Goal: Information Seeking & Learning: Stay updated

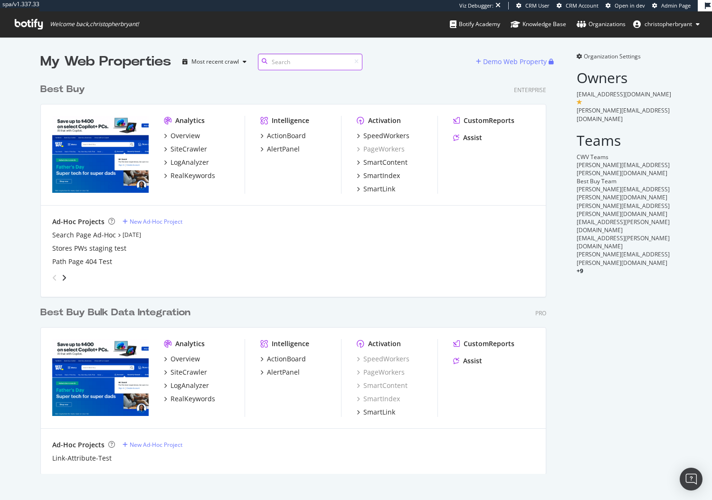
scroll to position [493, 698]
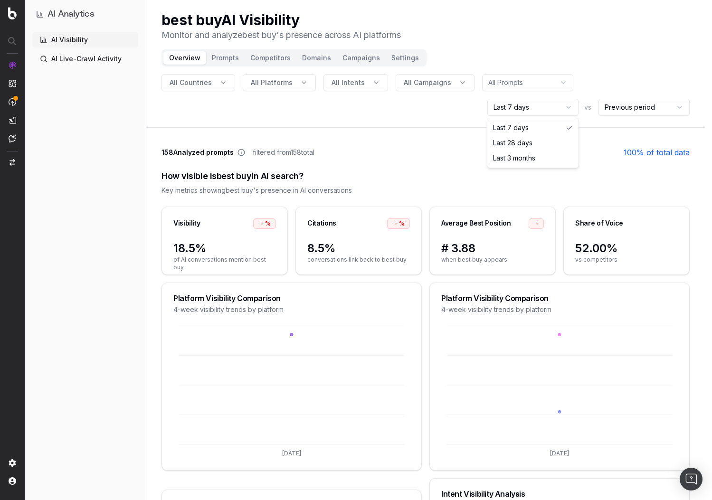
click at [538, 109] on html "AI Analytics AI Visibility AI Live-Crawl Activity best buy AI Visibility Monito…" at bounding box center [356, 250] width 712 height 500
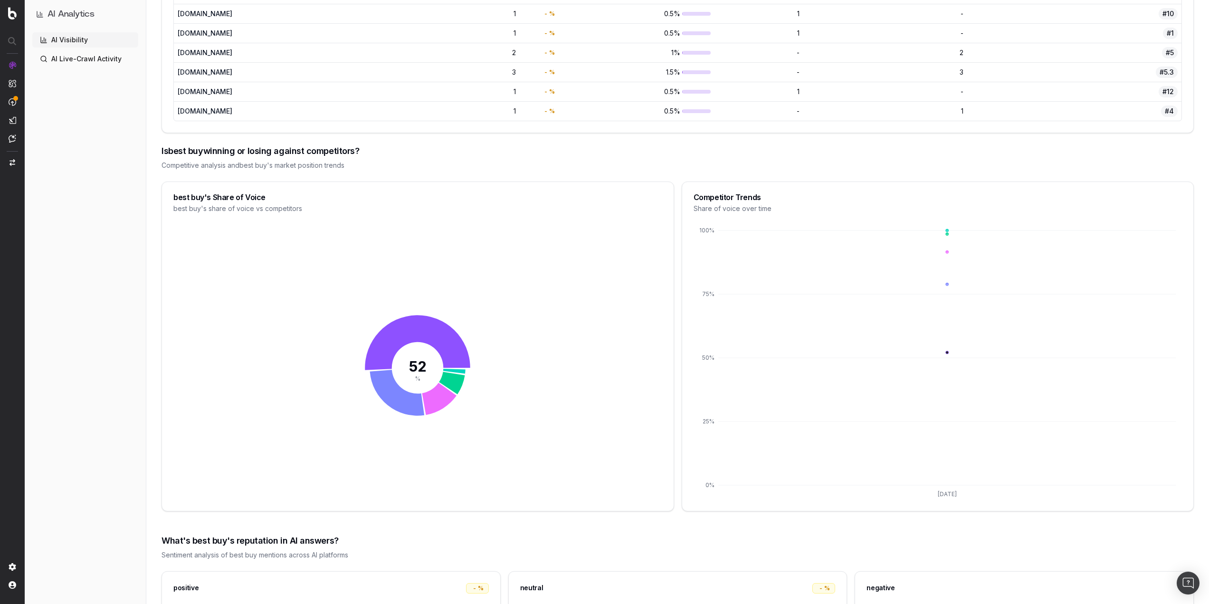
scroll to position [1093, 0]
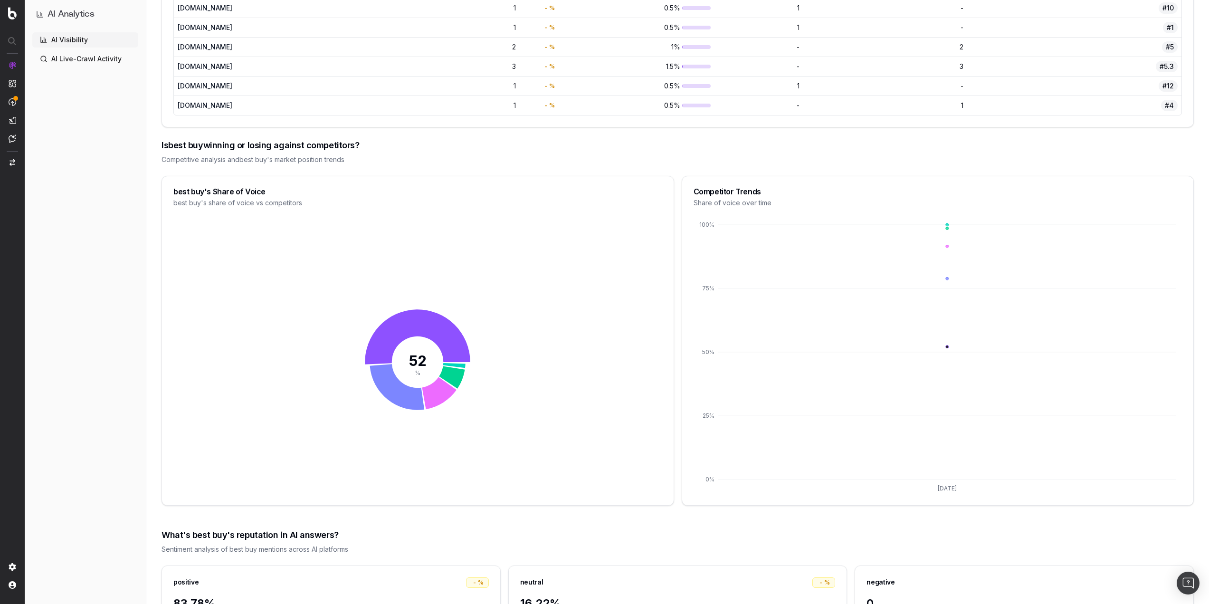
click at [113, 352] on div "AI Visibility AI Live-Crawl Activity" at bounding box center [85, 316] width 106 height 568
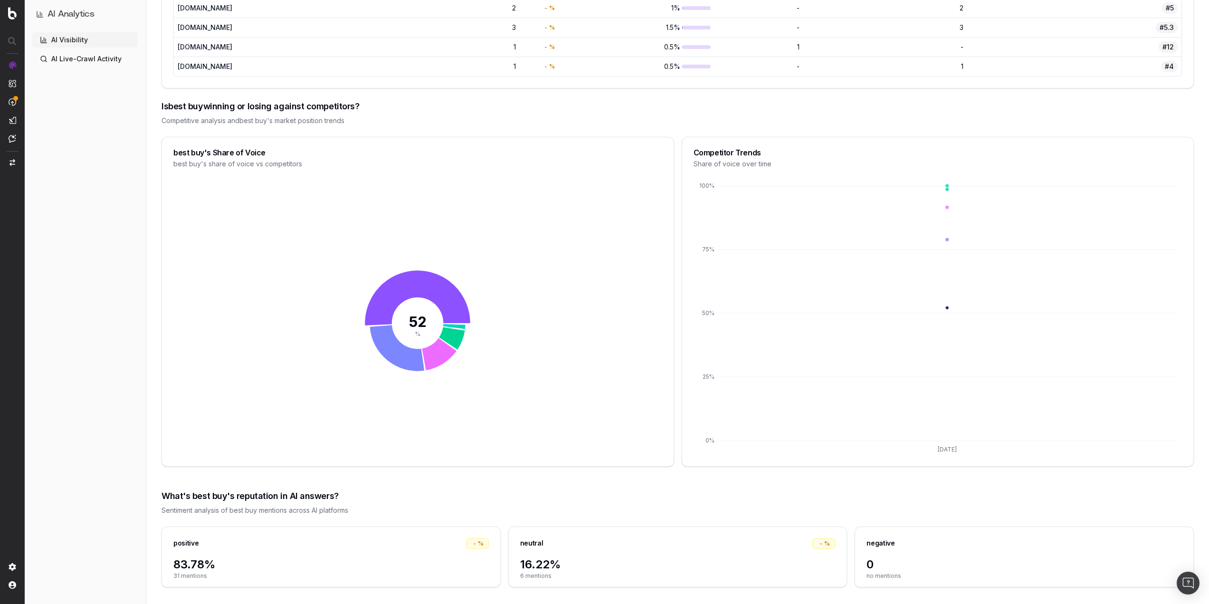
scroll to position [1142, 0]
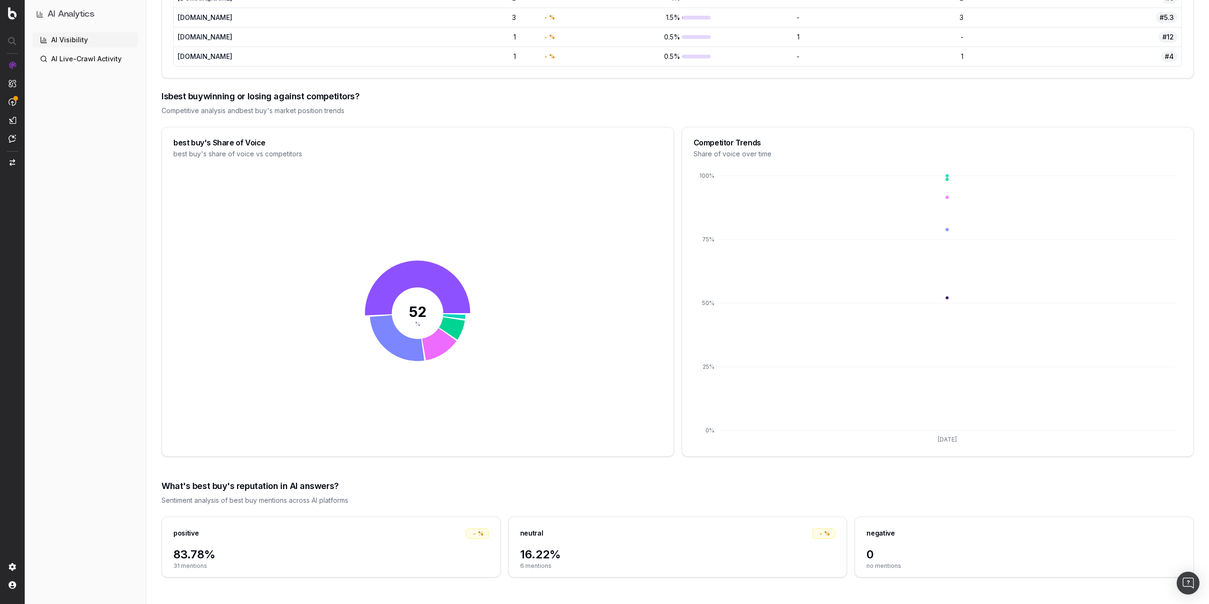
click at [86, 60] on link "AI Live-Crawl Activity" at bounding box center [85, 58] width 106 height 15
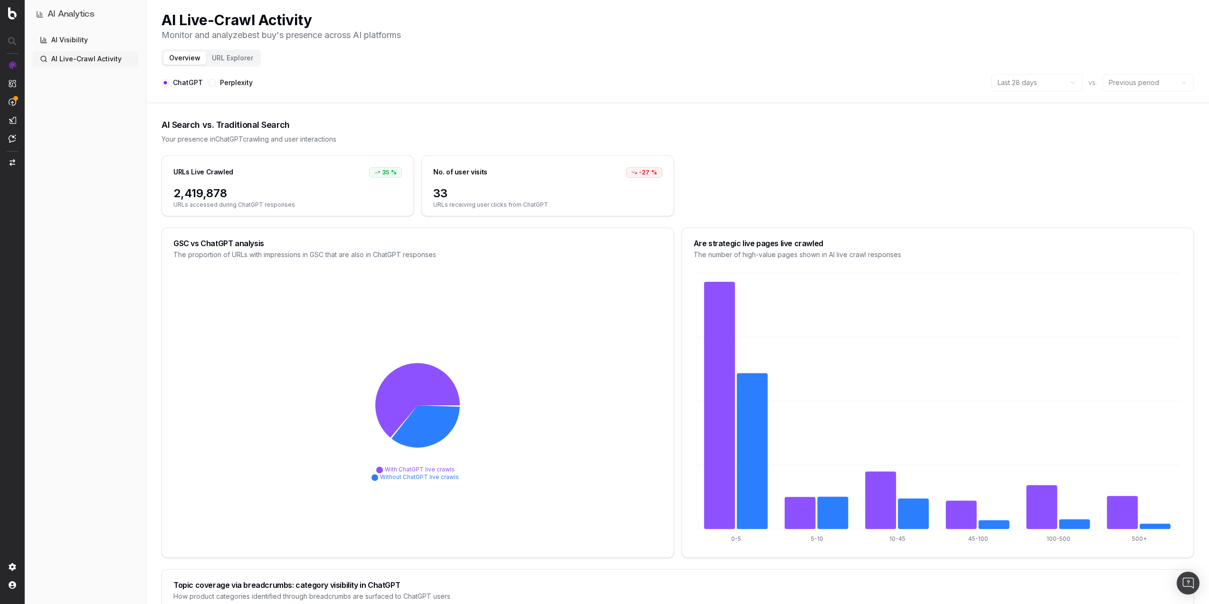
click at [91, 39] on link "AI Visibility" at bounding box center [85, 39] width 106 height 15
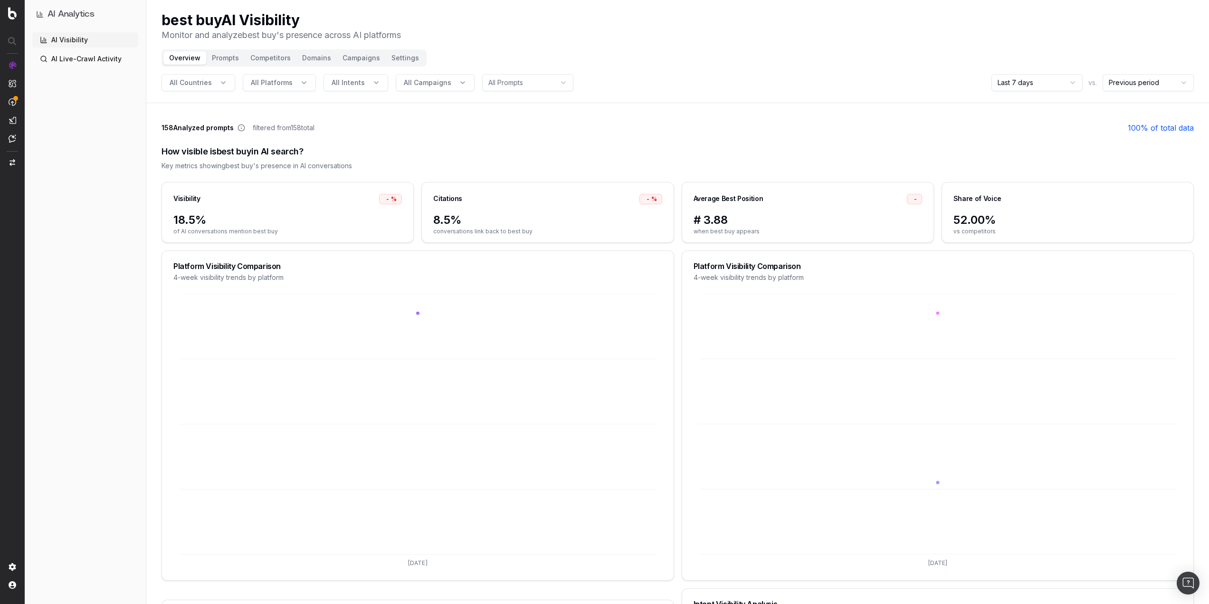
click at [234, 57] on button "Prompts" at bounding box center [225, 57] width 38 height 13
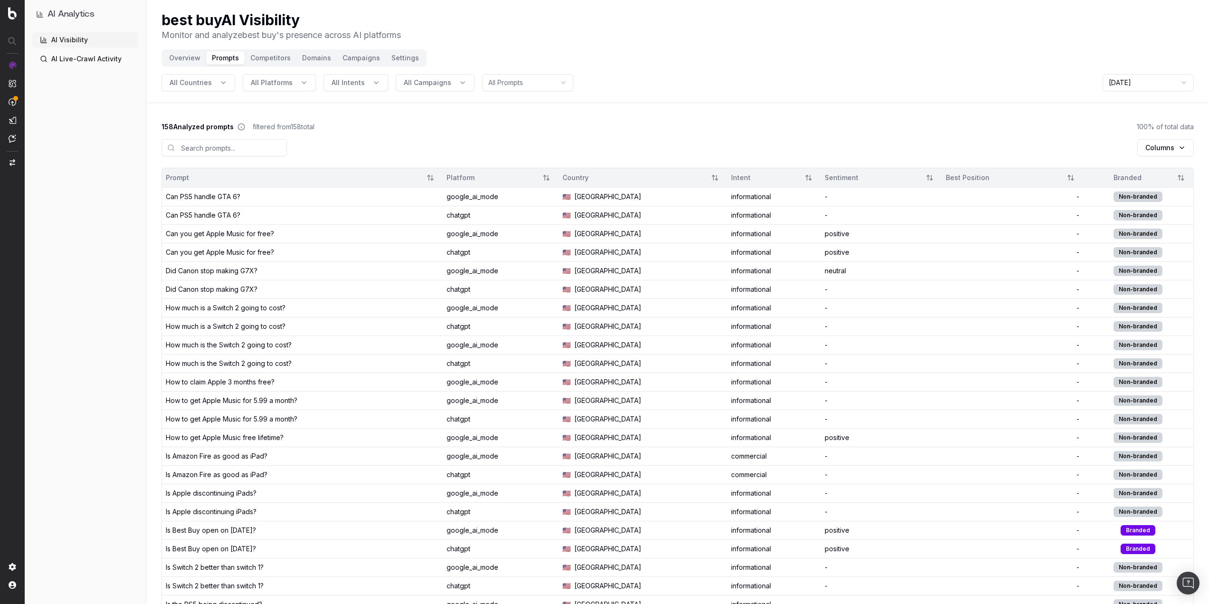
click at [344, 87] on button "All Intents" at bounding box center [356, 82] width 65 height 17
click at [196, 88] on button "All Countries" at bounding box center [199, 82] width 74 height 17
click at [290, 82] on button "All Platforms" at bounding box center [279, 82] width 73 height 17
click at [381, 86] on button "All Intents" at bounding box center [356, 82] width 65 height 17
click at [461, 86] on button "All Campaigns" at bounding box center [435, 82] width 79 height 17
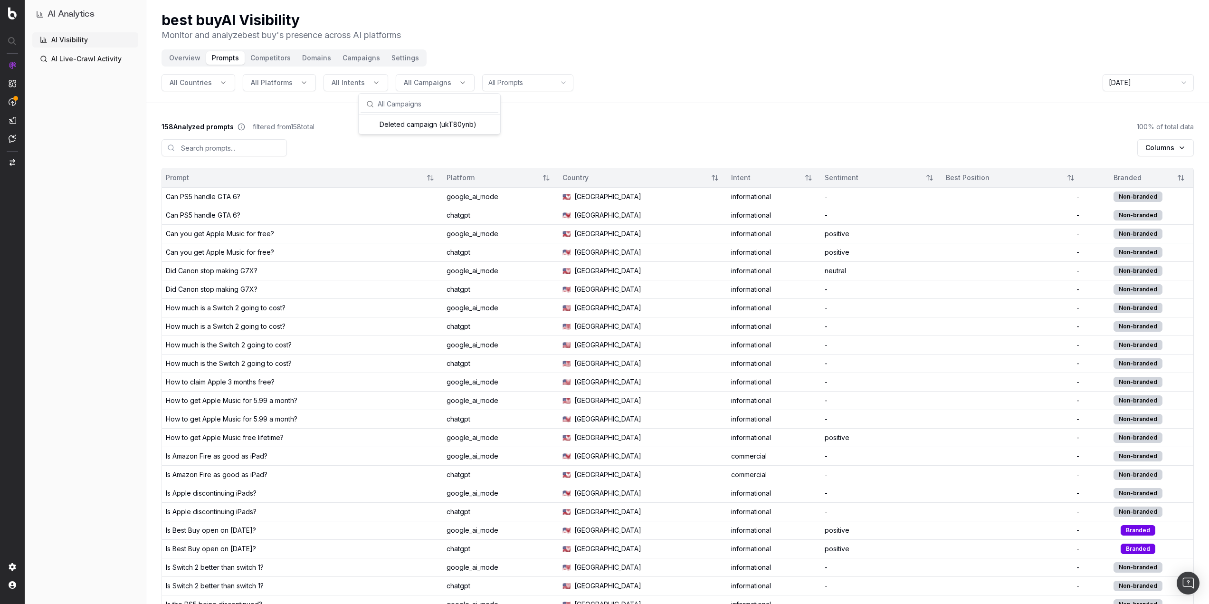
click at [509, 85] on html "AI Analytics AI Visibility AI Live-Crawl Activity best buy AI Visibility Monito…" at bounding box center [604, 302] width 1209 height 604
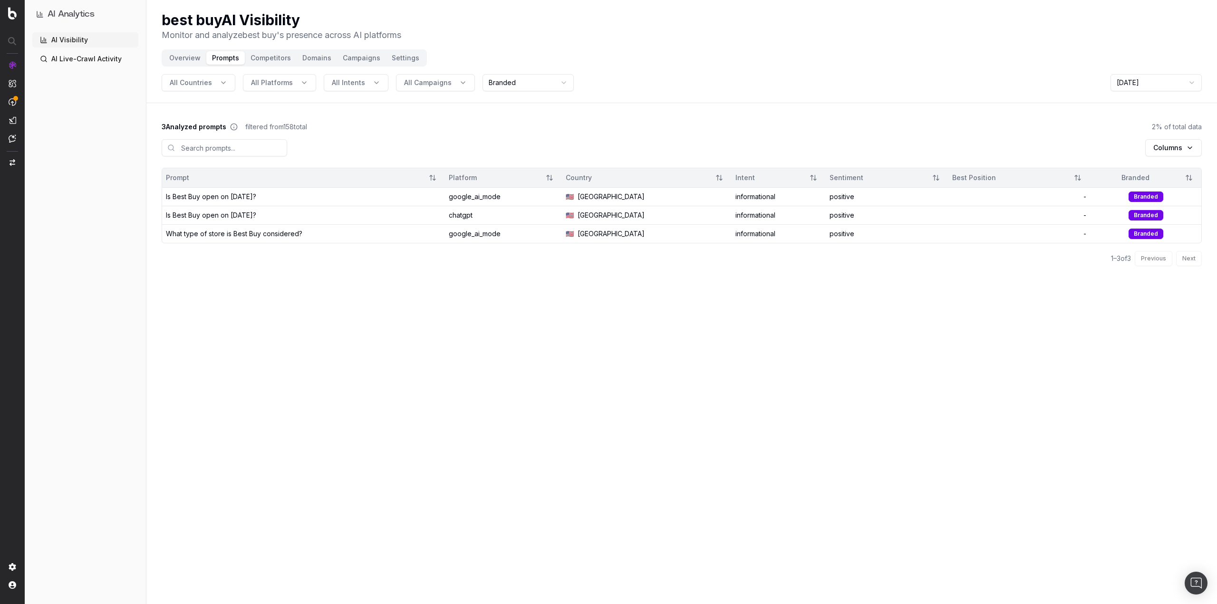
click at [518, 86] on html "AI Analytics AI Visibility AI Live-Crawl Activity best buy AI Visibility Monito…" at bounding box center [608, 302] width 1217 height 604
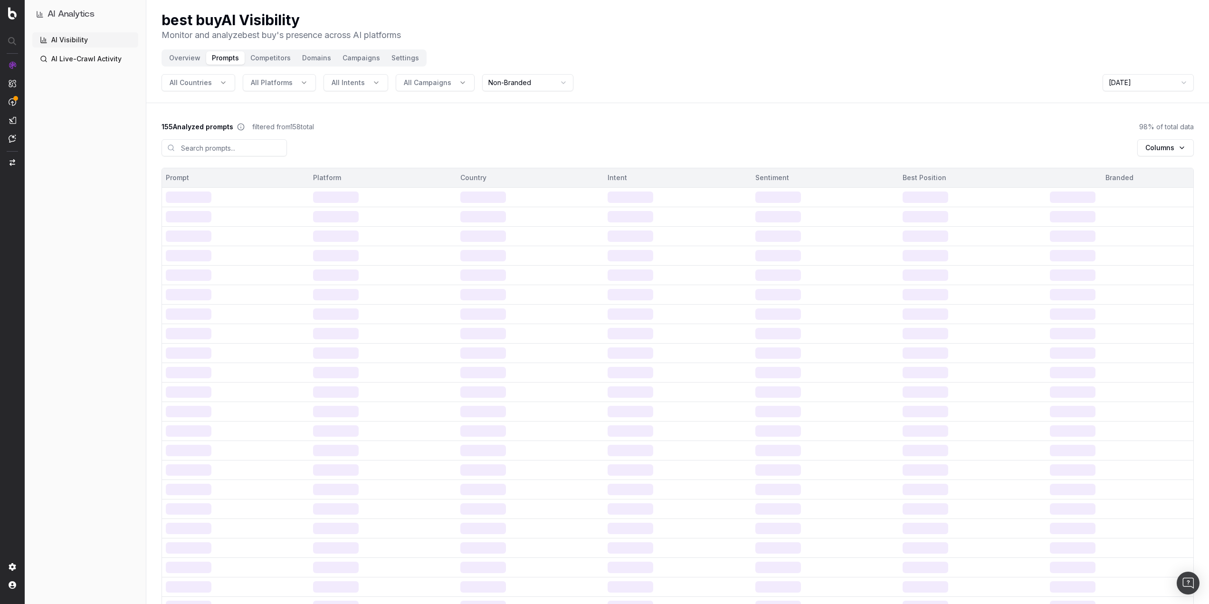
click at [230, 146] on input at bounding box center [224, 147] width 125 height 17
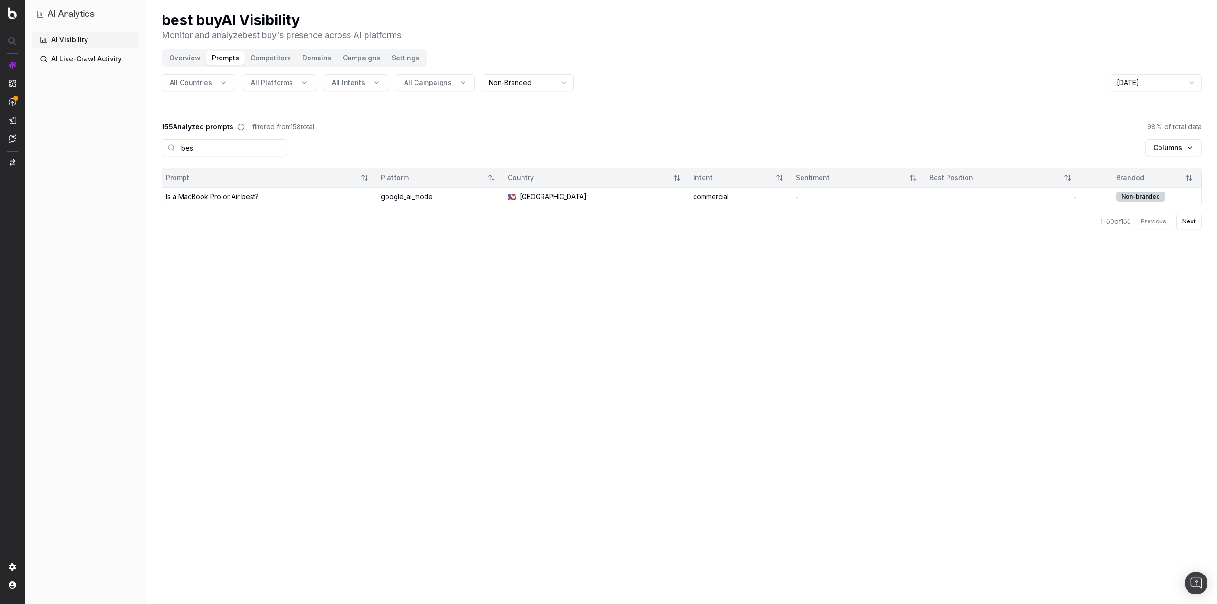
type input "best"
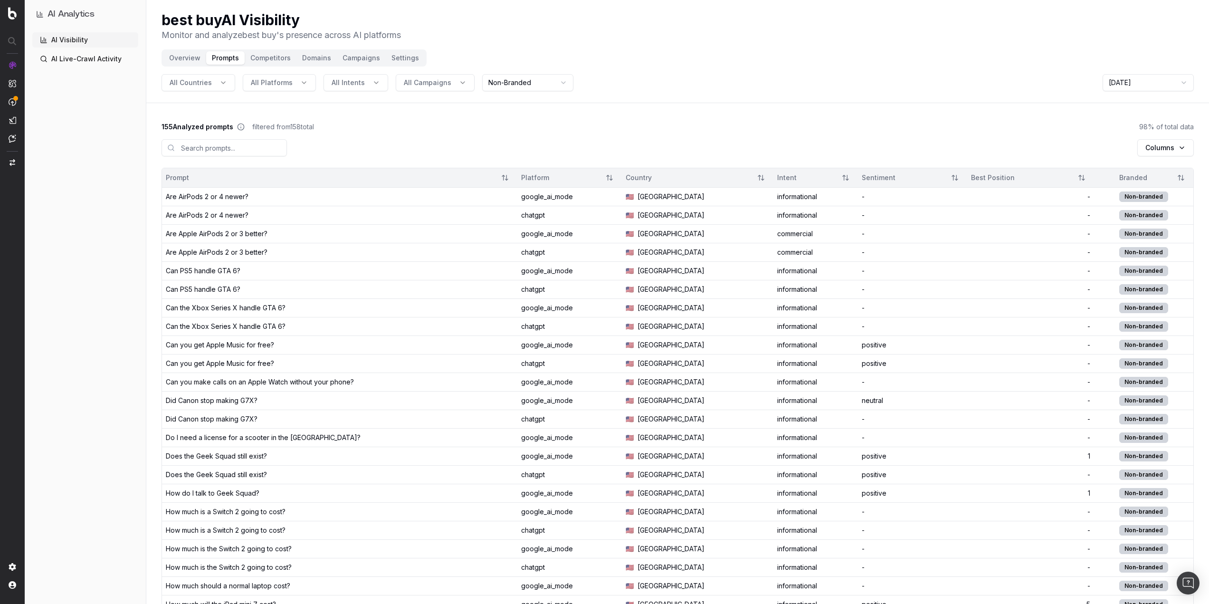
click at [712, 347] on div "-" at bounding box center [1030, 345] width 119 height 10
click at [712, 325] on div "Non-branded" at bounding box center [1144, 326] width 92 height 10
click at [205, 82] on span "All Countries" at bounding box center [191, 83] width 42 height 10
click at [274, 78] on span "All Platforms" at bounding box center [272, 83] width 42 height 10
click at [417, 102] on header "best buy AI Visibility Monitor and analyze best buy 's presence across AI platf…" at bounding box center [677, 51] width 1063 height 103
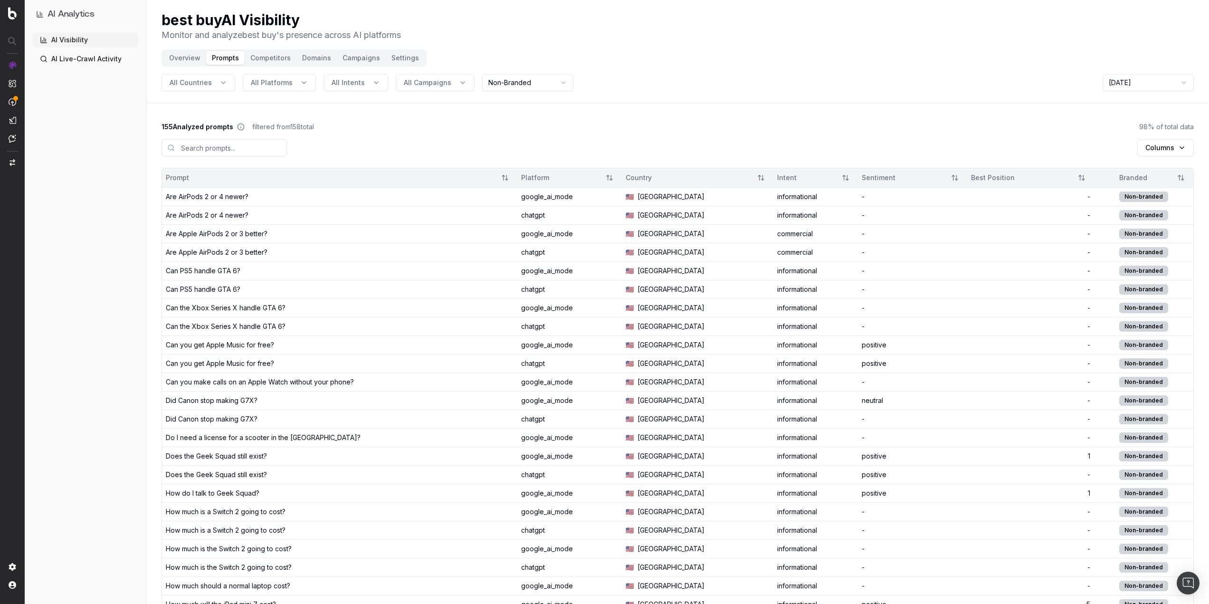
click at [712, 179] on div "Best Position" at bounding box center [1020, 178] width 98 height 10
click at [712, 176] on button "Sort" at bounding box center [1081, 177] width 17 height 17
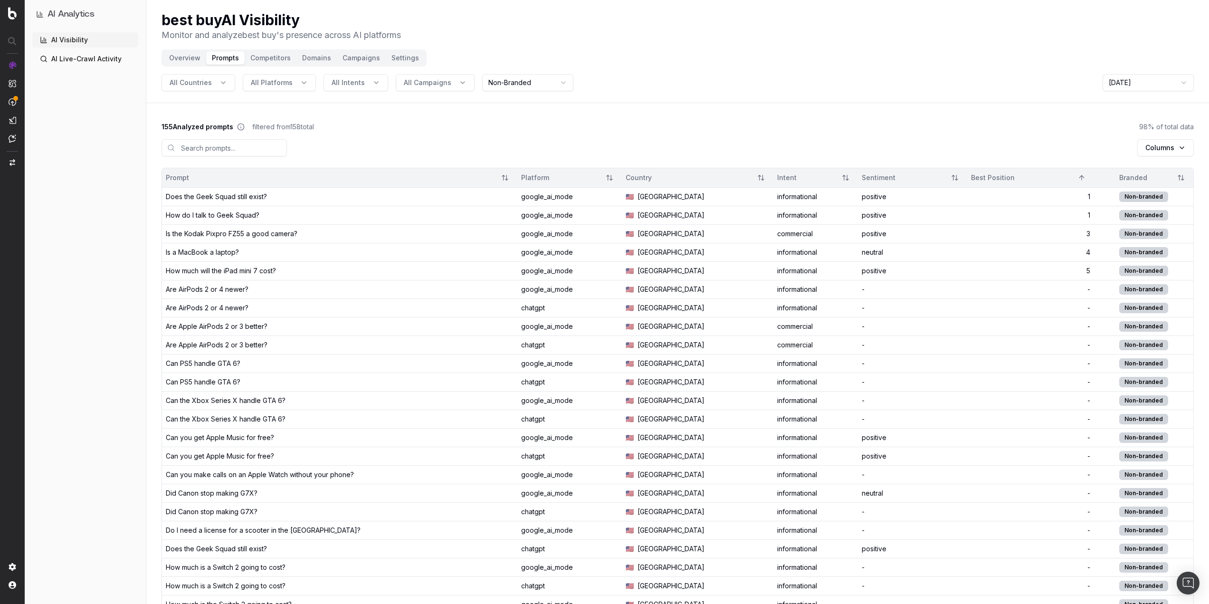
click at [348, 236] on div "Is the Kodak Pixpro FZ55 a good camera?" at bounding box center [340, 234] width 348 height 10
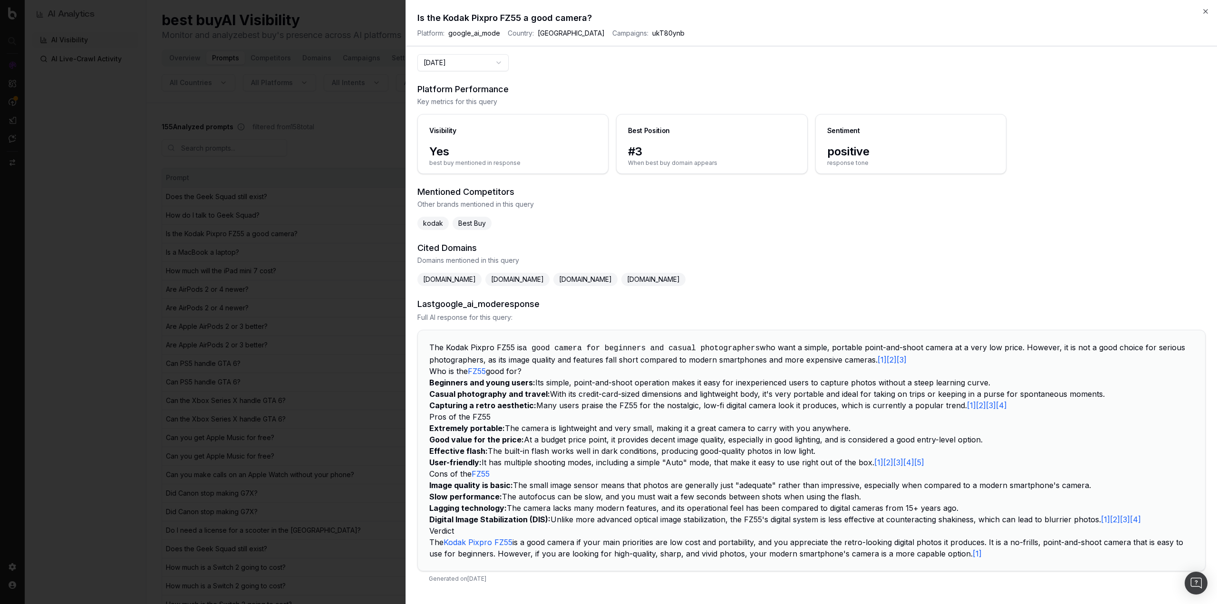
click at [712, 412] on p "Pros of the FZ55" at bounding box center [811, 416] width 764 height 11
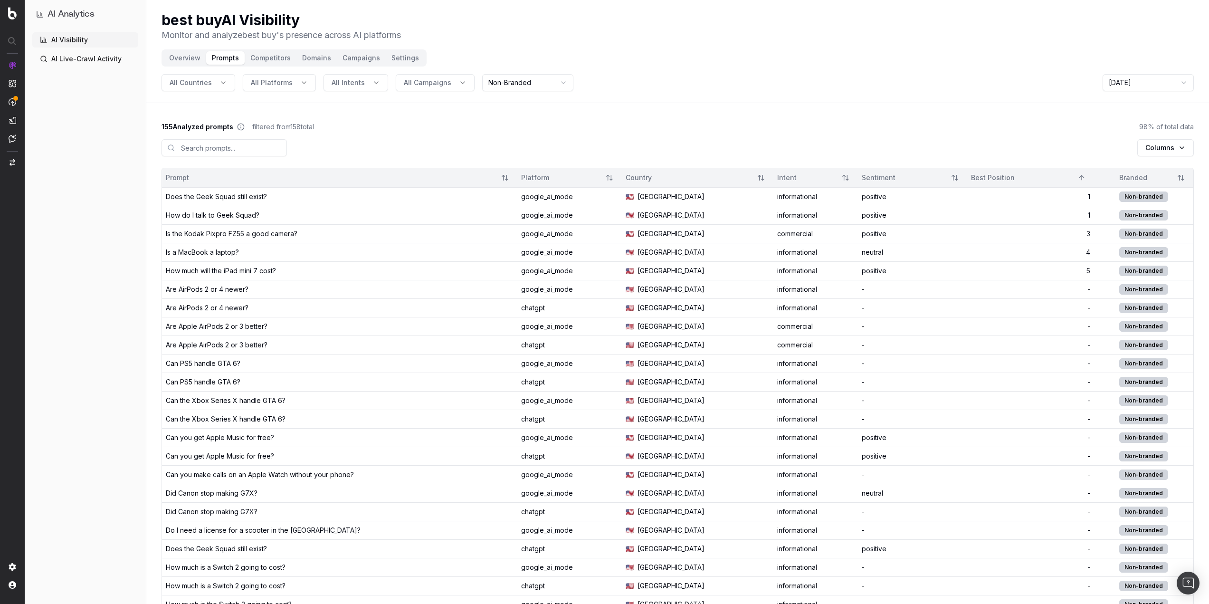
click at [268, 59] on button "Competitors" at bounding box center [271, 57] width 52 height 13
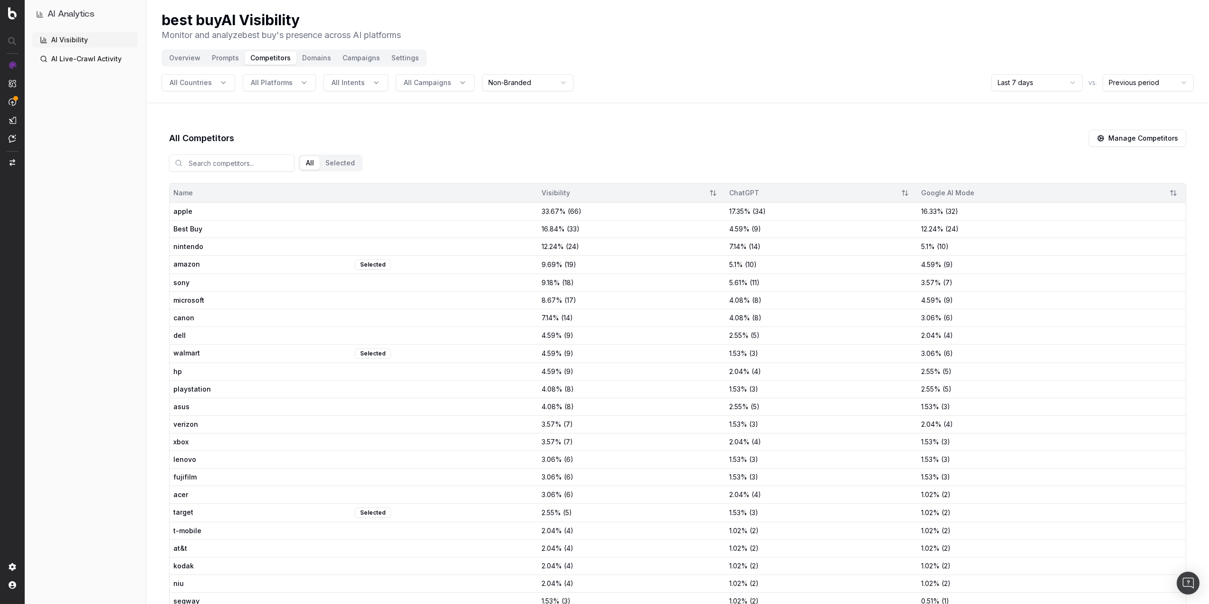
click at [312, 58] on button "Domains" at bounding box center [317, 57] width 40 height 13
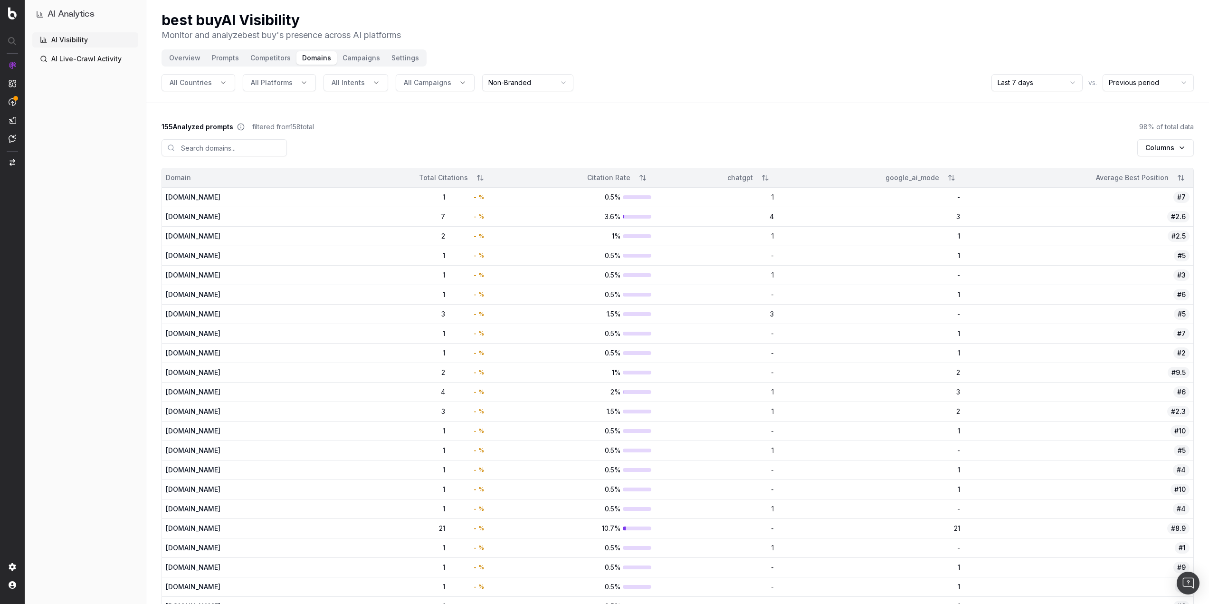
click at [186, 56] on button "Overview" at bounding box center [184, 57] width 43 height 13
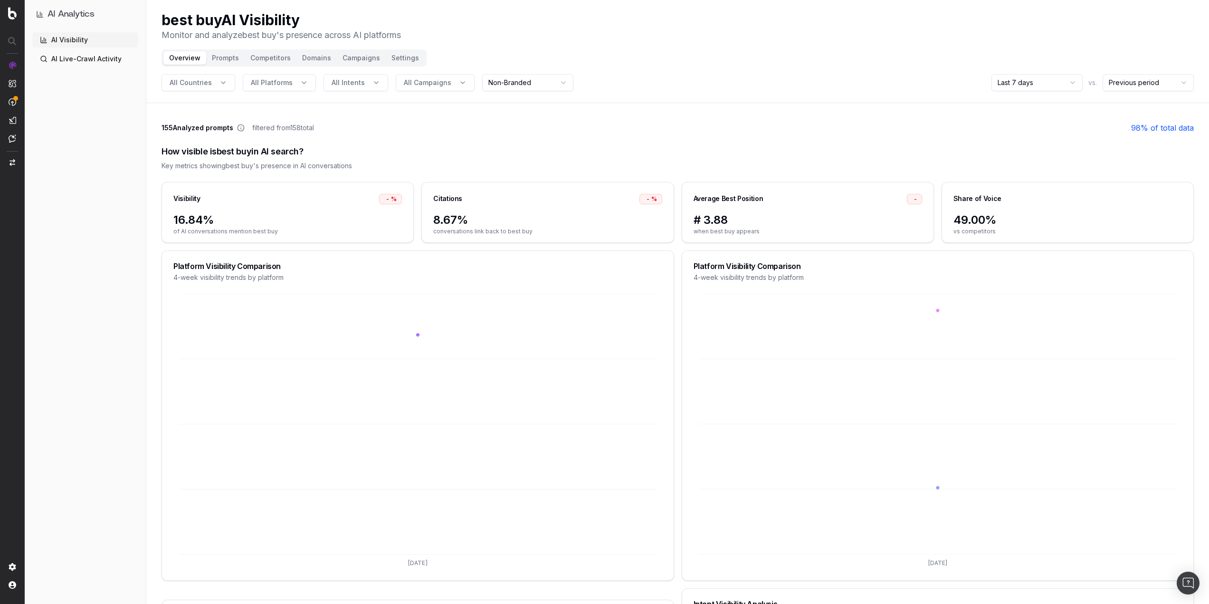
click at [651, 140] on div "How visible is best buy in AI search? Key metrics showing best buy 's presence …" at bounding box center [678, 158] width 1033 height 48
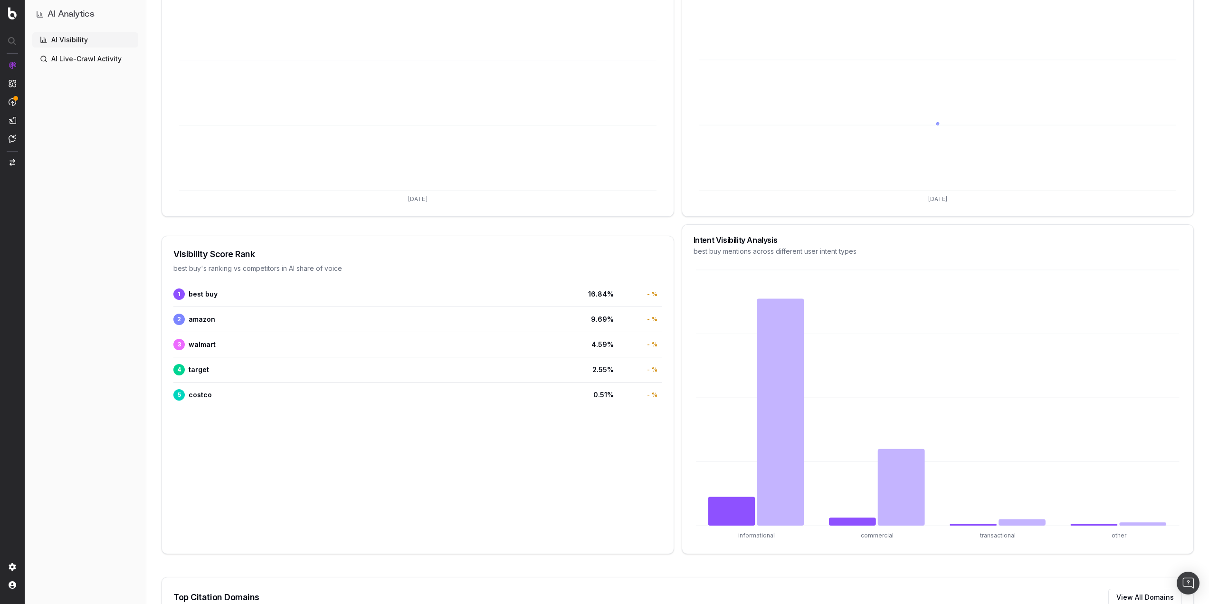
scroll to position [428, 0]
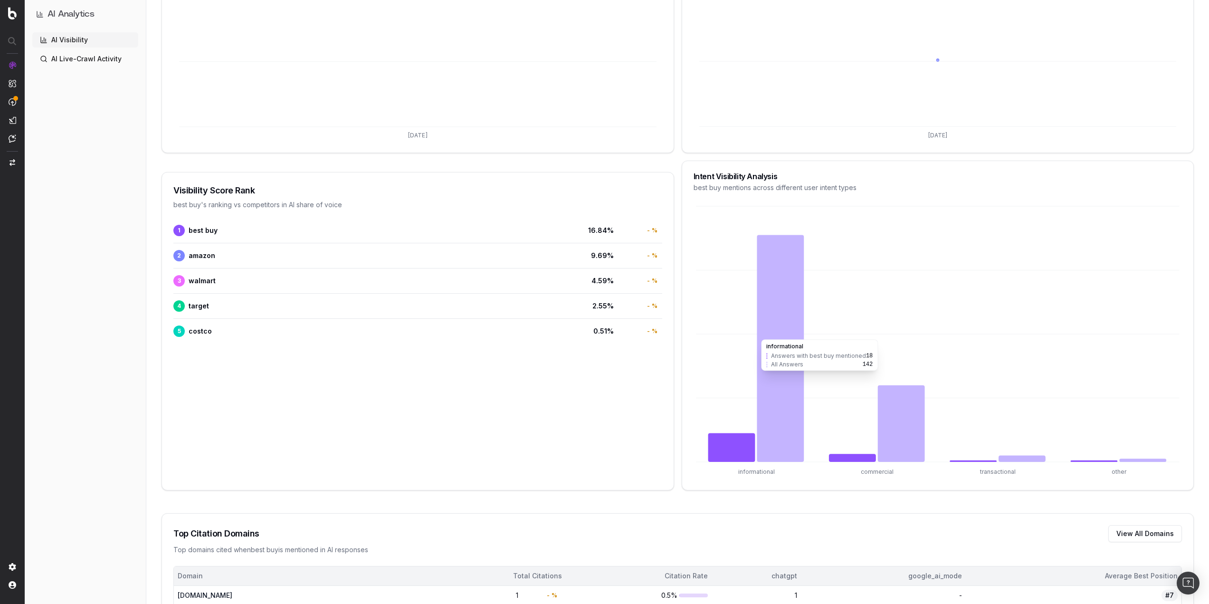
drag, startPoint x: 778, startPoint y: 335, endPoint x: 770, endPoint y: 322, distance: 15.0
click at [712, 332] on icon at bounding box center [780, 348] width 47 height 227
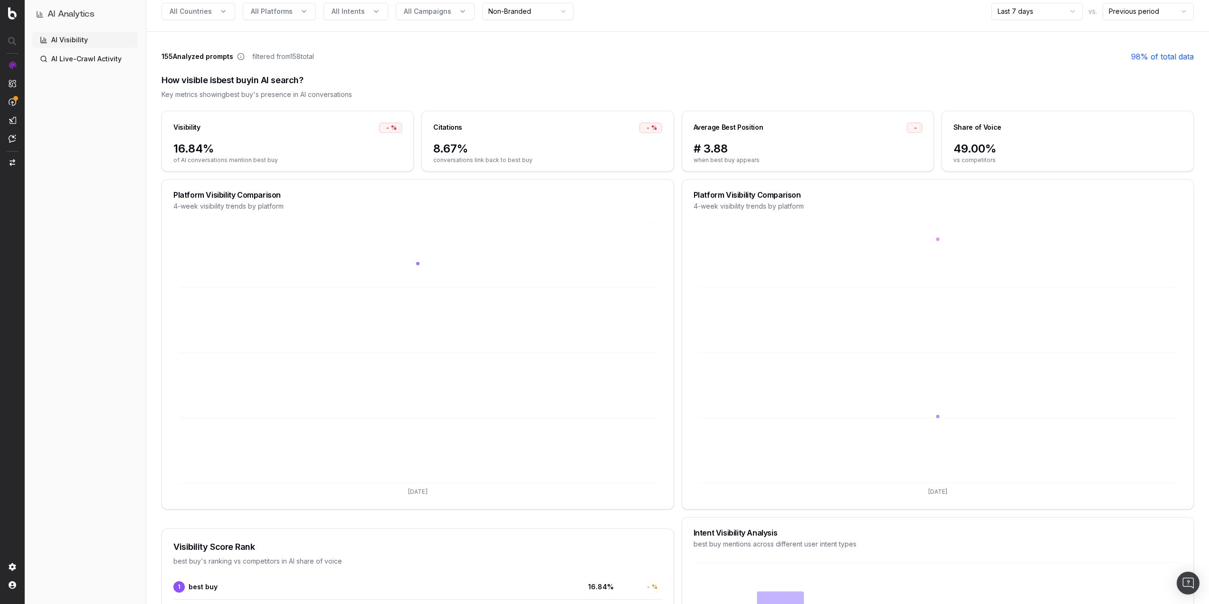
scroll to position [0, 0]
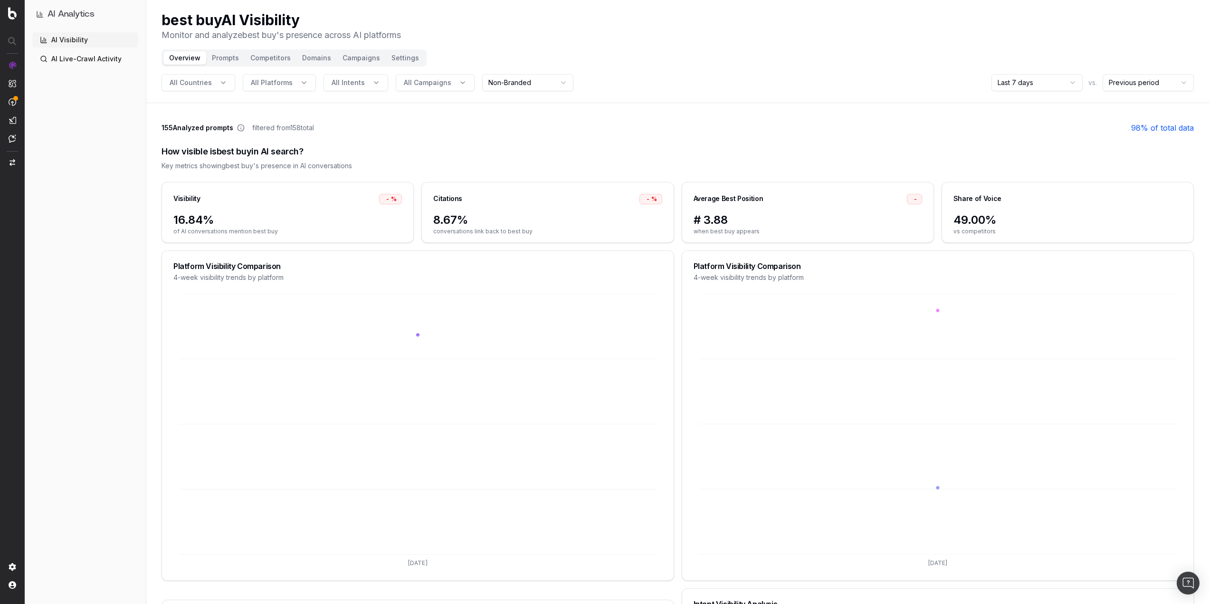
click at [224, 58] on button "Prompts" at bounding box center [225, 57] width 38 height 13
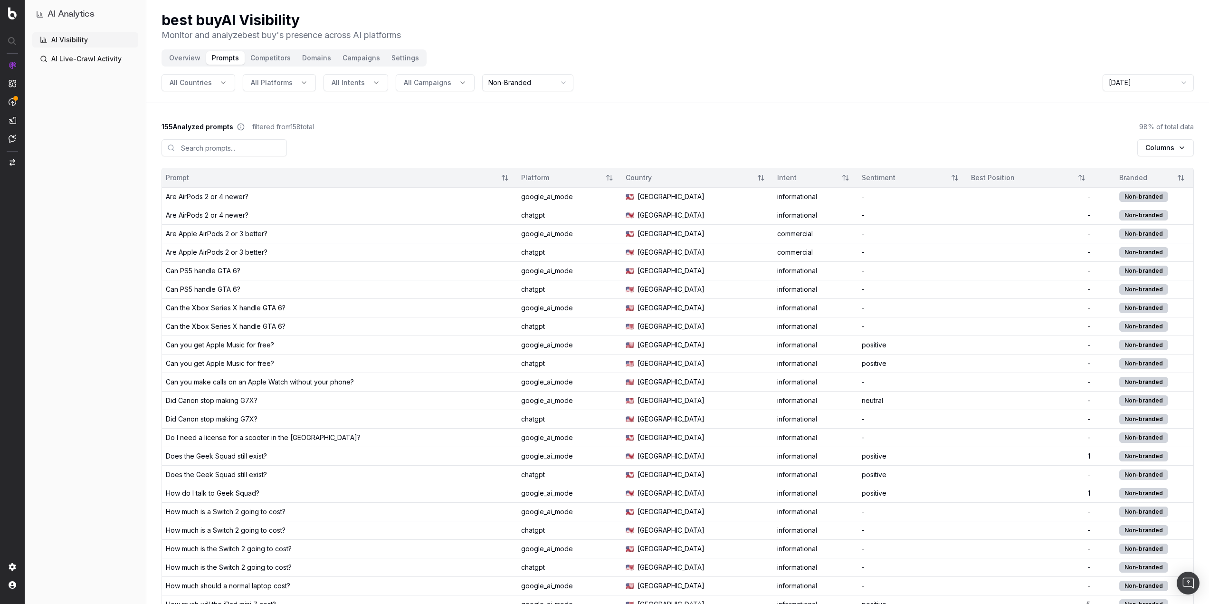
click at [712, 182] on div "Best Position" at bounding box center [1030, 177] width 119 height 17
click at [712, 182] on button "Sort" at bounding box center [1081, 177] width 17 height 17
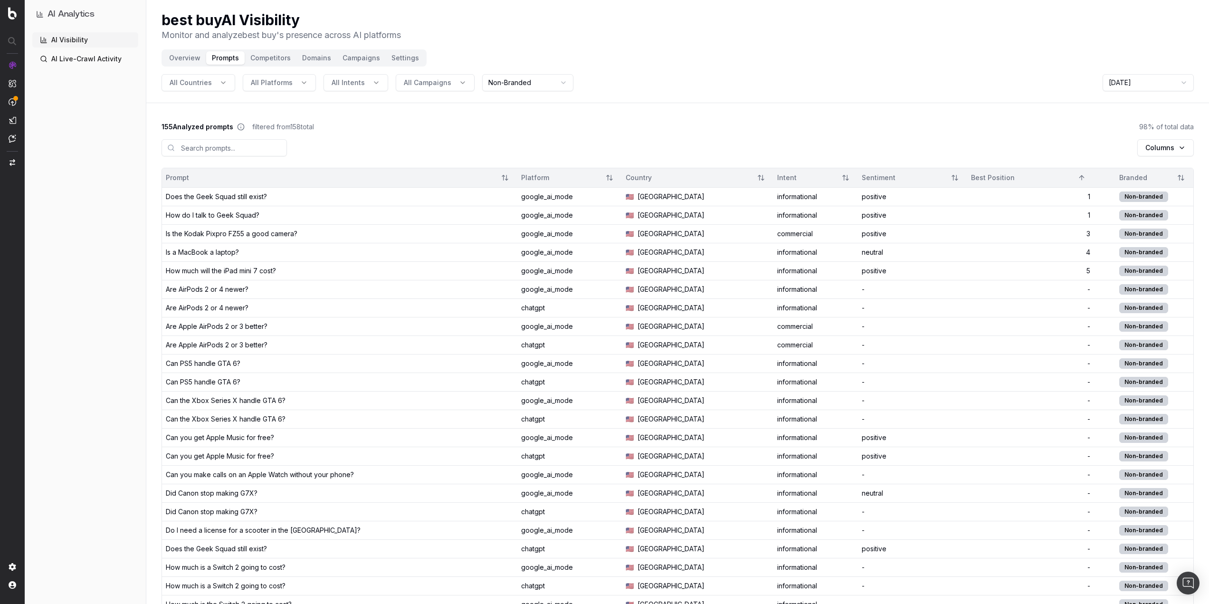
click at [193, 60] on button "Overview" at bounding box center [184, 57] width 43 height 13
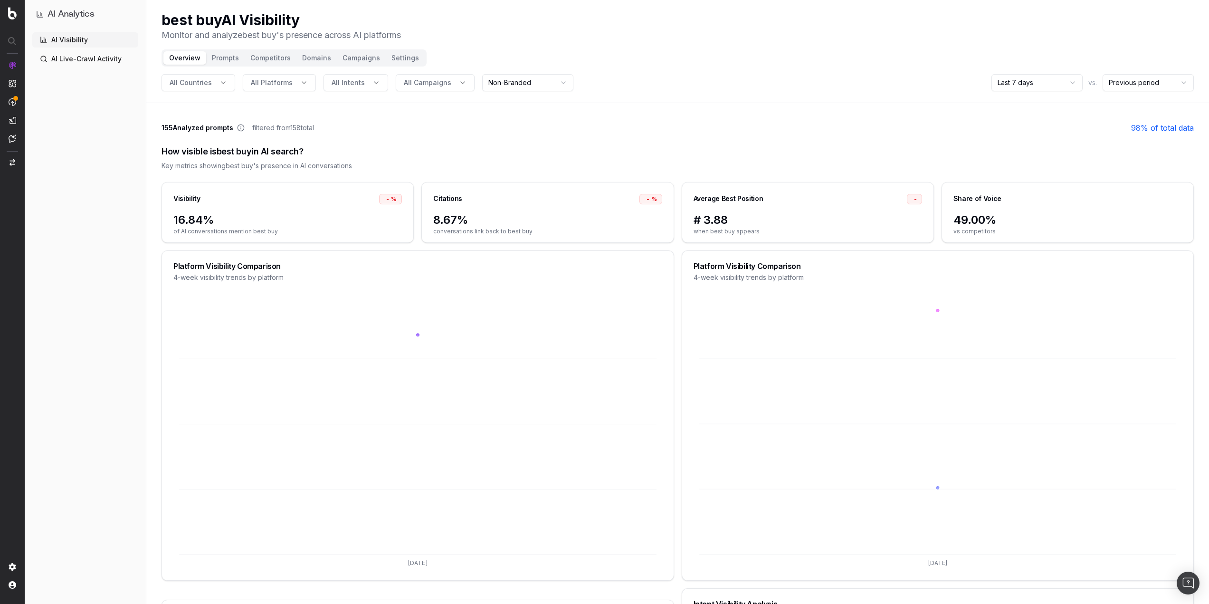
click at [324, 59] on button "Domains" at bounding box center [317, 57] width 40 height 13
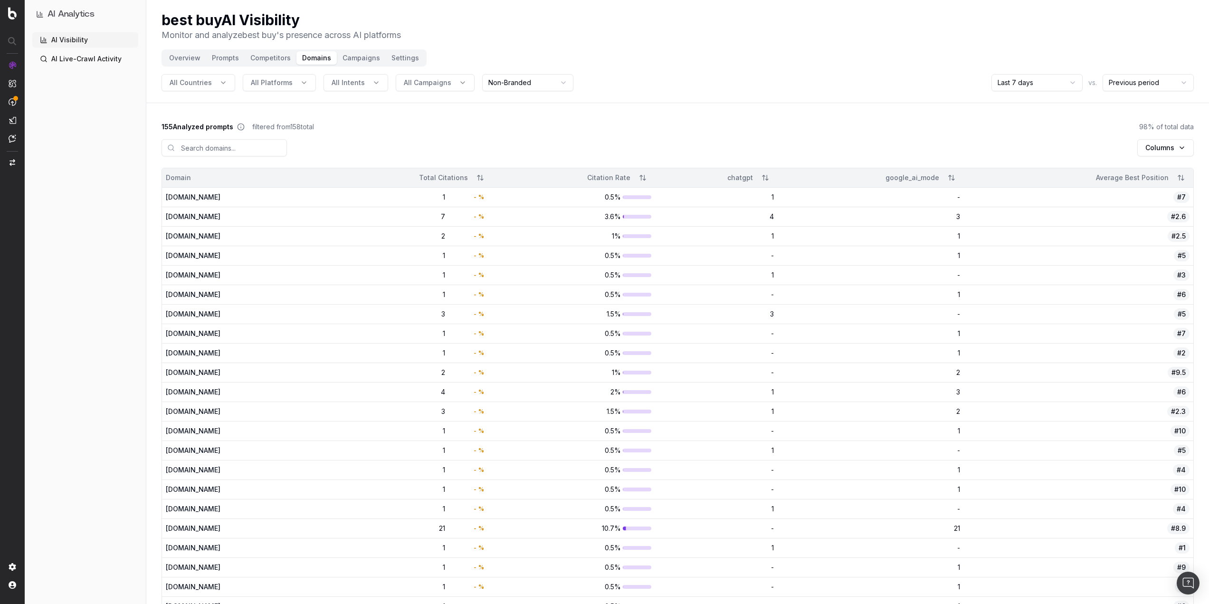
click at [367, 59] on button "Campaigns" at bounding box center [361, 57] width 49 height 13
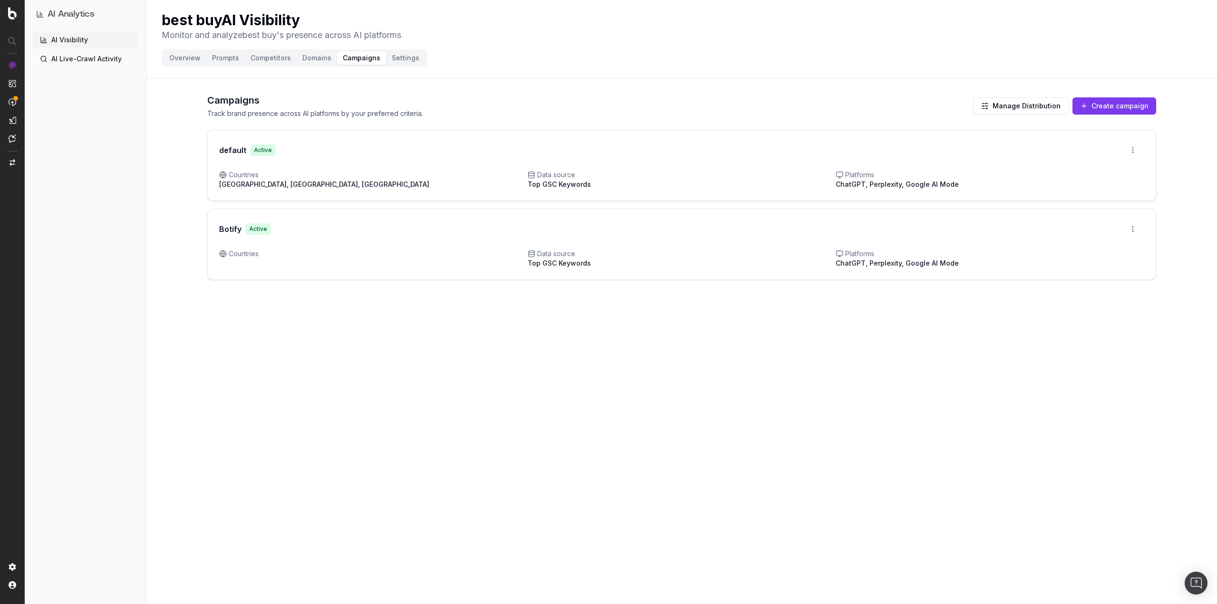
click at [712, 172] on span "Platforms" at bounding box center [989, 175] width 308 height 10
click at [532, 252] on icon at bounding box center [531, 254] width 8 height 8
click at [183, 58] on button "Overview" at bounding box center [184, 57] width 43 height 13
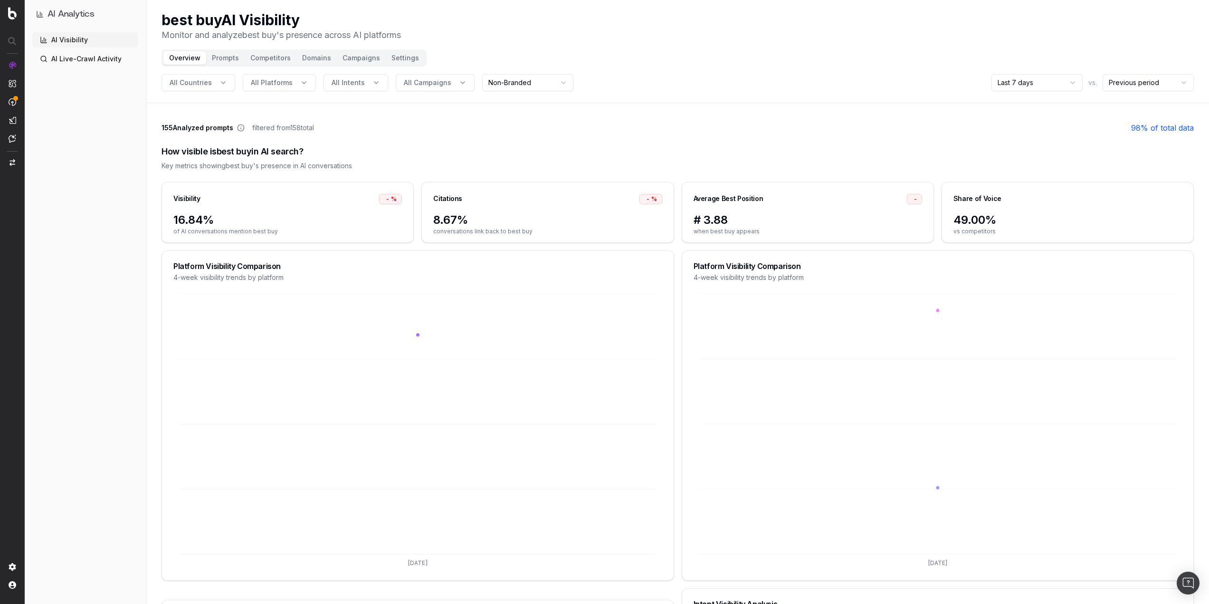
click at [228, 59] on button "Prompts" at bounding box center [225, 57] width 38 height 13
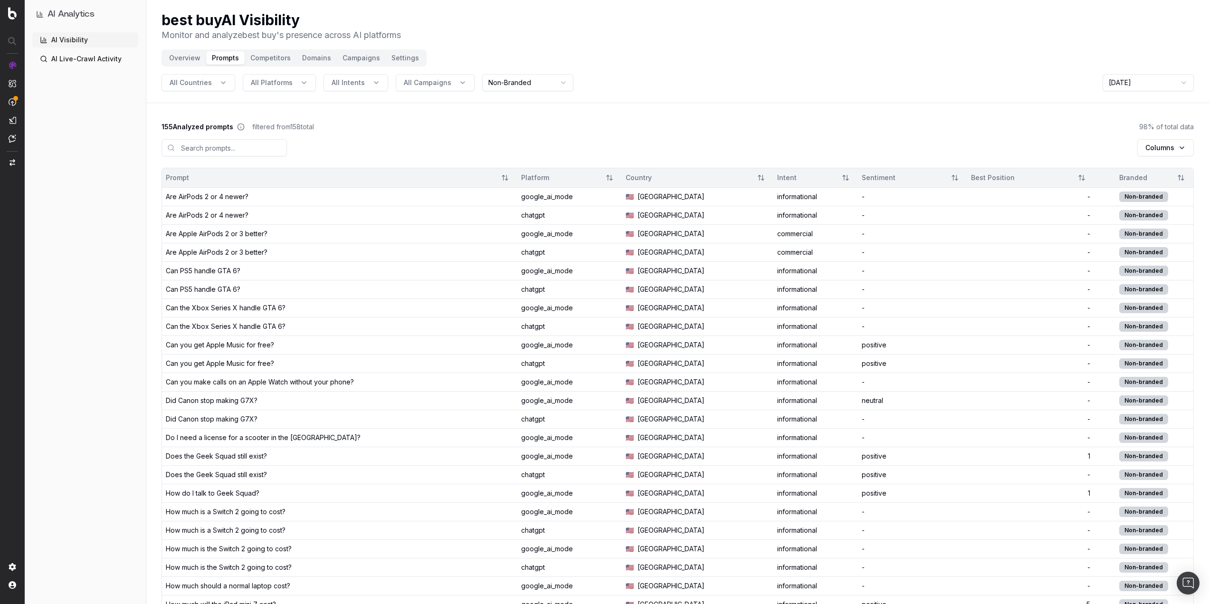
click at [712, 349] on div "informational" at bounding box center [815, 345] width 77 height 10
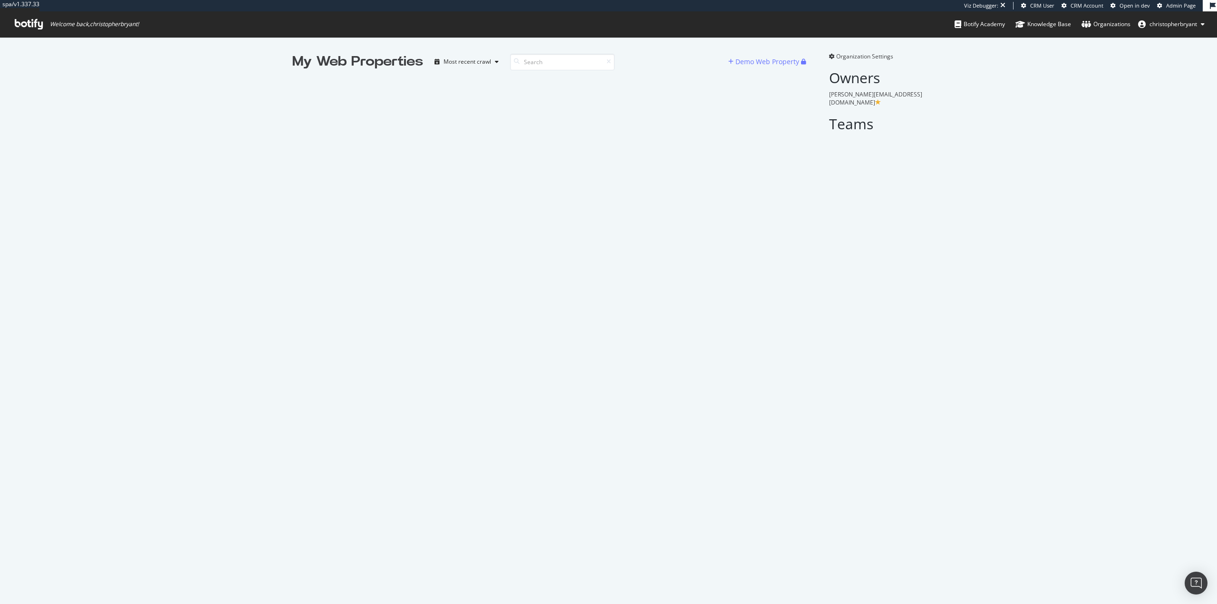
scroll to position [597, 1202]
click at [550, 59] on input at bounding box center [562, 62] width 105 height 17
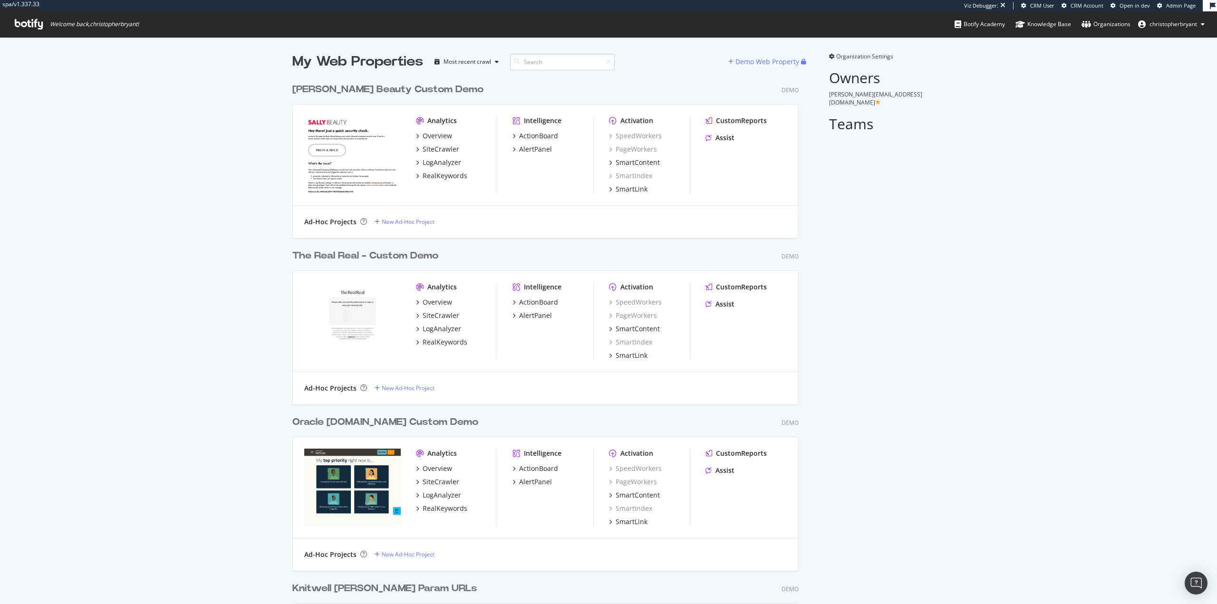
scroll to position [5215, 507]
click at [429, 149] on div "SiteCrawler" at bounding box center [440, 149] width 37 height 10
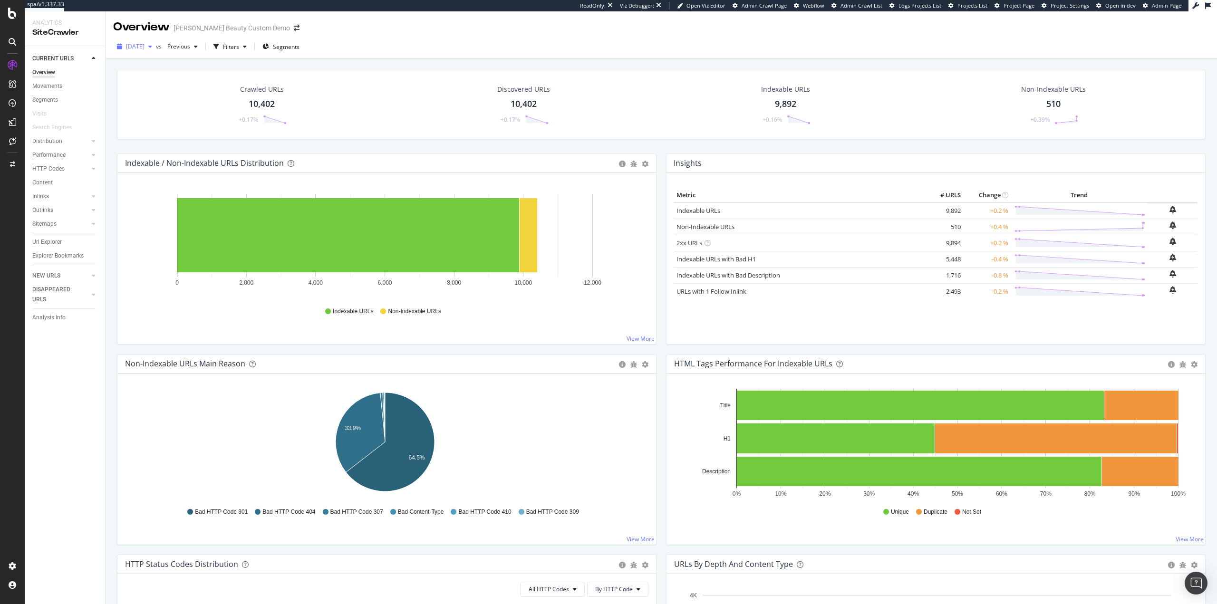
click at [127, 41] on div "2025 Sep. 16th" at bounding box center [134, 46] width 43 height 14
click at [364, 62] on div "Crawled URLs 10,402 +0.17% Discovered URLs 10,402 +0.17% Indexable URLs 9,892 +…" at bounding box center [660, 354] width 1111 height 593
click at [144, 44] on span "2025 Sep. 16th" at bounding box center [135, 46] width 19 height 8
click at [190, 43] on span "Previous" at bounding box center [176, 46] width 27 height 8
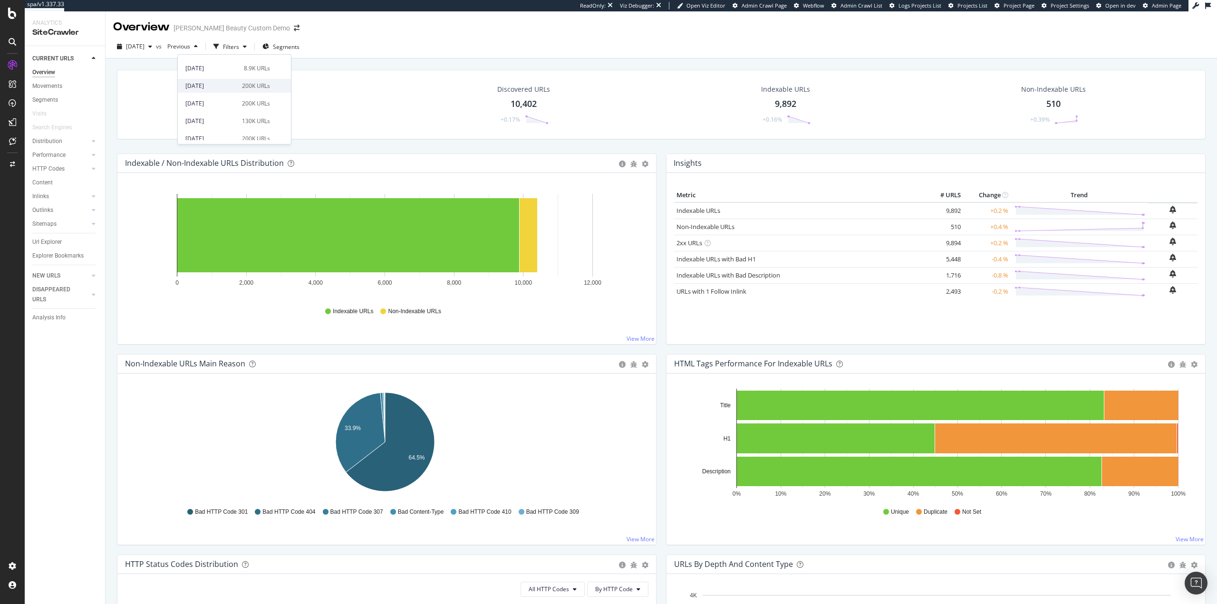
click at [205, 87] on div "2023 Sep. 5th" at bounding box center [210, 86] width 51 height 9
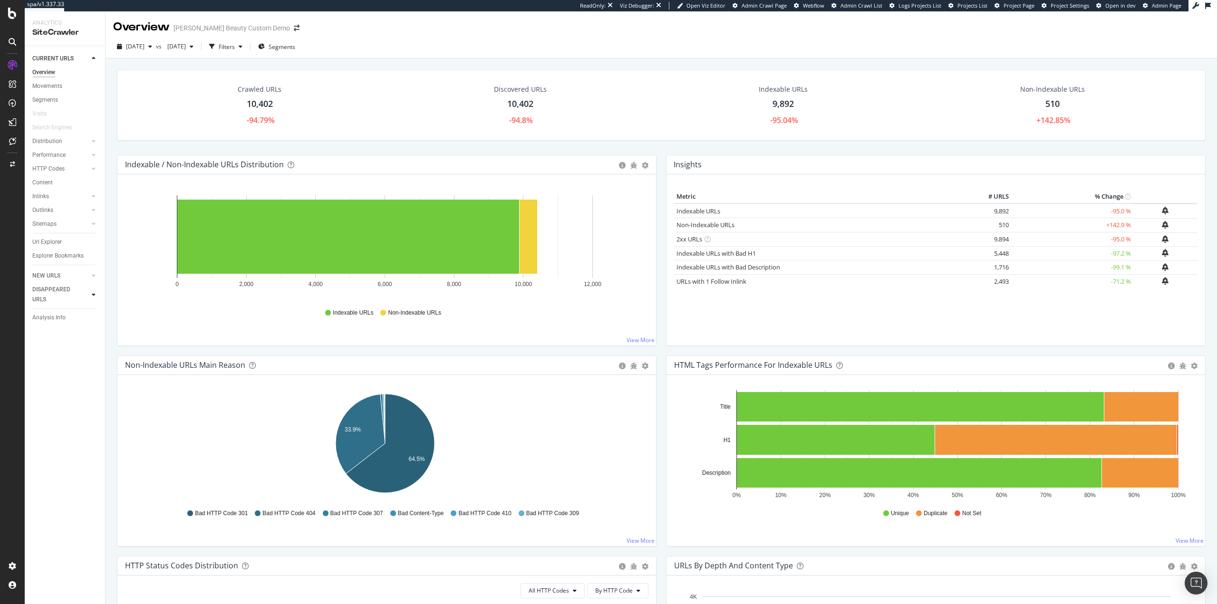
click at [95, 293] on icon at bounding box center [94, 295] width 4 height 6
drag, startPoint x: 48, startPoint y: 265, endPoint x: 132, endPoint y: 273, distance: 84.0
click at [48, 265] on div "Url Explorer" at bounding box center [46, 266] width 29 height 10
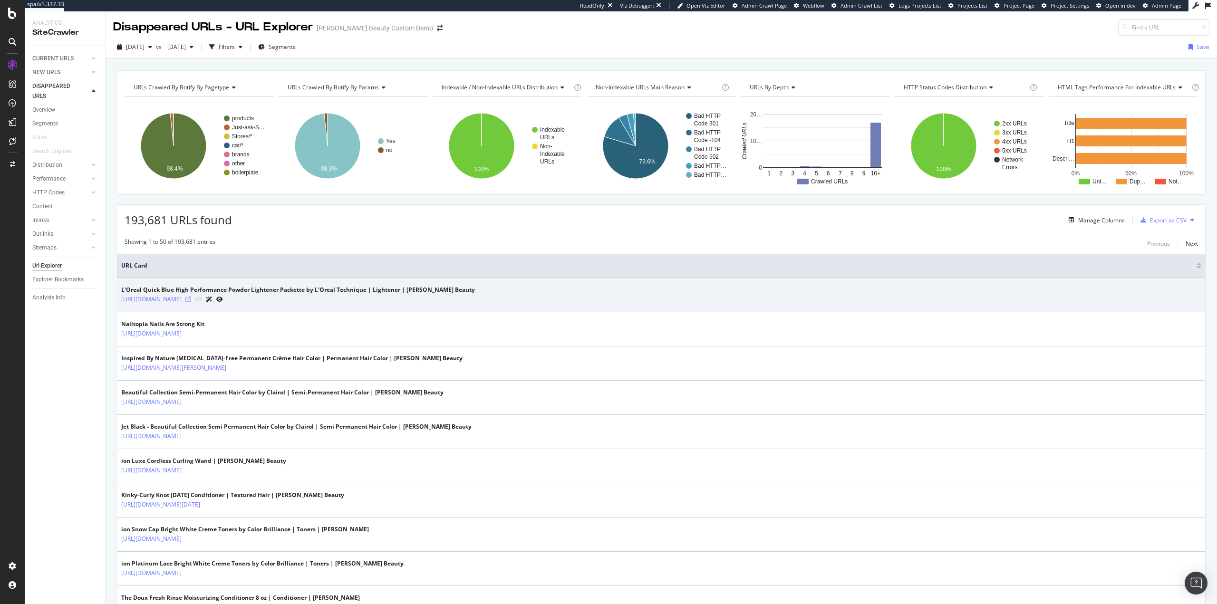
click at [191, 299] on icon at bounding box center [188, 300] width 6 height 6
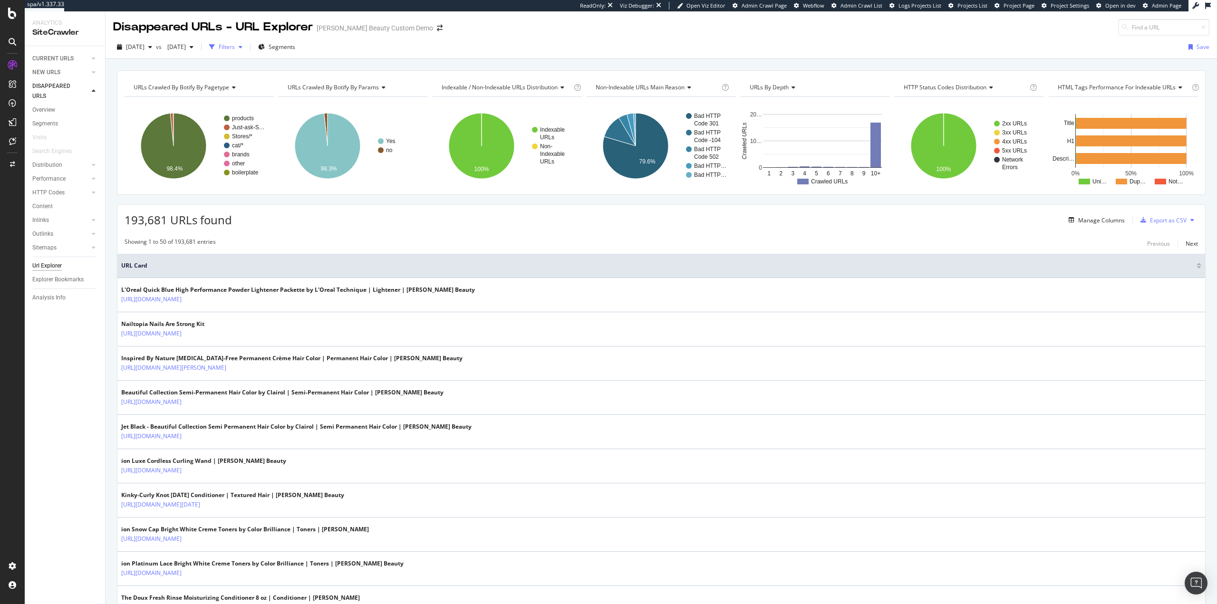
click at [235, 45] on div "Filters" at bounding box center [227, 47] width 16 height 8
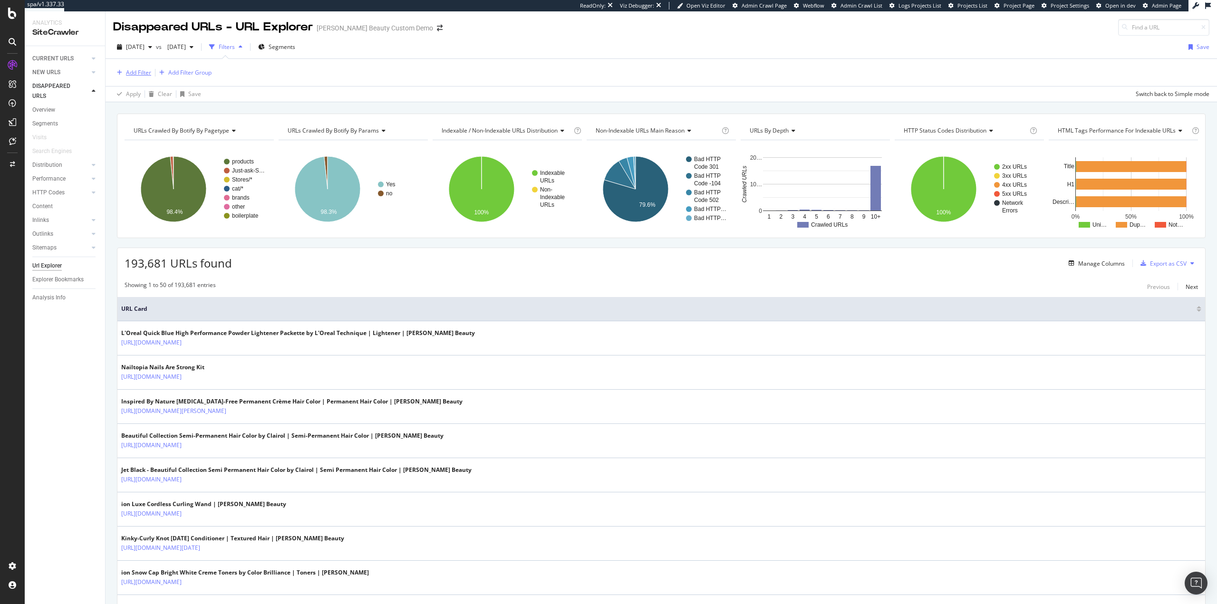
click at [123, 76] on div "Add Filter" at bounding box center [132, 72] width 38 height 10
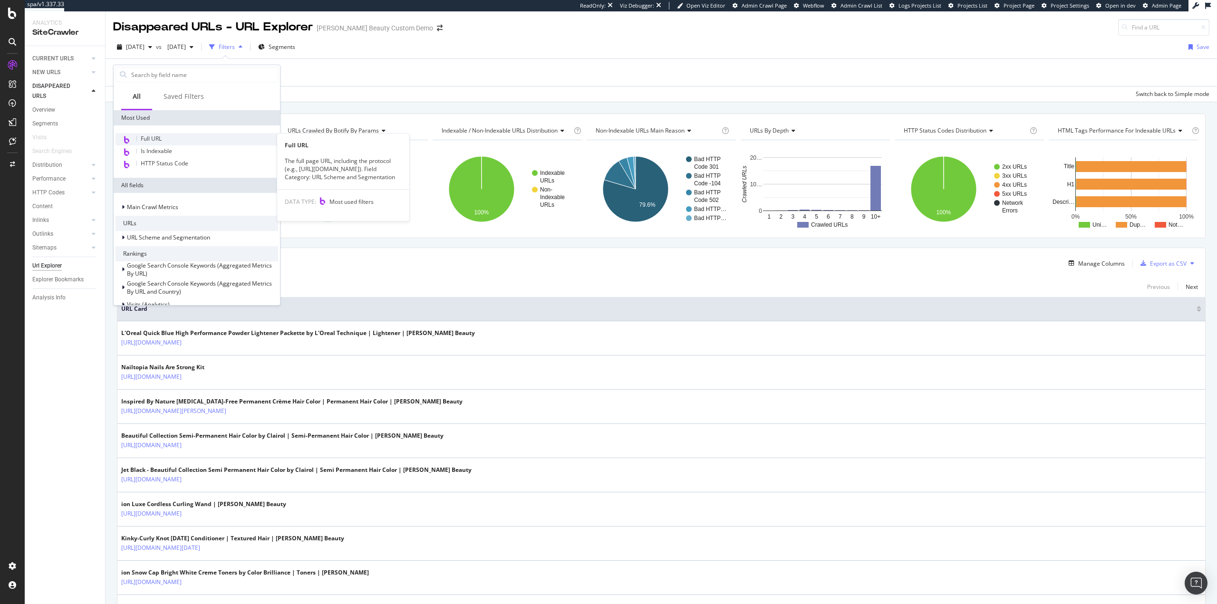
click at [172, 137] on div "Full URL" at bounding box center [196, 139] width 163 height 12
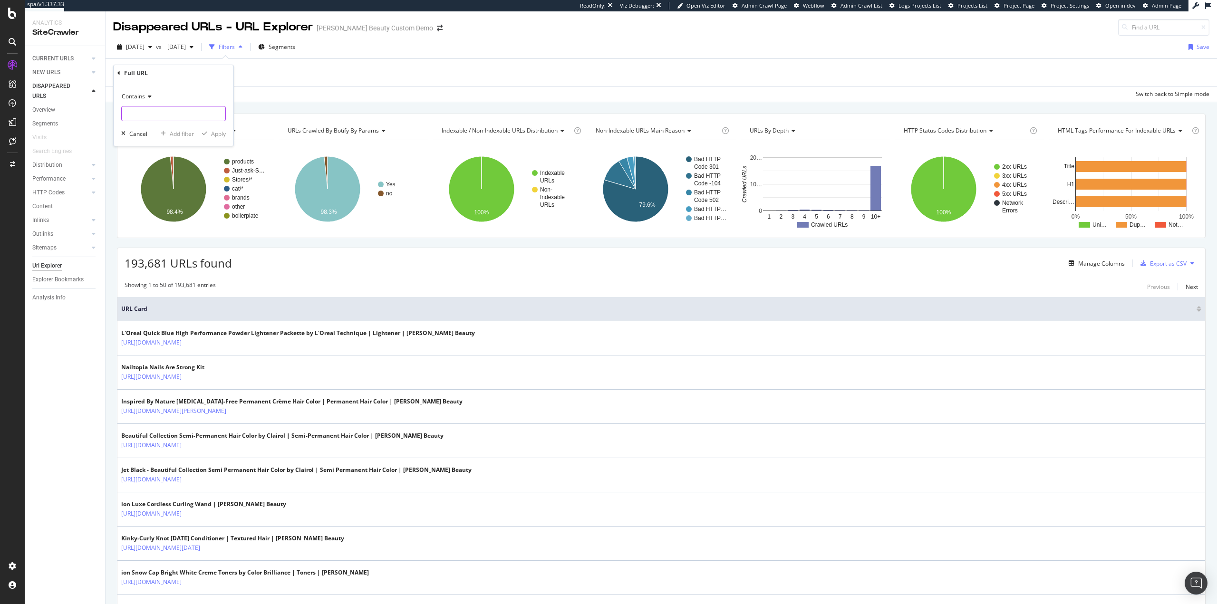
click at [160, 117] on input "text" at bounding box center [174, 113] width 104 height 15
type input "ReviewsPage"
click at [212, 132] on div "Apply" at bounding box center [218, 134] width 15 height 8
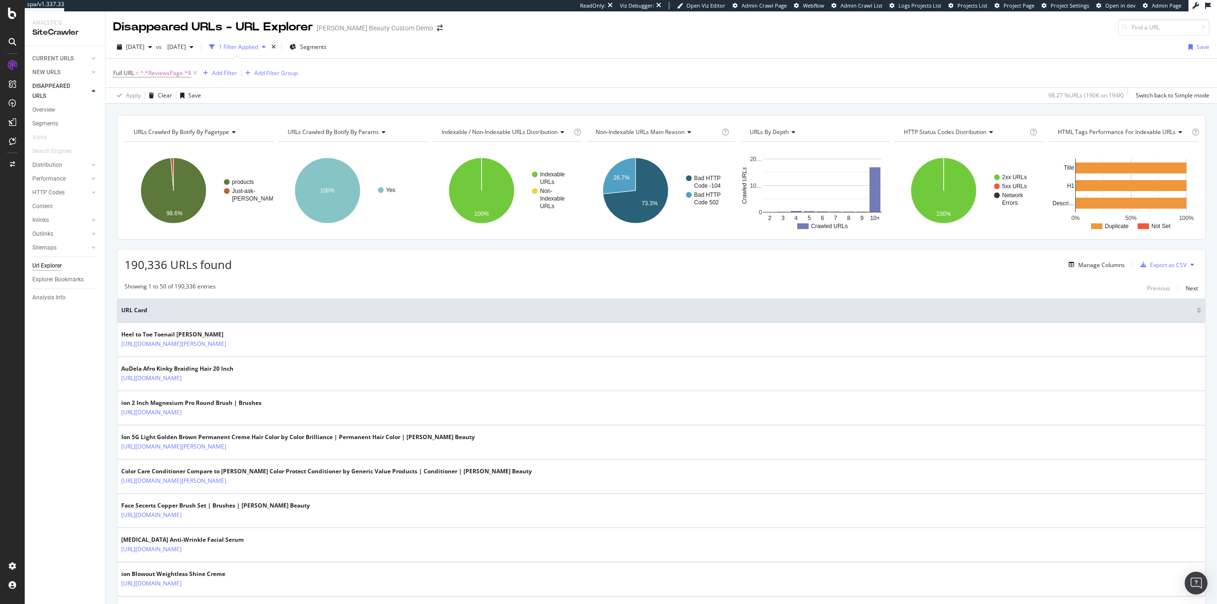
click at [455, 103] on div "2025 Sep. 16th vs 2023 Sep. 5th 1 Filter Applied Segments Save Full URL = ^.*Re…" at bounding box center [660, 70] width 1111 height 68
click at [52, 125] on div "AlertPanel" at bounding box center [50, 124] width 30 height 10
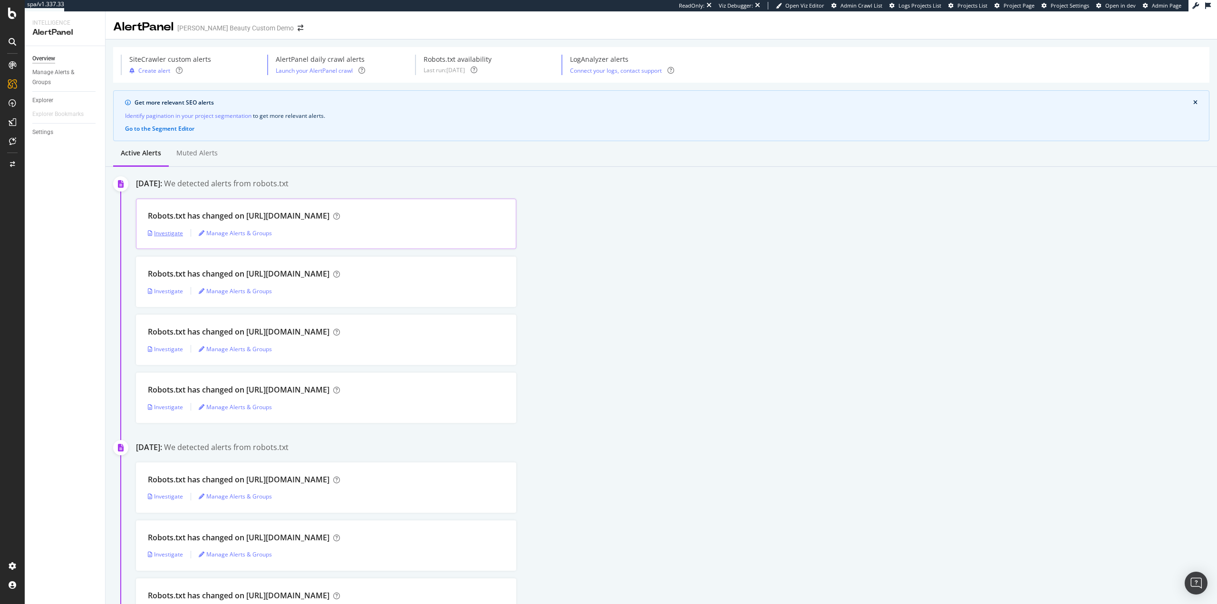
click at [172, 232] on div "Investigate" at bounding box center [165, 233] width 35 height 8
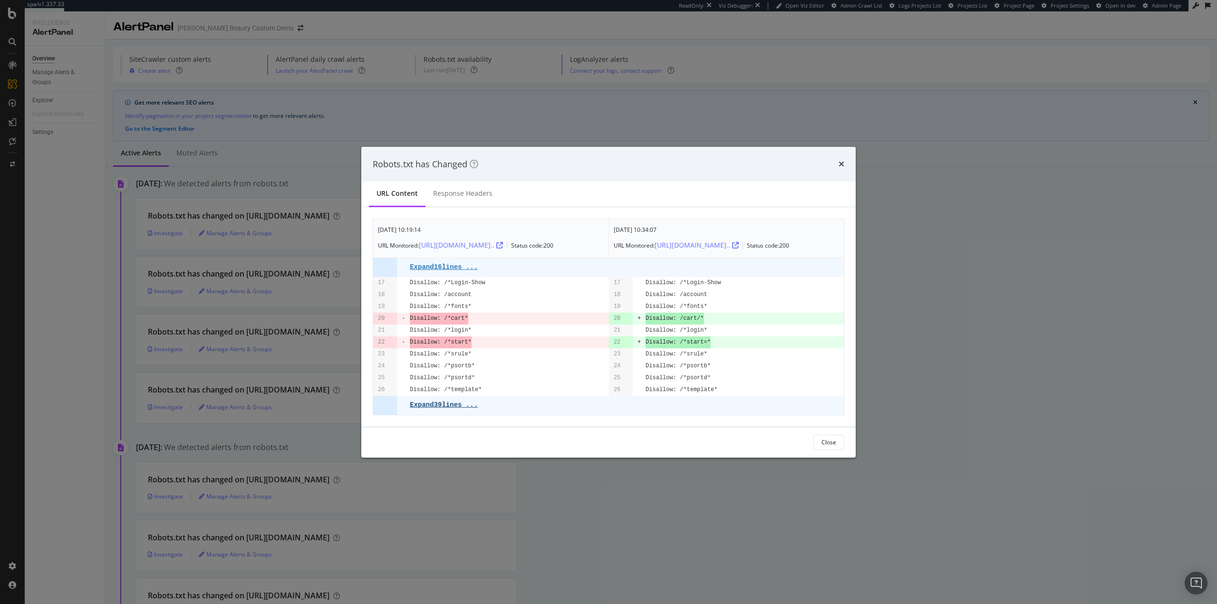
click at [441, 408] on pre "Expand 39 lines ..." at bounding box center [444, 405] width 68 height 8
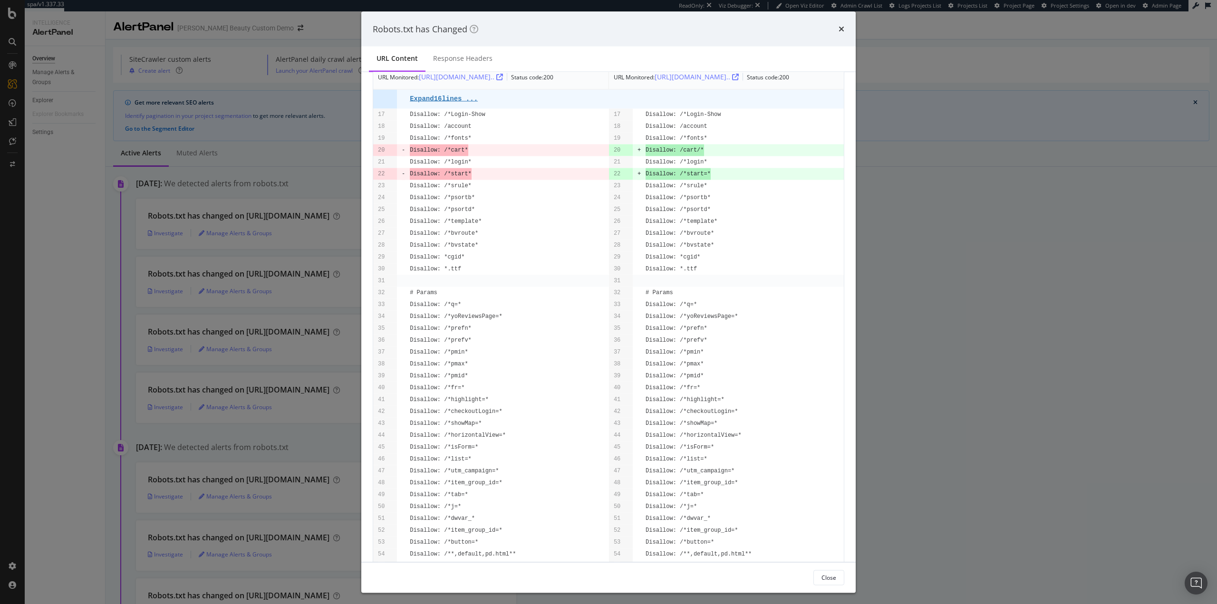
scroll to position [194, 0]
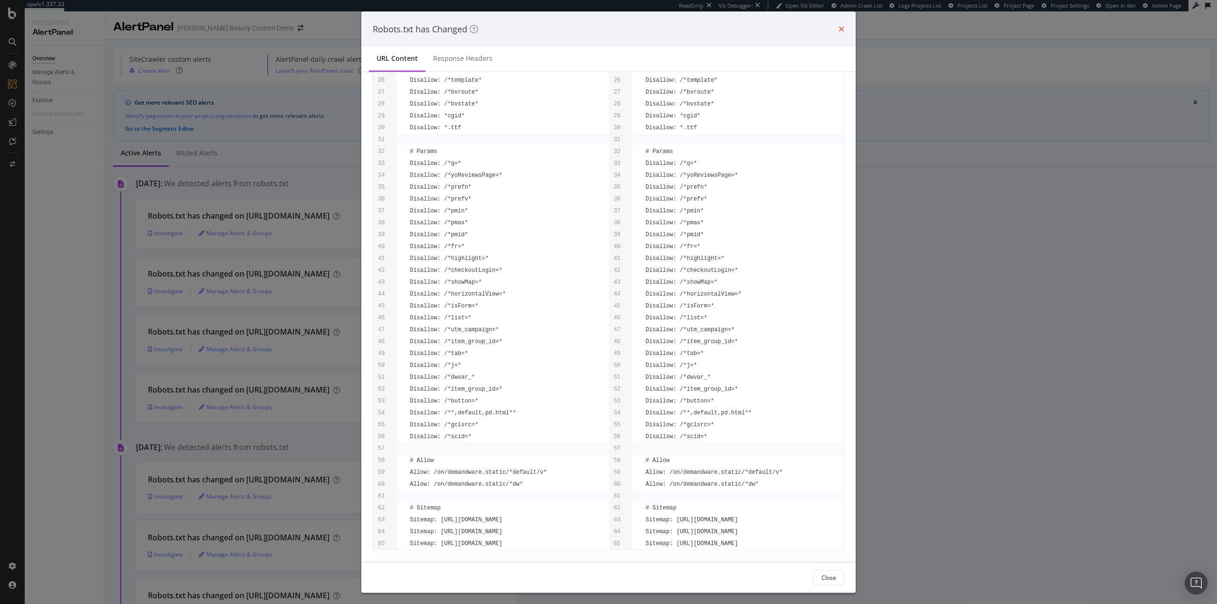
click at [840, 26] on icon "times" at bounding box center [841, 29] width 6 height 8
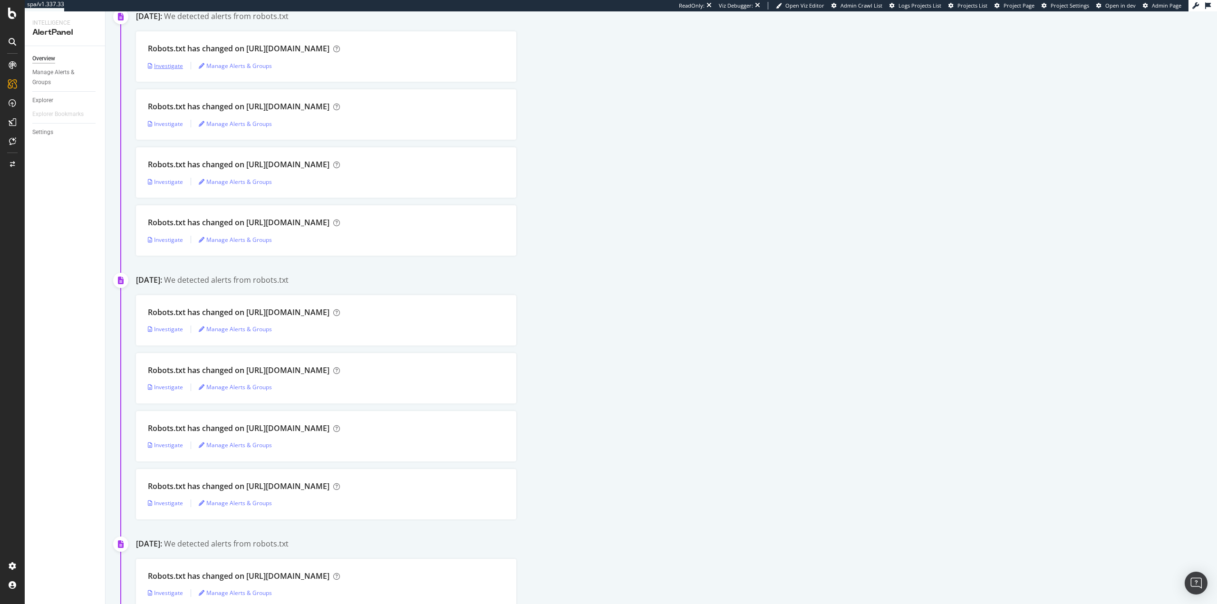
scroll to position [238, 0]
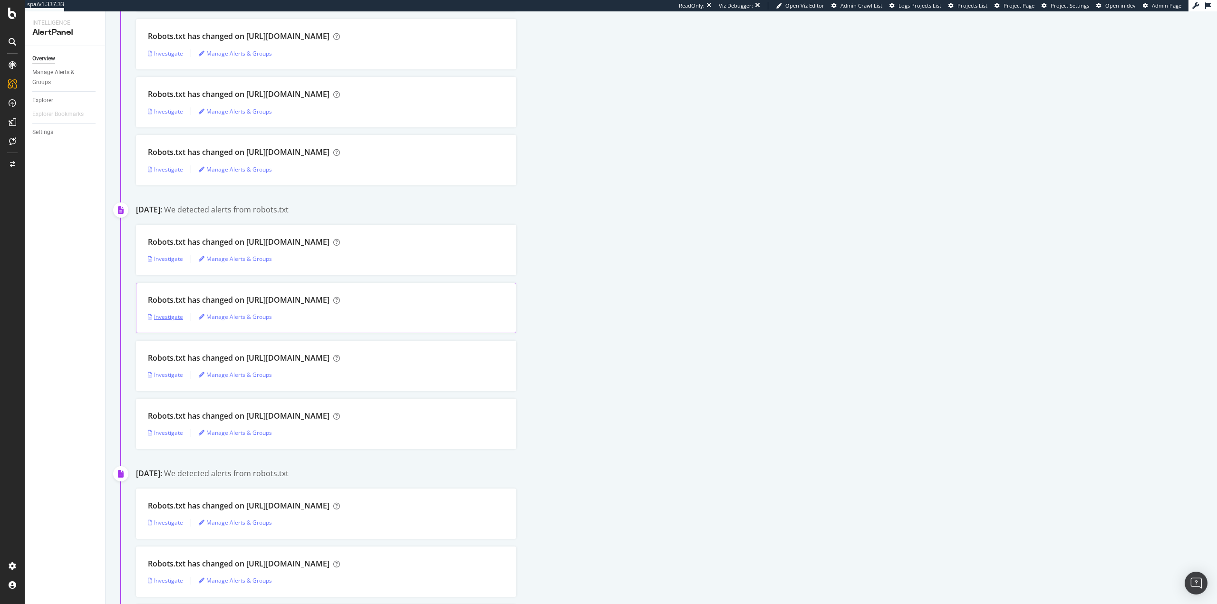
click at [163, 320] on div "Investigate" at bounding box center [165, 317] width 35 height 8
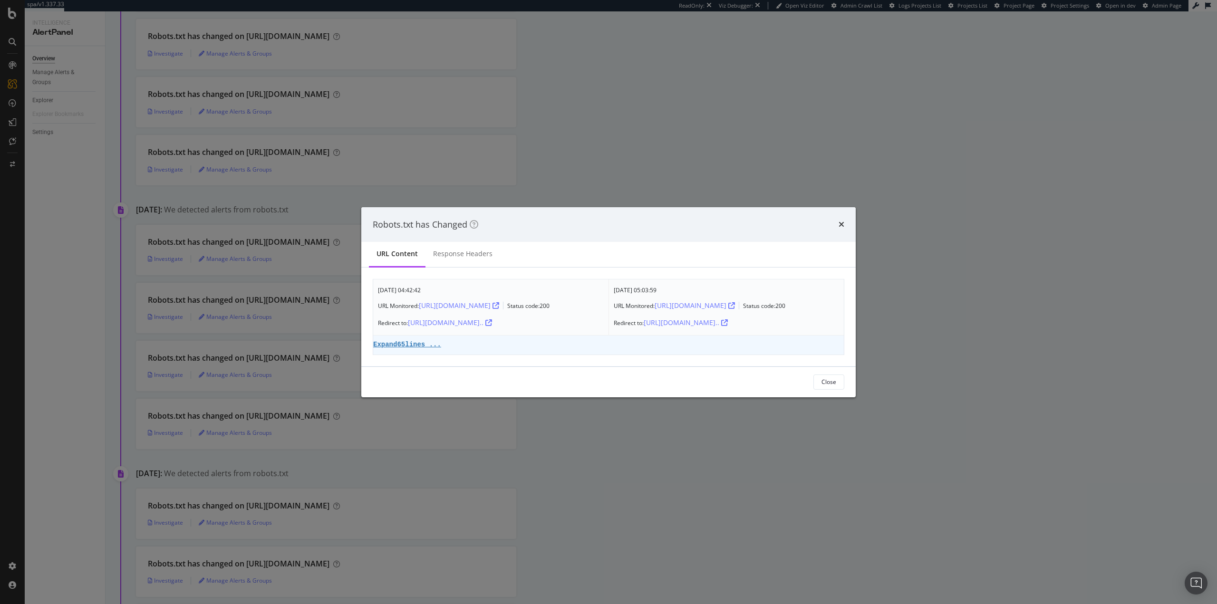
click at [668, 472] on div "Robots.txt has Changed URL Content Response Headers May. 5th 2025 04:42:42 URL …" at bounding box center [608, 302] width 1217 height 604
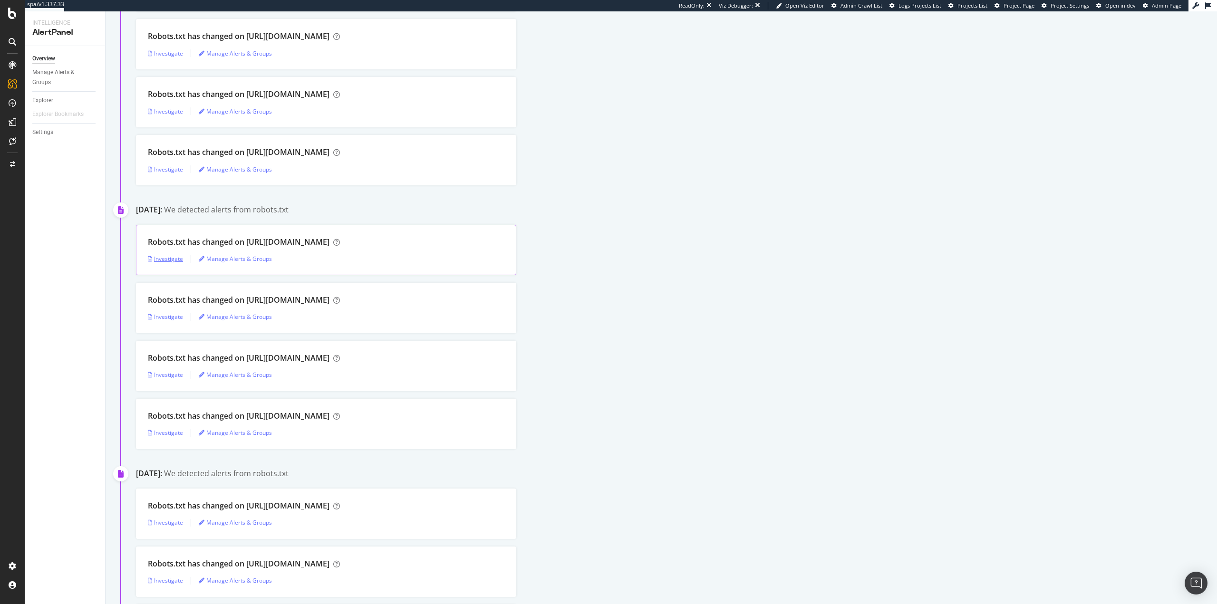
click at [161, 257] on div "Investigate" at bounding box center [165, 259] width 35 height 8
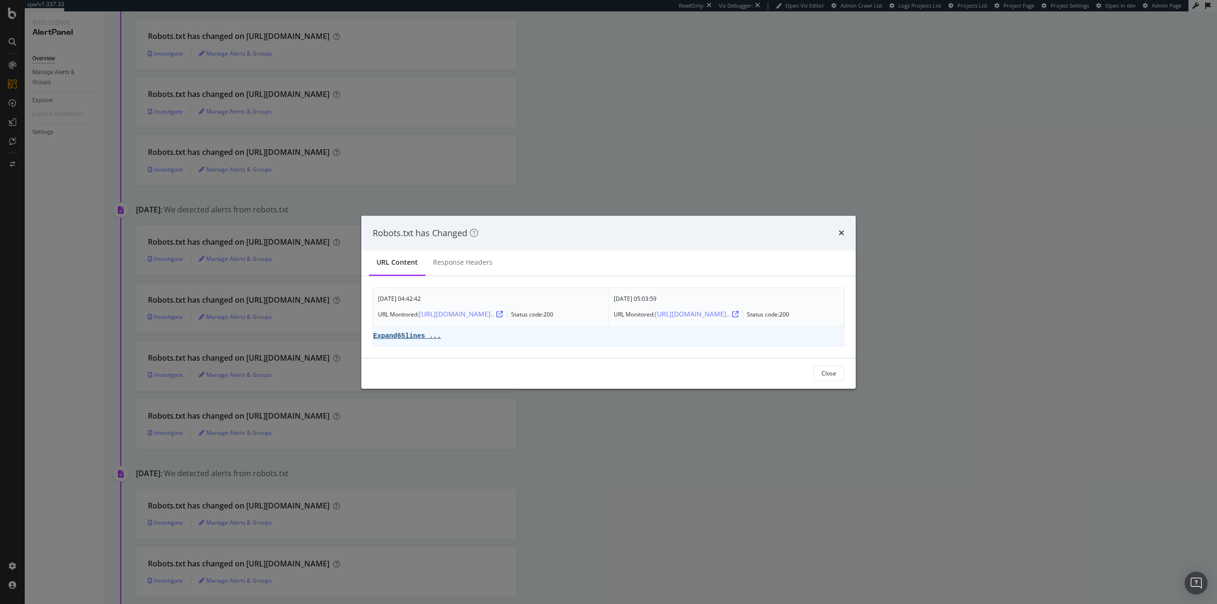
click at [419, 335] on pre "Expand 65 lines ..." at bounding box center [407, 336] width 68 height 8
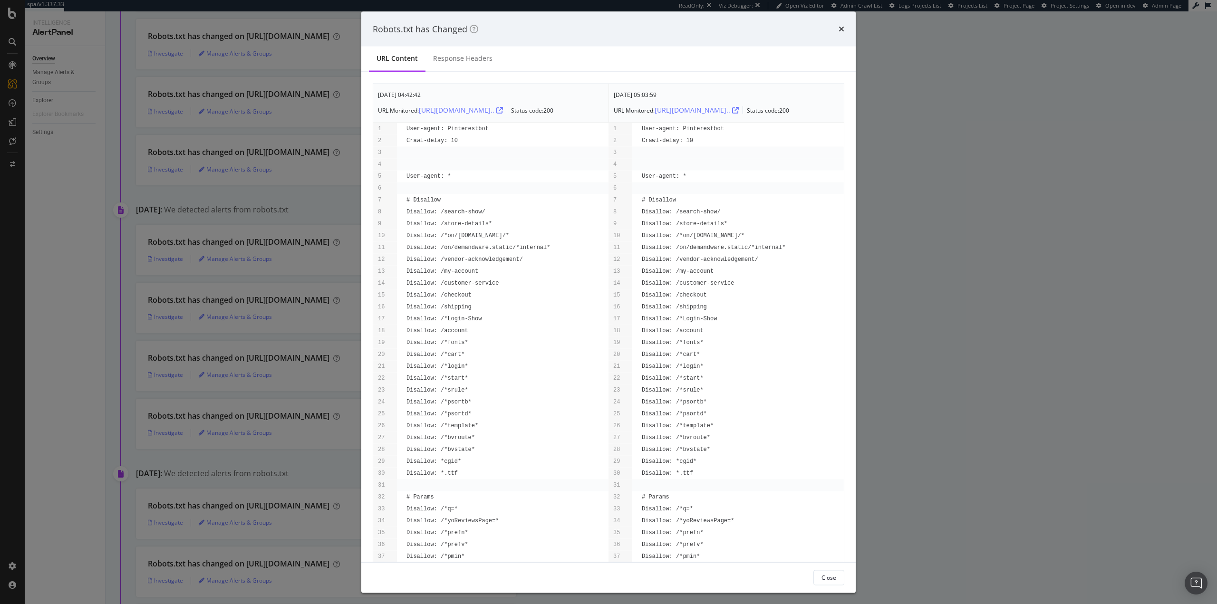
click at [943, 319] on div "Robots.txt has Changed URL Content Response Headers May. 5th 2025 04:42:42 URL …" at bounding box center [608, 302] width 1217 height 604
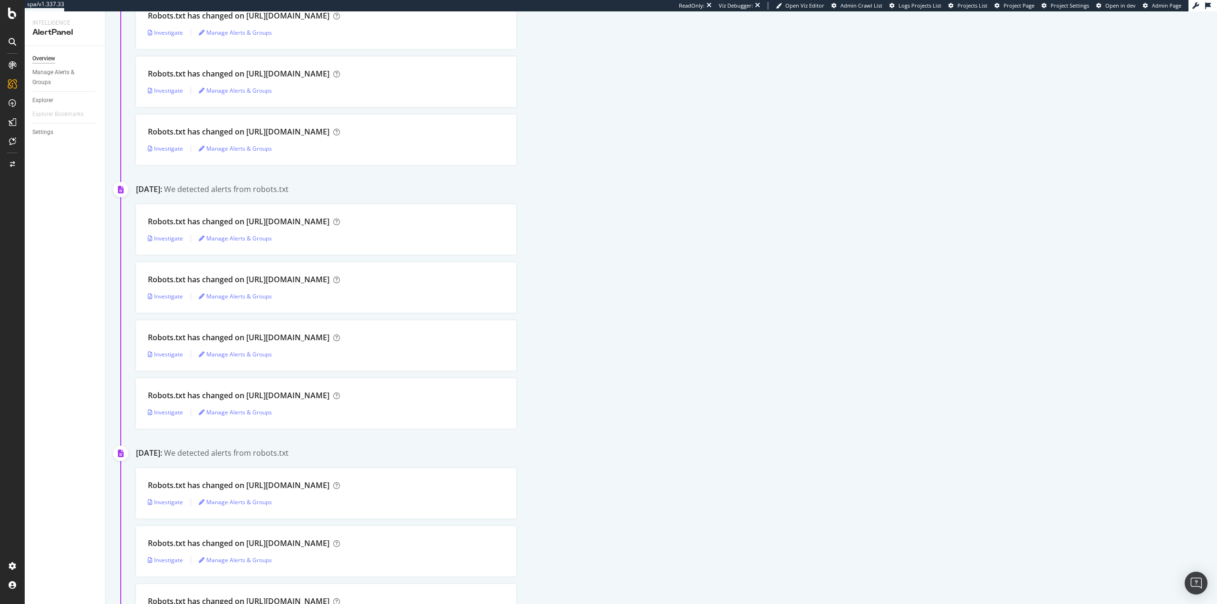
scroll to position [523, 0]
click at [155, 241] on div "Investigate" at bounding box center [165, 237] width 35 height 8
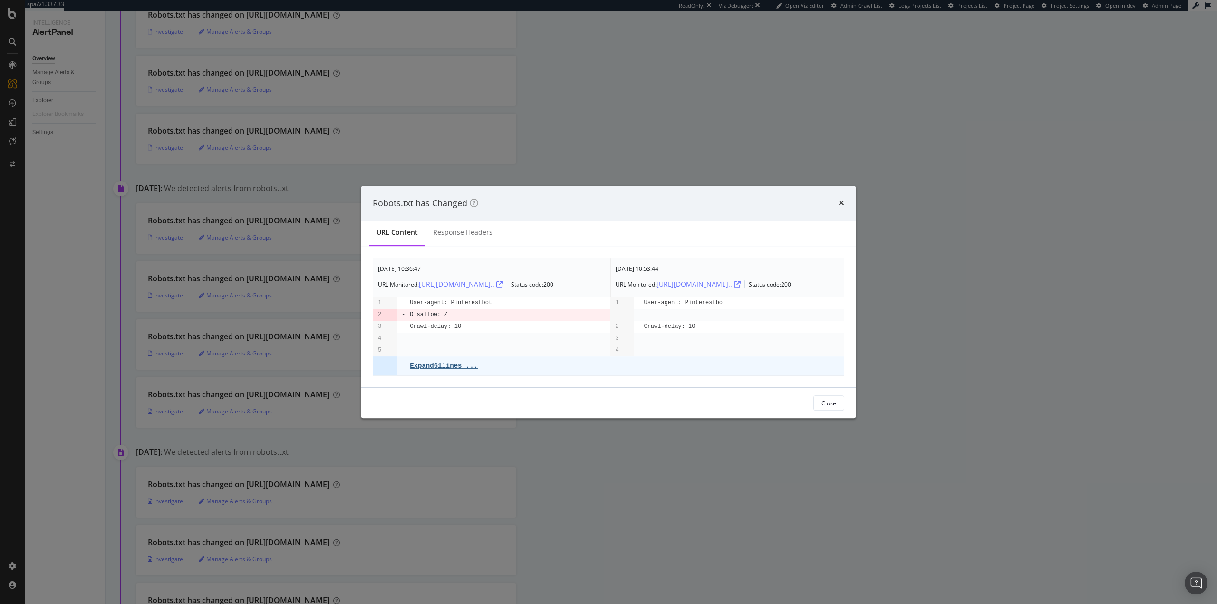
click at [450, 366] on pre "Expand 61 lines ..." at bounding box center [444, 366] width 68 height 8
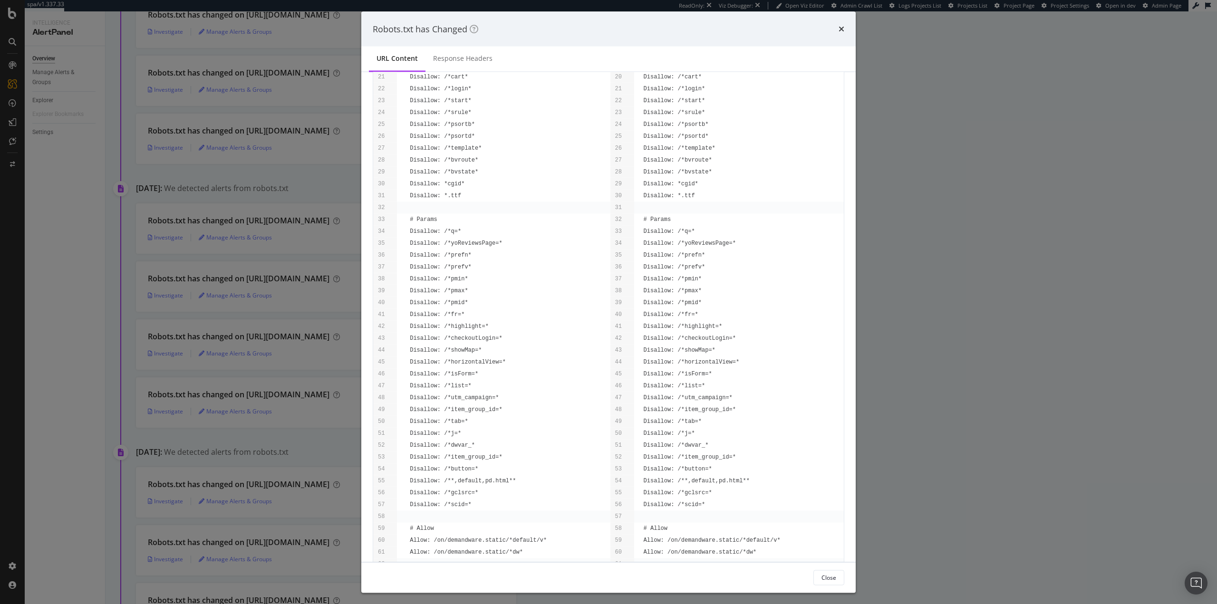
scroll to position [377, 0]
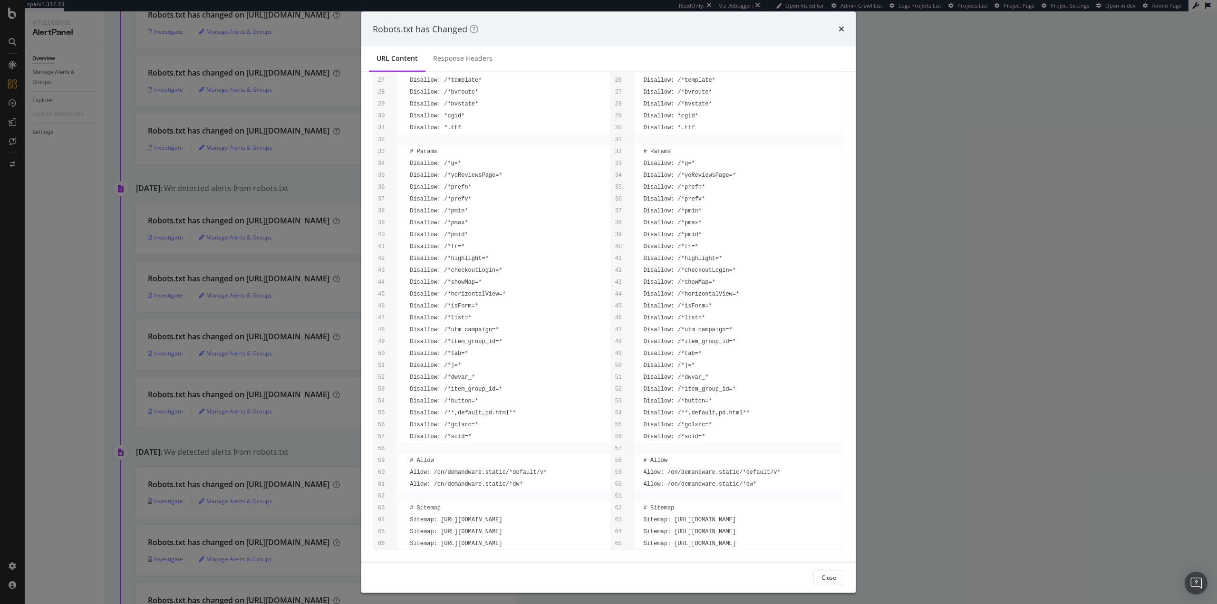
click at [993, 391] on div "Robots.txt has Changed URL Content Response Headers Oct. 30th 2024 10:36:47 URL…" at bounding box center [608, 302] width 1217 height 604
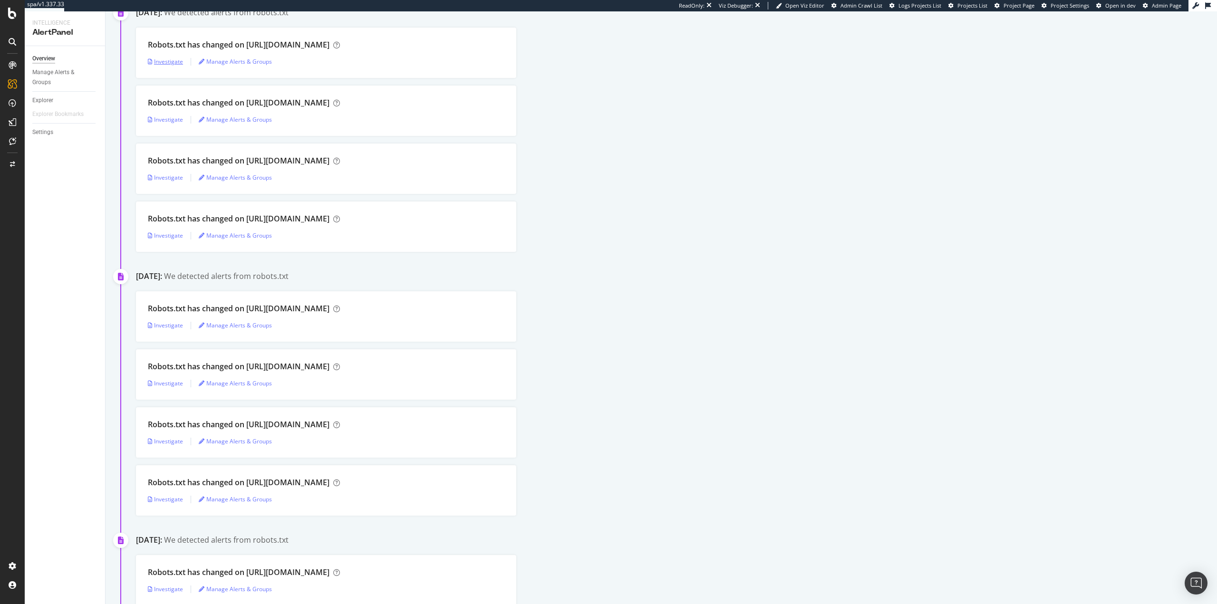
scroll to position [760, 0]
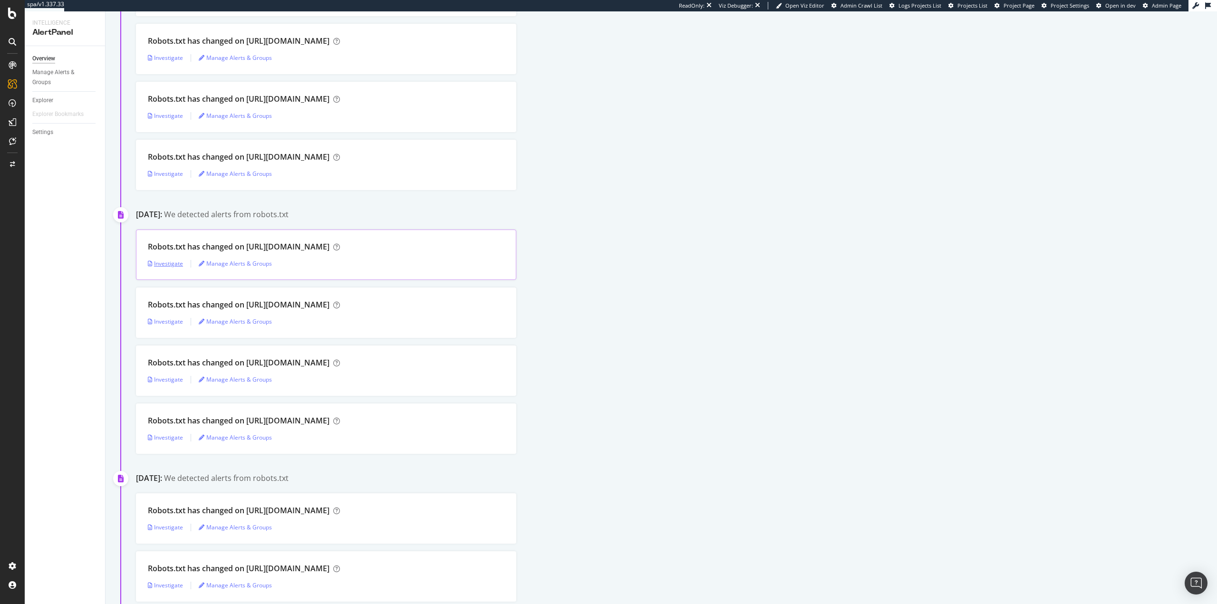
click at [154, 265] on div "Investigate" at bounding box center [165, 263] width 35 height 8
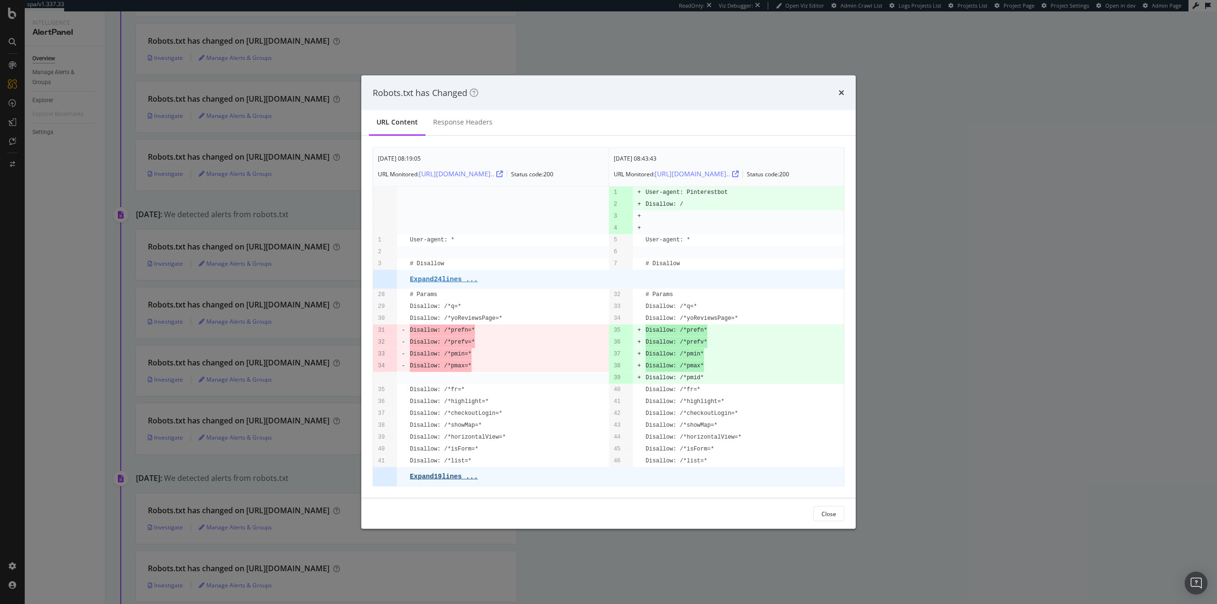
click at [459, 476] on pre "Expand 19 lines ..." at bounding box center [444, 476] width 68 height 8
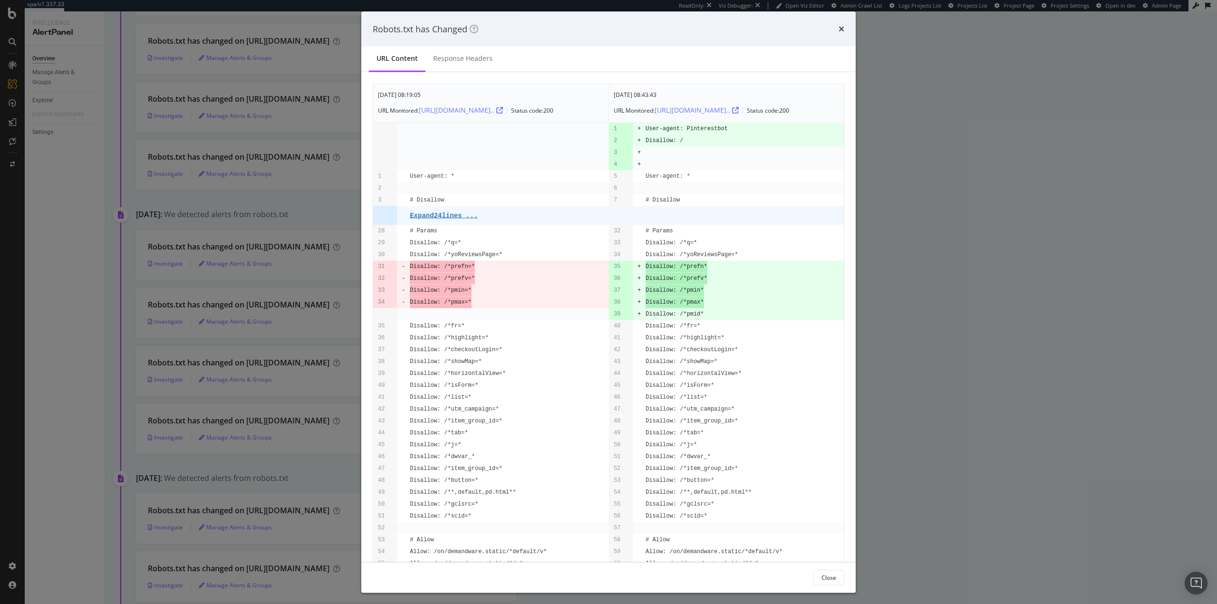
drag, startPoint x: 824, startPoint y: 582, endPoint x: 708, endPoint y: 476, distance: 157.4
click at [823, 580] on div "Close" at bounding box center [828, 577] width 15 height 13
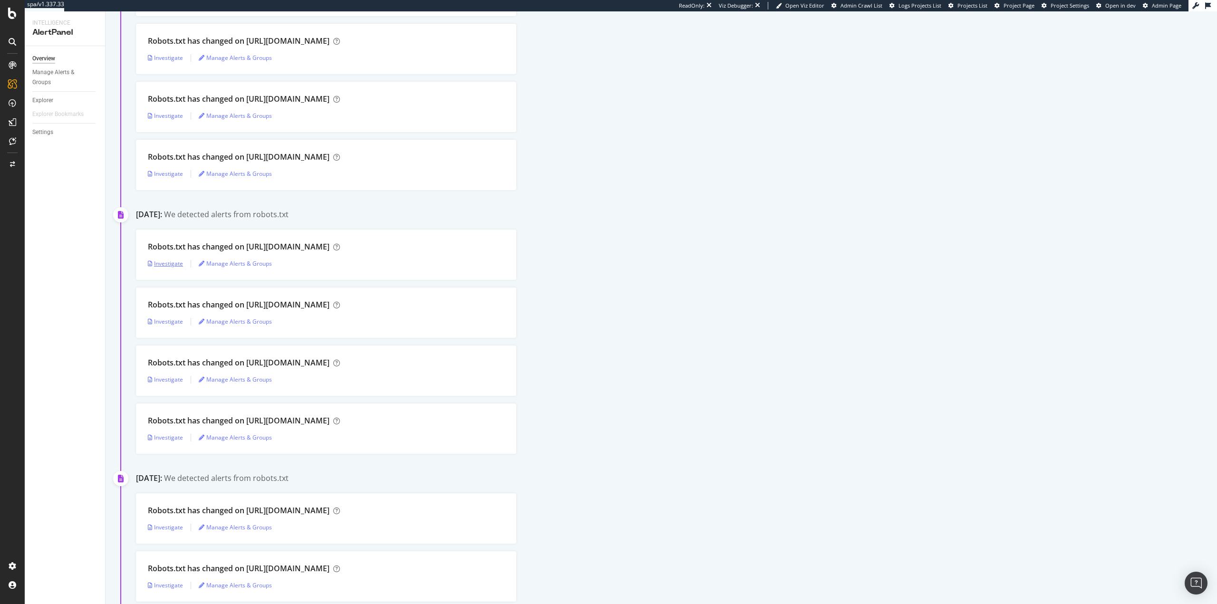
scroll to position [998, 0]
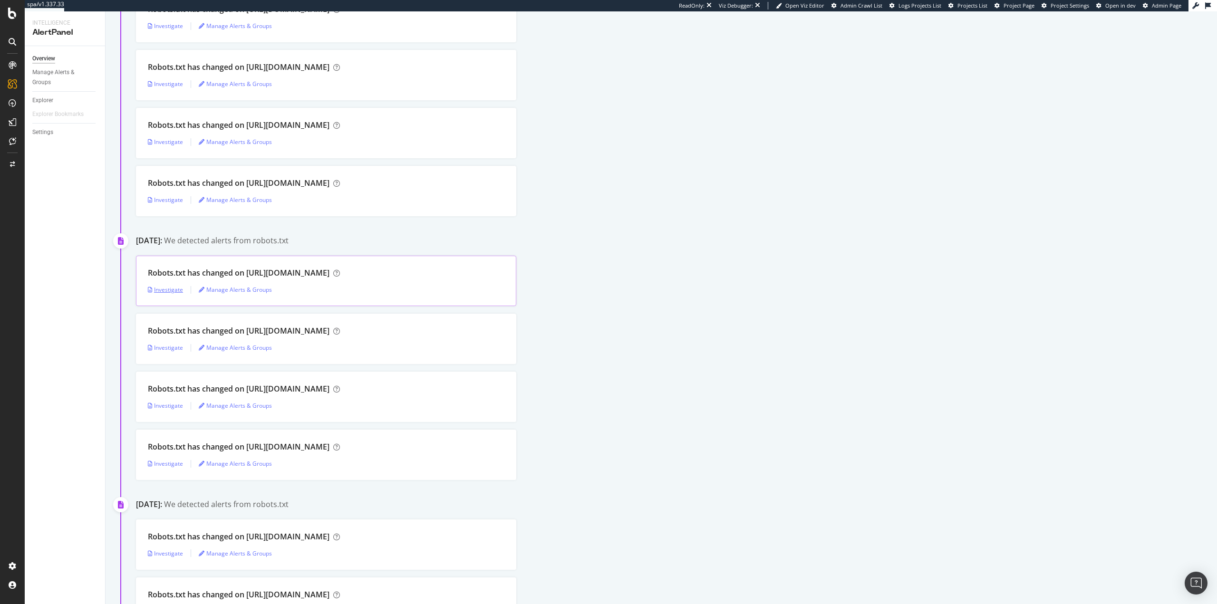
click at [159, 292] on div "Investigate" at bounding box center [165, 290] width 35 height 8
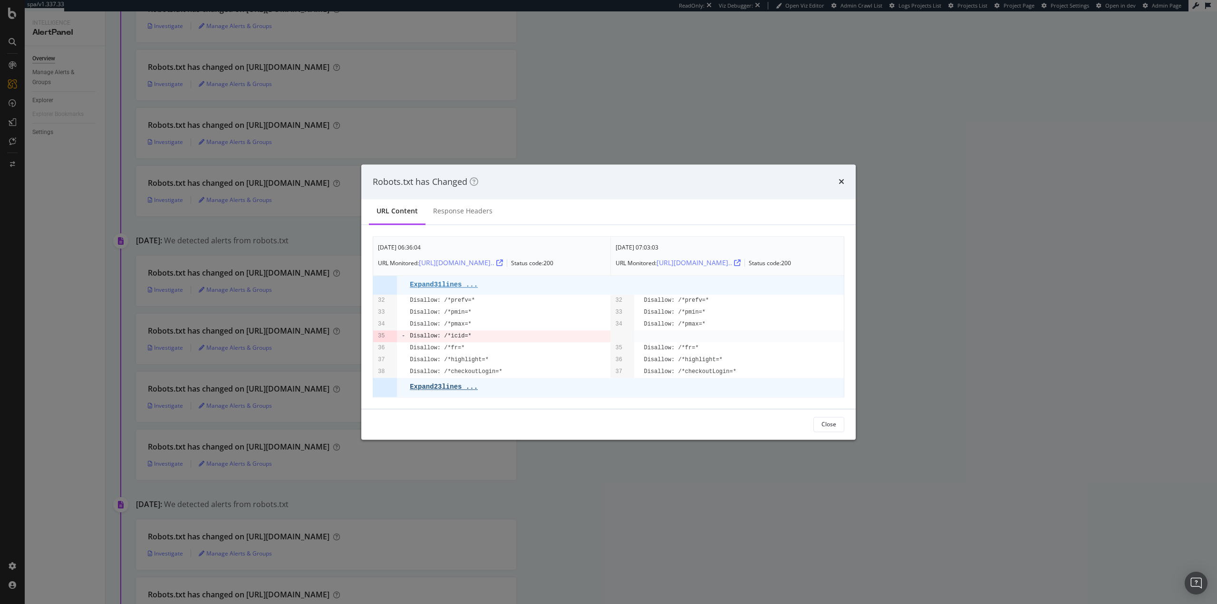
click at [458, 388] on pre "Expand 23 lines ..." at bounding box center [444, 387] width 68 height 8
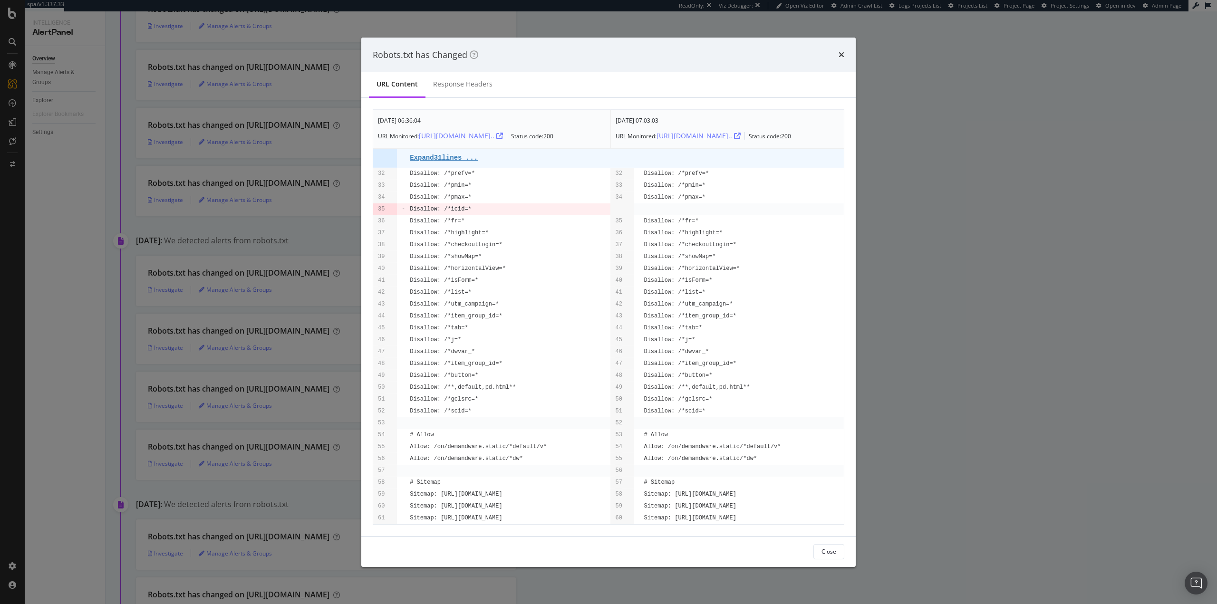
click at [790, 264] on td "Disallow: /*horizontalView=*" at bounding box center [743, 269] width 200 height 12
click at [843, 51] on icon "times" at bounding box center [841, 55] width 6 height 8
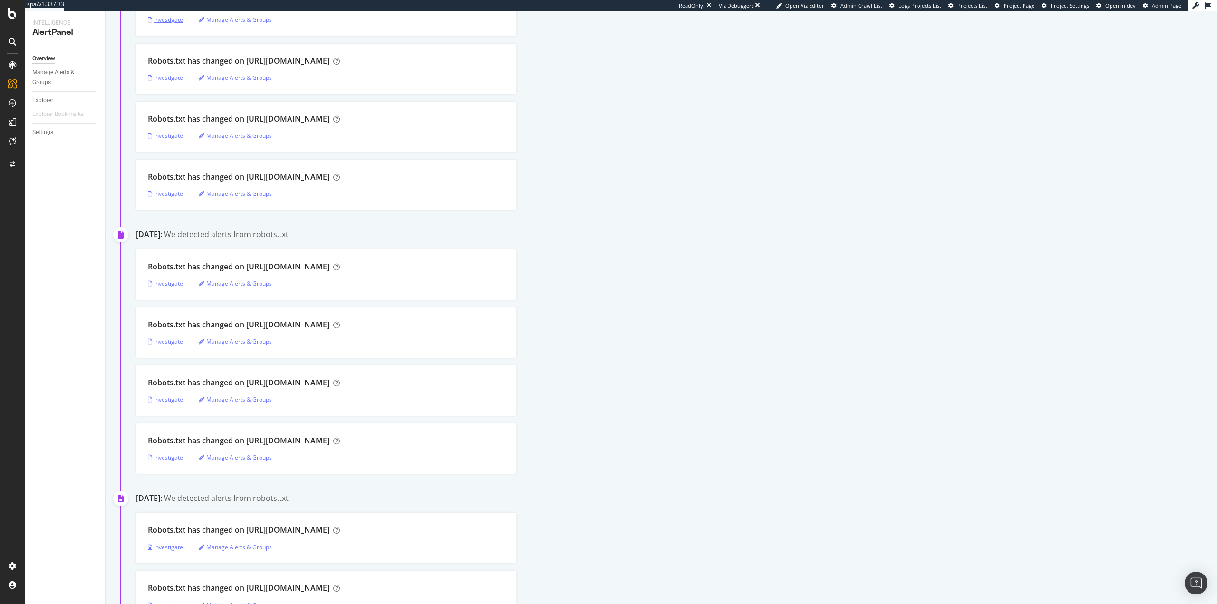
scroll to position [1426, 0]
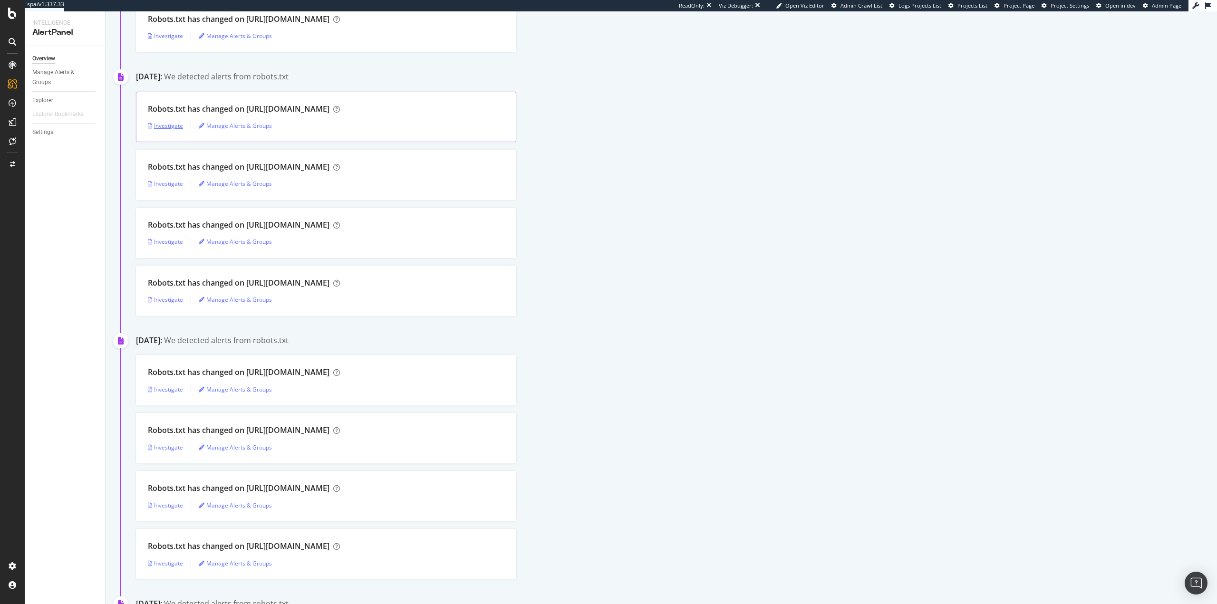
click at [166, 129] on div "Investigate" at bounding box center [165, 126] width 35 height 8
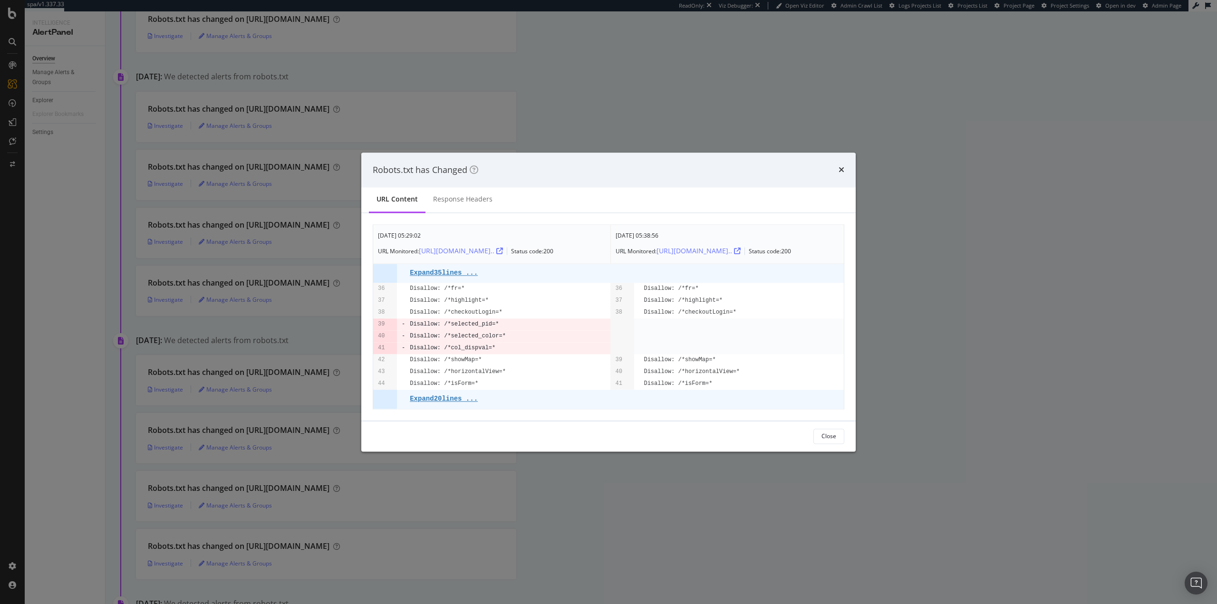
click at [460, 403] on td "Expand 20 lines ..." at bounding box center [510, 399] width 201 height 19
click at [459, 400] on pre "Expand 20 lines ..." at bounding box center [444, 399] width 68 height 8
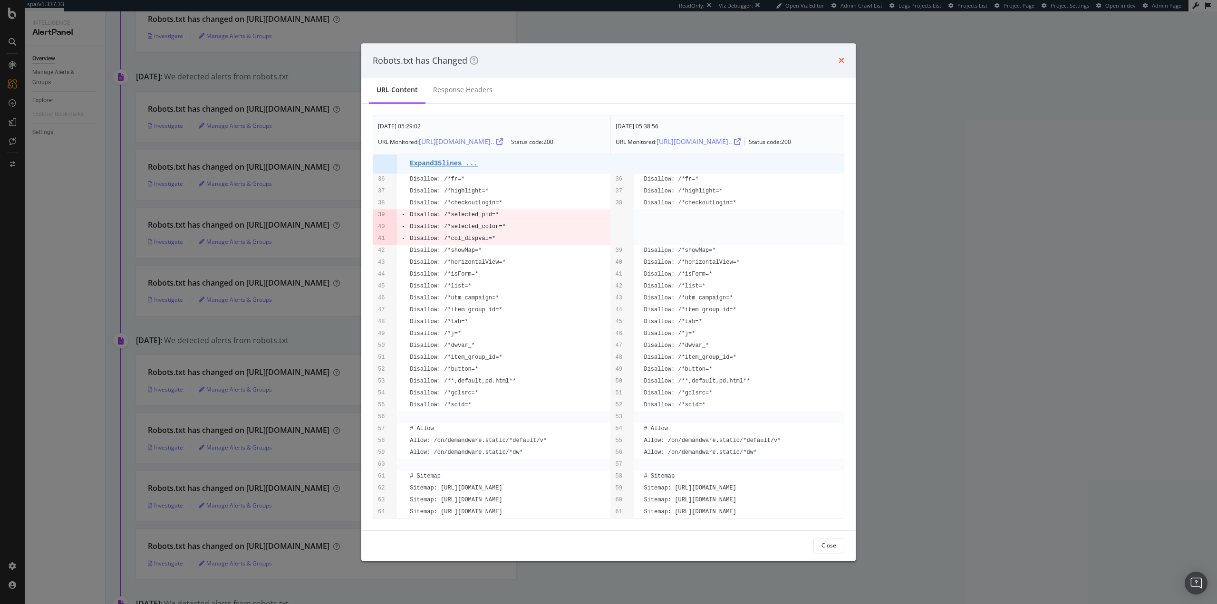
click at [841, 57] on icon "times" at bounding box center [841, 61] width 6 height 8
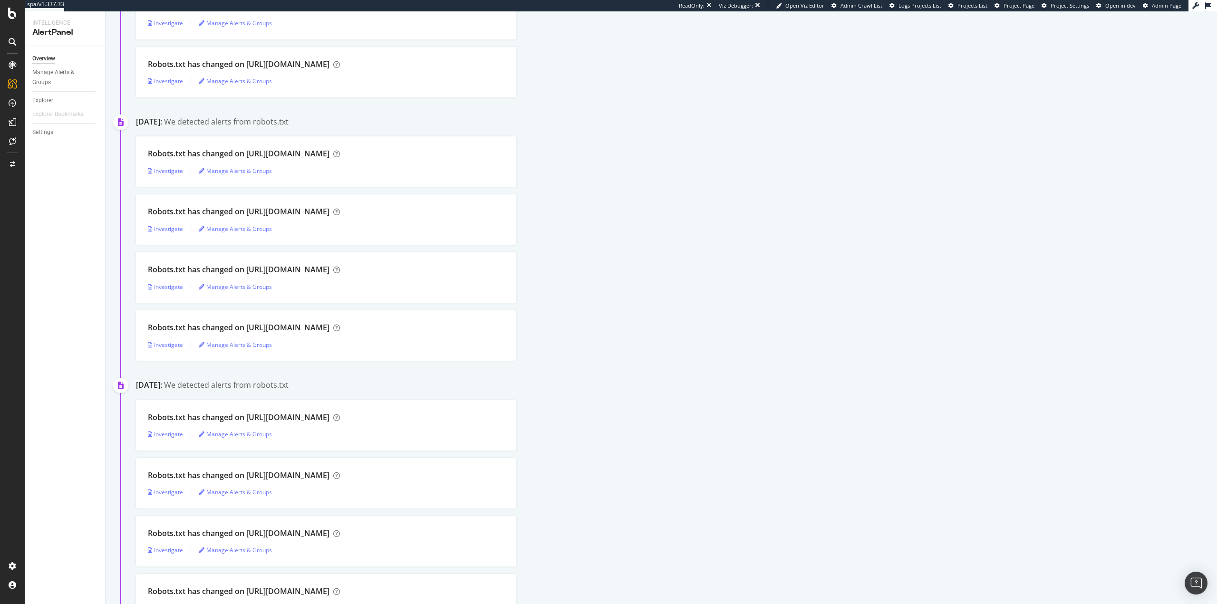
scroll to position [1663, 0]
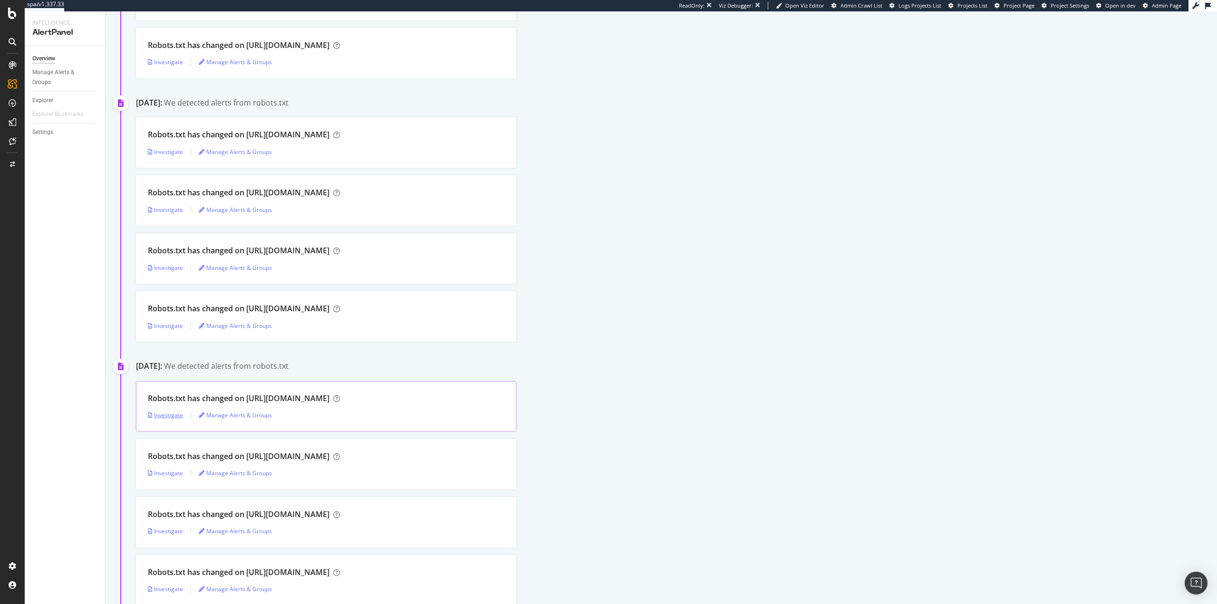
click at [160, 413] on div "Investigate" at bounding box center [165, 415] width 35 height 8
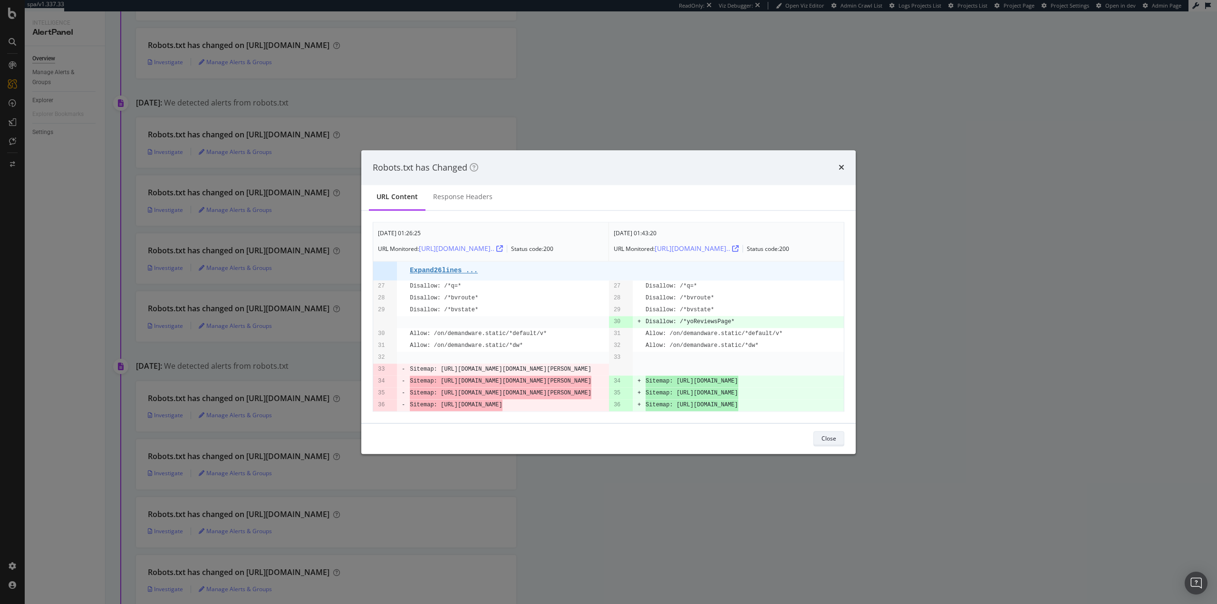
click at [825, 443] on div "Close" at bounding box center [828, 439] width 15 height 8
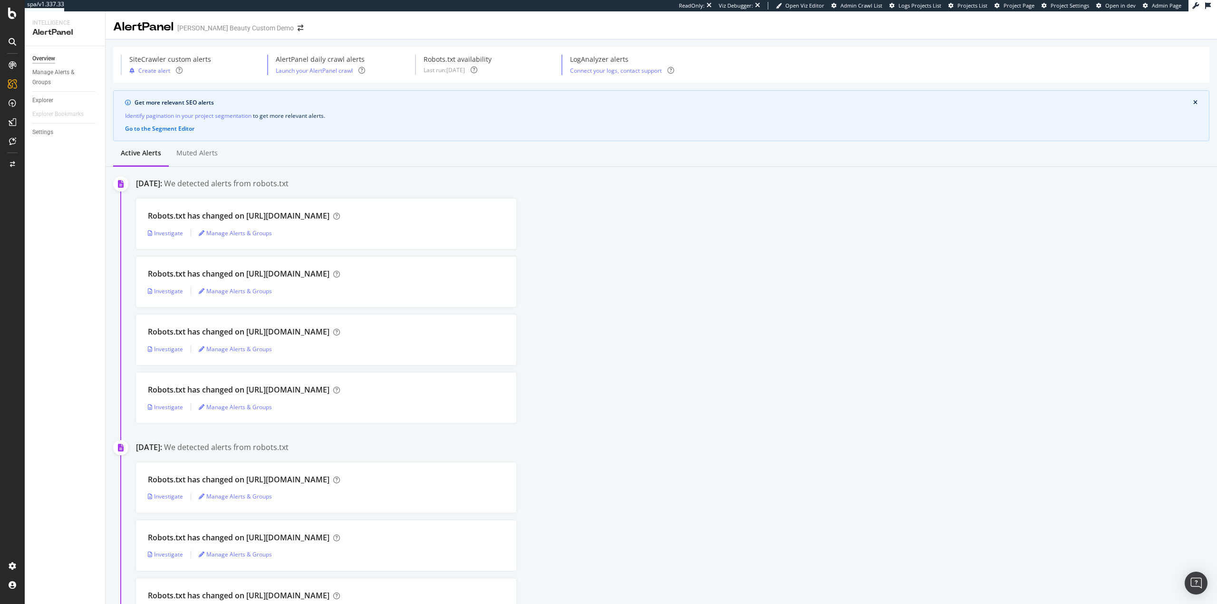
drag, startPoint x: 814, startPoint y: 381, endPoint x: 820, endPoint y: 116, distance: 264.3
click at [662, 284] on div "Robots.txt has changed on https://sallybeauty.com/ Investigate Manage Alerts & …" at bounding box center [676, 282] width 1081 height 50
click at [54, 516] on div "Settings" at bounding box center [49, 516] width 40 height 8
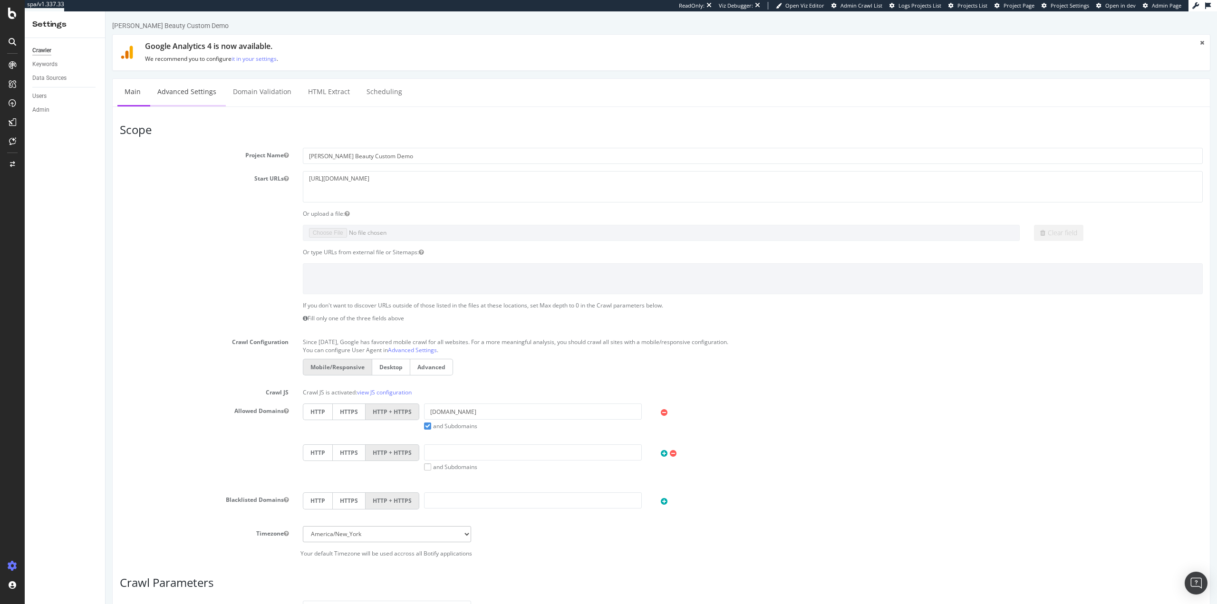
click at [177, 90] on link "Advanced Settings" at bounding box center [186, 92] width 73 height 26
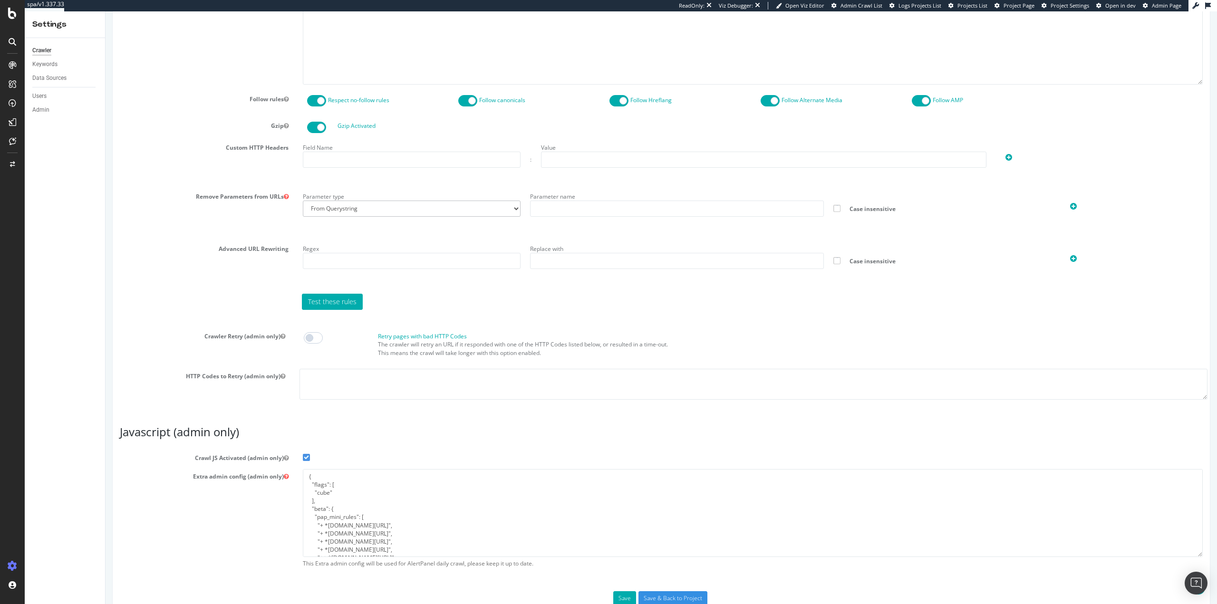
scroll to position [544, 0]
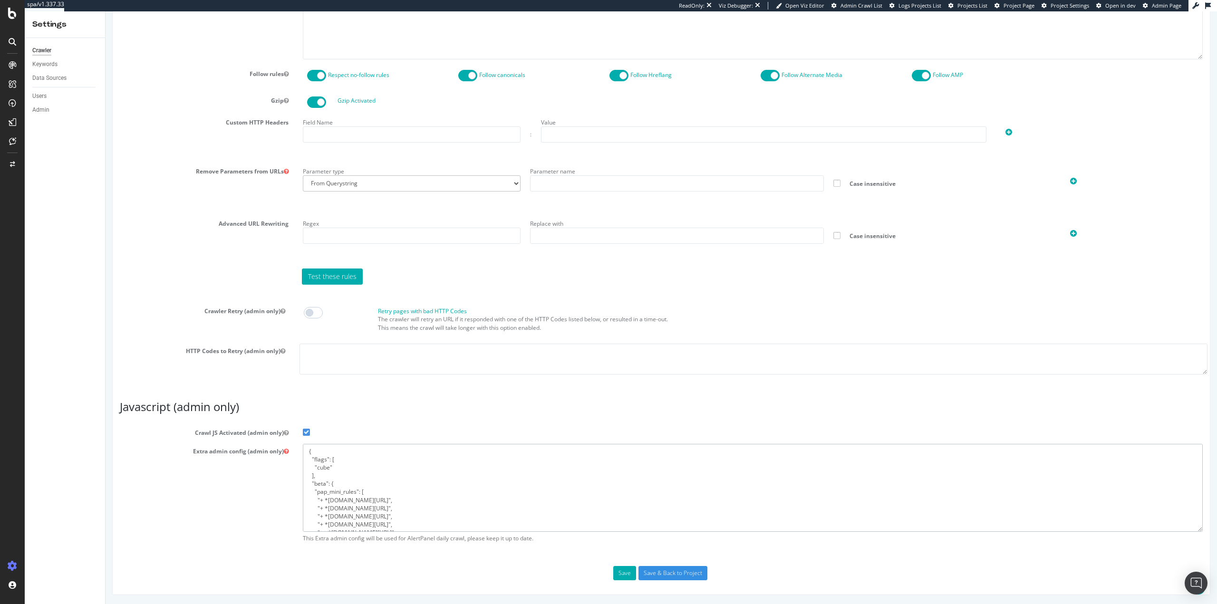
click at [456, 503] on textarea "{ "flags": [ "cube" ], "beta": { "pap_mini_rules": [ "+ *d22xmn10vbouk4.cloudfr…" at bounding box center [753, 488] width 900 height 88
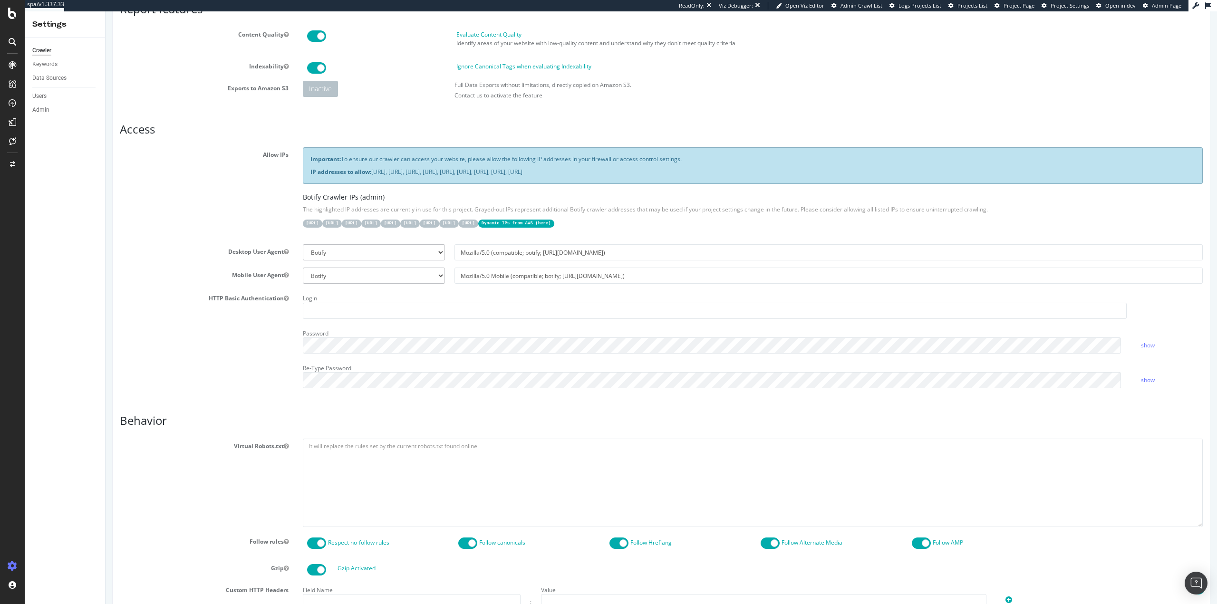
scroll to position [0, 0]
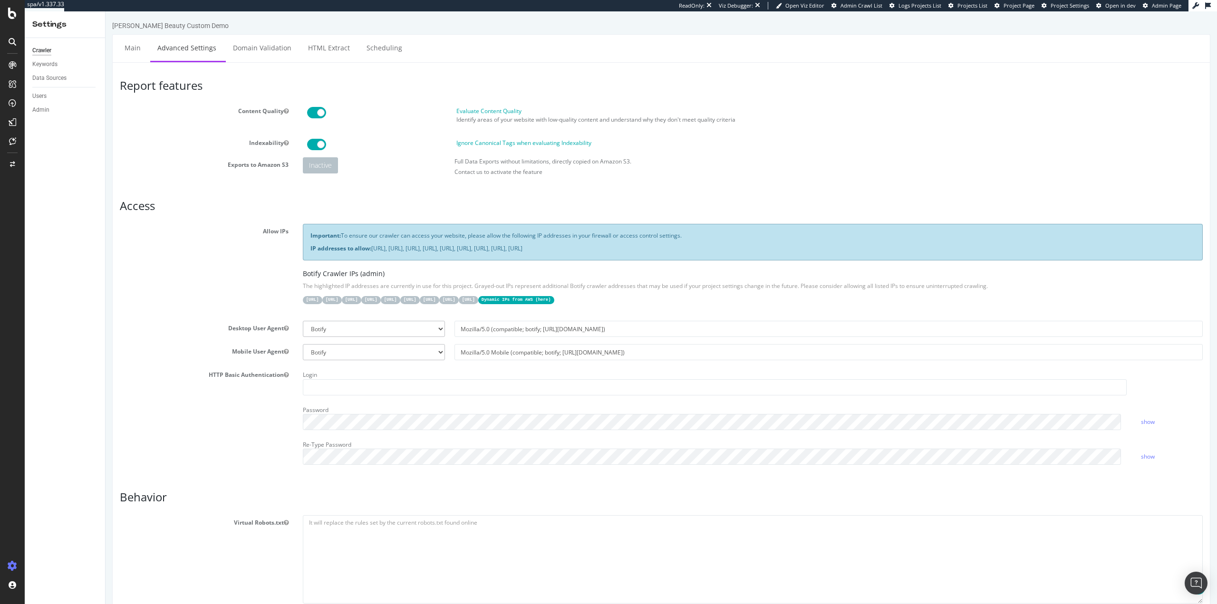
drag, startPoint x: 229, startPoint y: 476, endPoint x: 199, endPoint y: 206, distance: 271.6
click at [59, 120] on div "AlertPanel" at bounding box center [50, 124] width 30 height 10
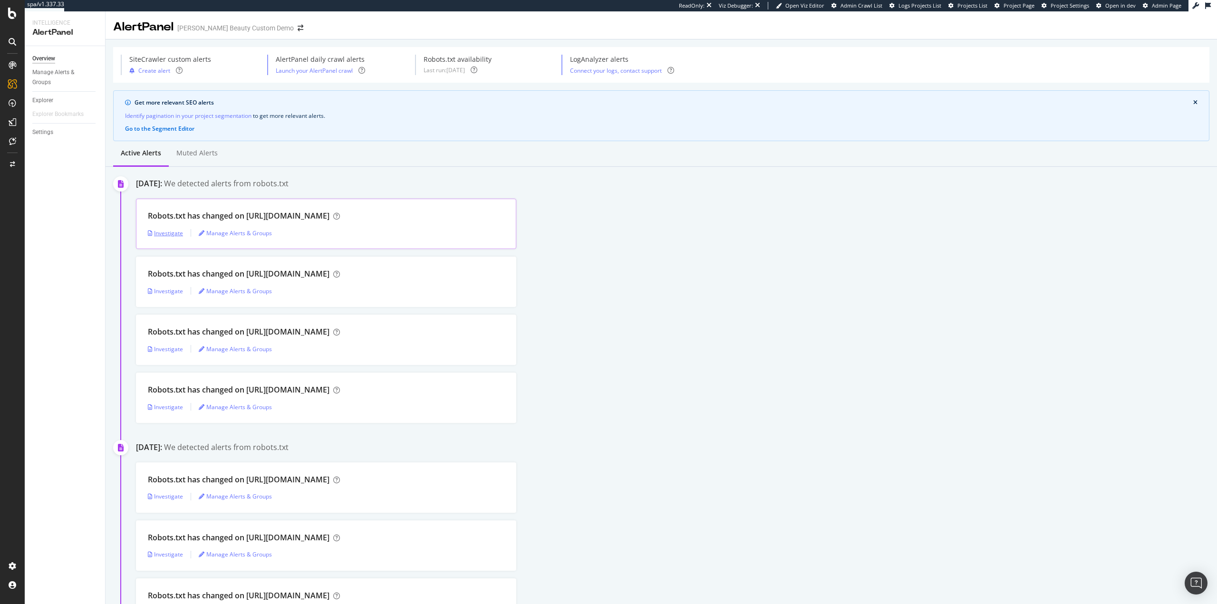
click at [158, 233] on div "Investigate" at bounding box center [165, 233] width 35 height 8
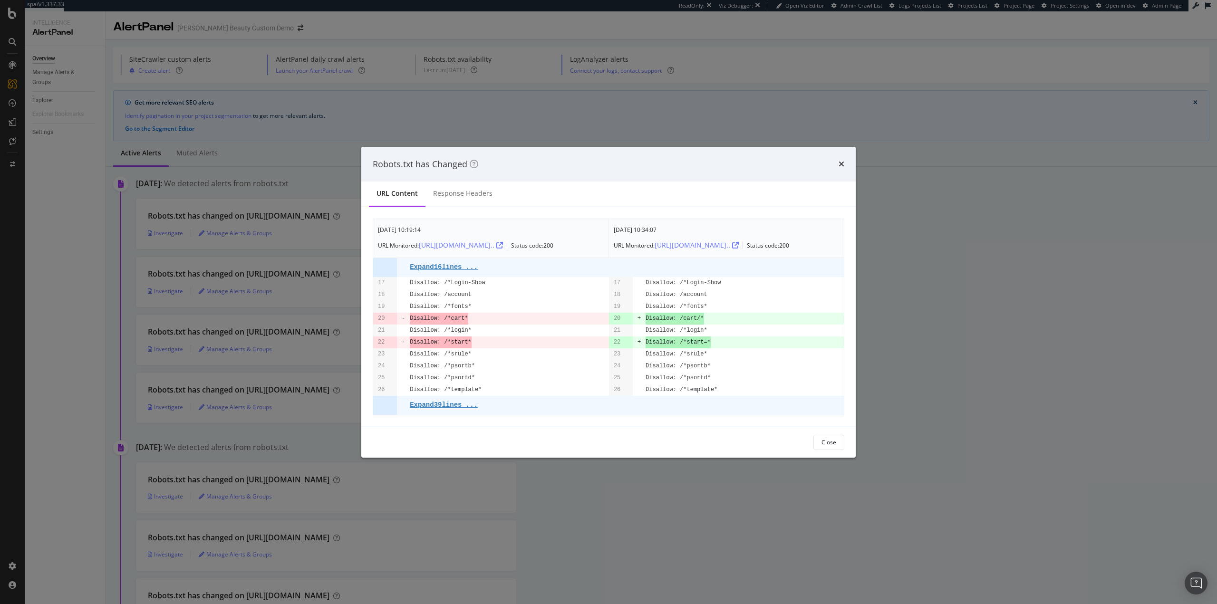
click at [737, 512] on div "Robots.txt has Changed URL Content Response Headers Jul. 22nd 2025 10:19:14 URL…" at bounding box center [608, 302] width 1217 height 604
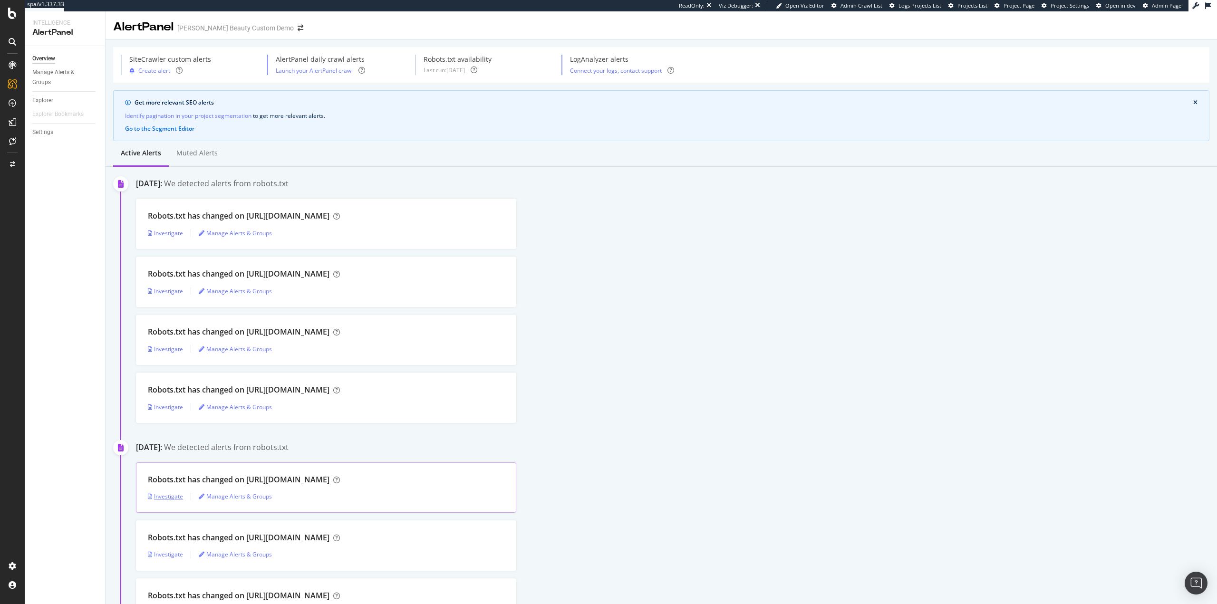
click at [172, 495] on div "Investigate" at bounding box center [165, 496] width 35 height 8
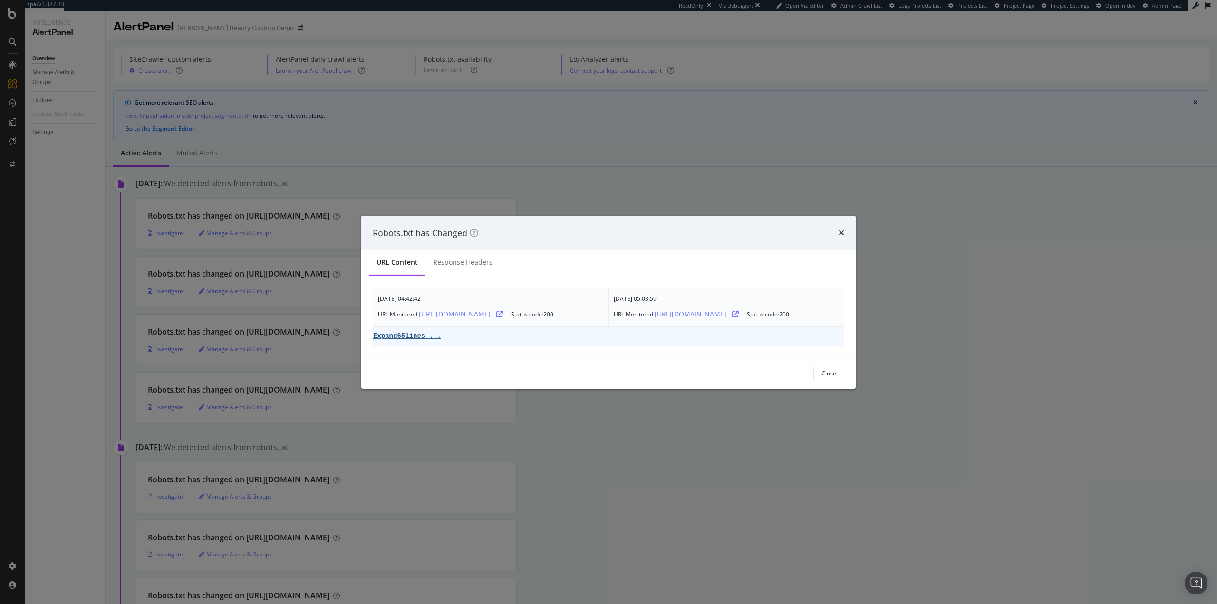
click at [414, 334] on pre "Expand 65 lines ..." at bounding box center [407, 336] width 68 height 8
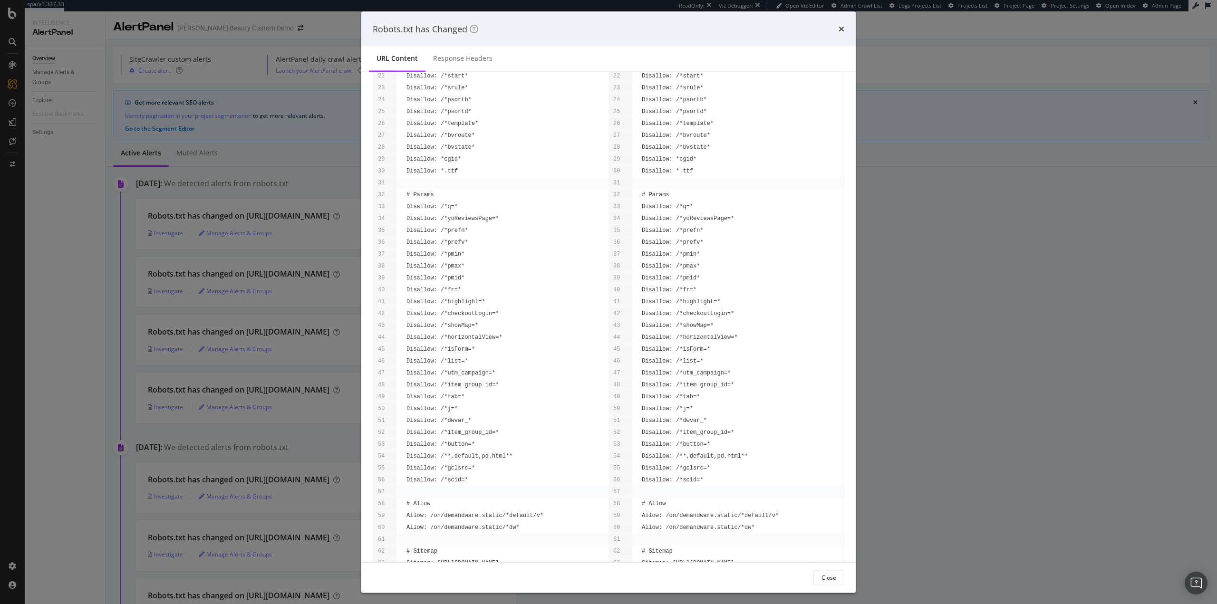
scroll to position [365, 0]
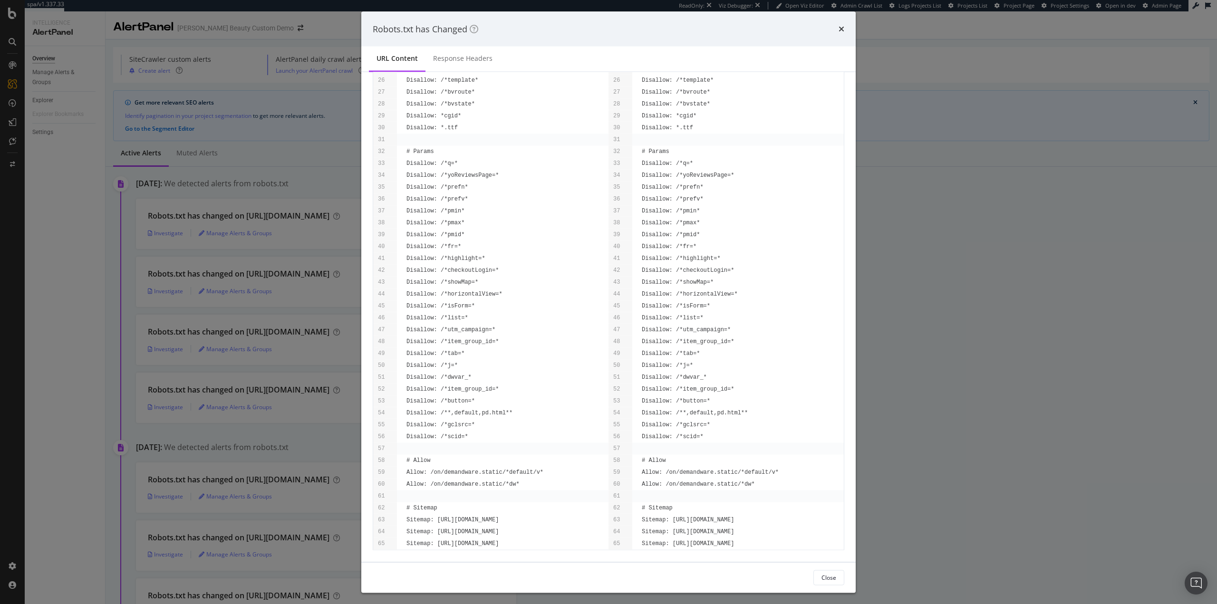
drag, startPoint x: 959, startPoint y: 537, endPoint x: 816, endPoint y: 488, distance: 151.3
click at [959, 536] on div "Robots.txt has Changed URL Content Response Headers May. 5th 2025 04:42:42 URL …" at bounding box center [608, 302] width 1217 height 604
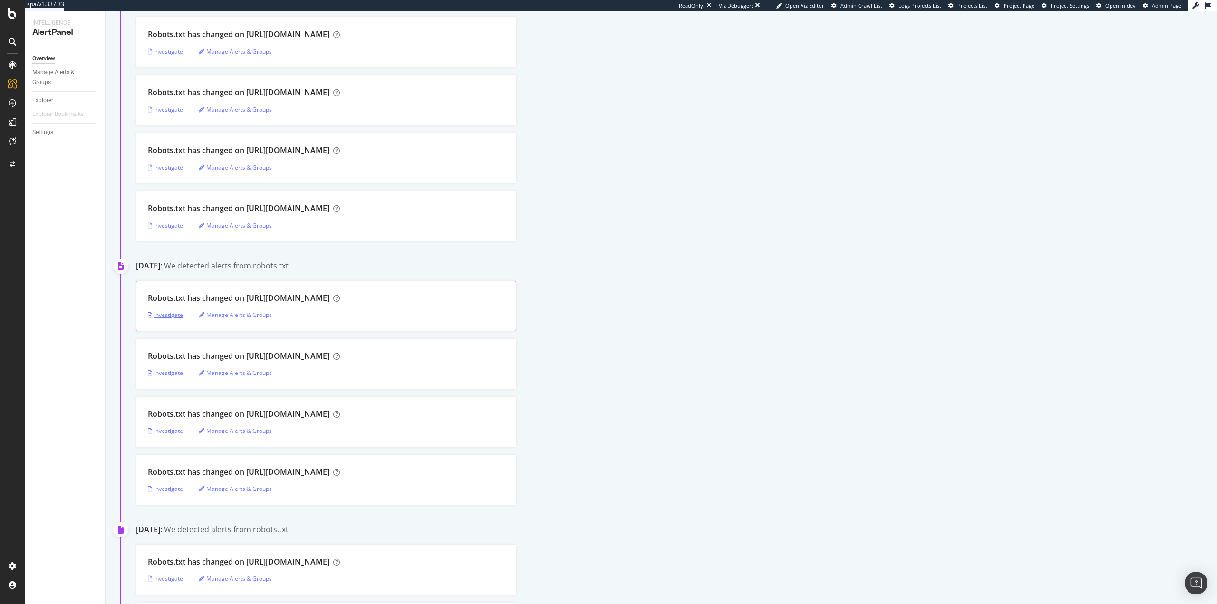
scroll to position [190, 0]
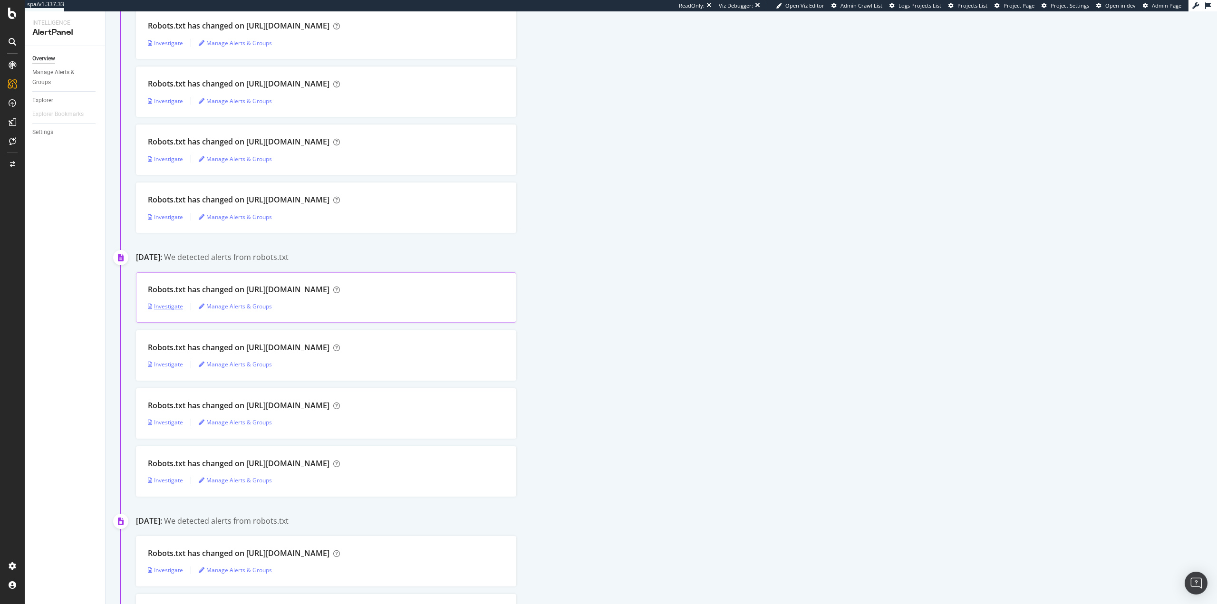
click at [170, 309] on div "Investigate" at bounding box center [165, 306] width 35 height 8
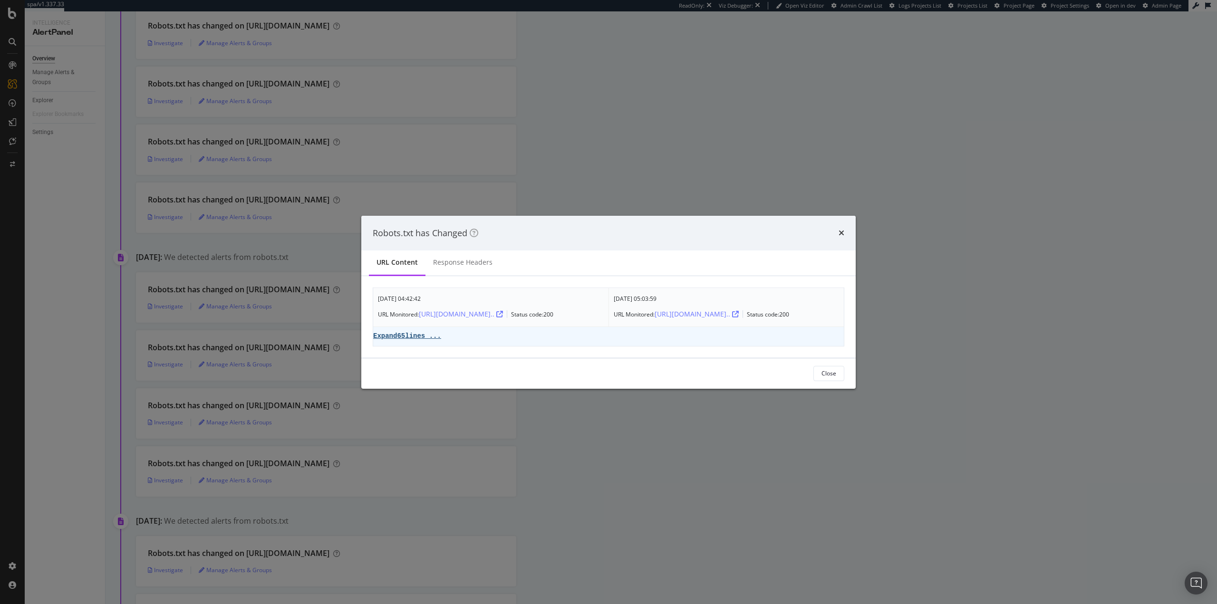
click at [431, 335] on pre "Expand 65 lines ..." at bounding box center [407, 336] width 68 height 8
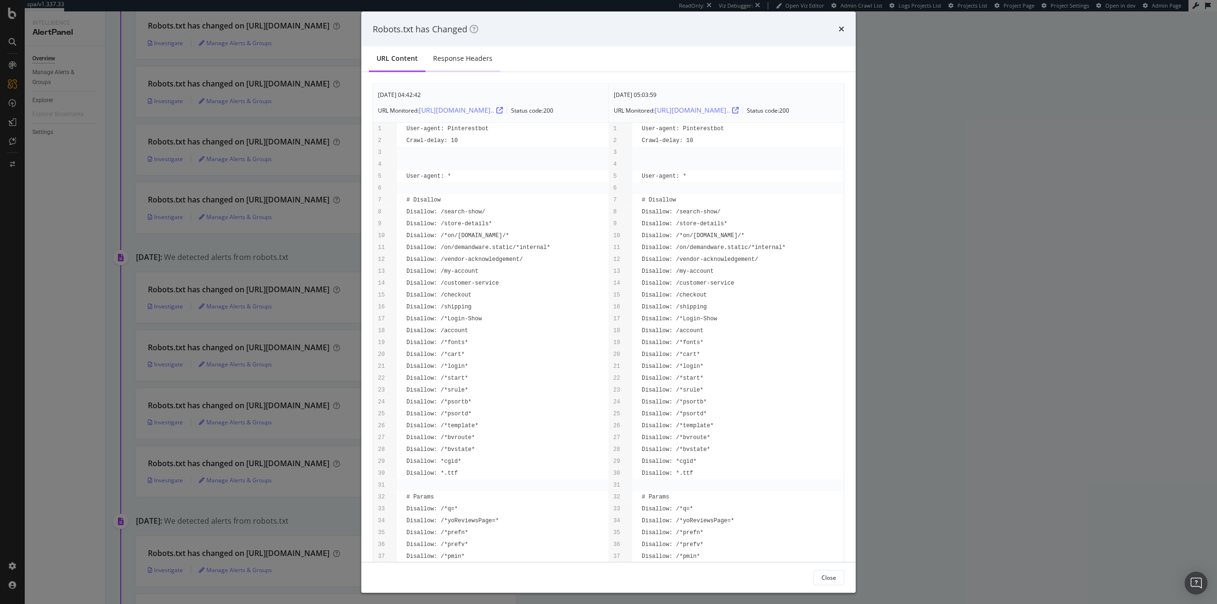
click at [474, 60] on div "Response Headers" at bounding box center [462, 59] width 59 height 10
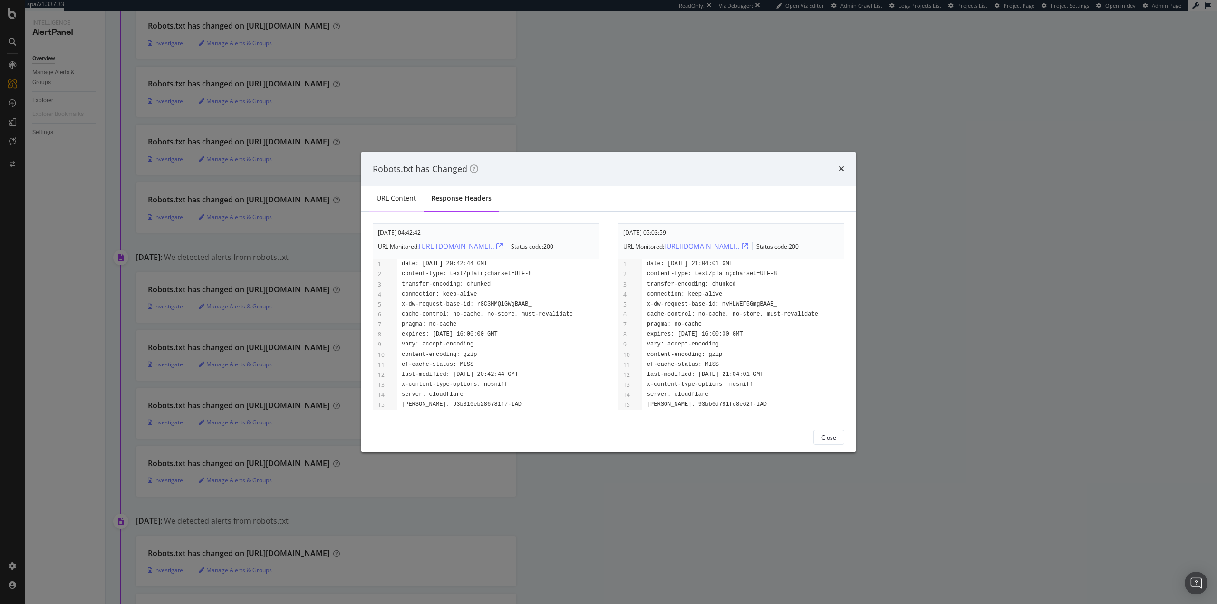
click at [395, 194] on div "URL Content" at bounding box center [395, 198] width 39 height 10
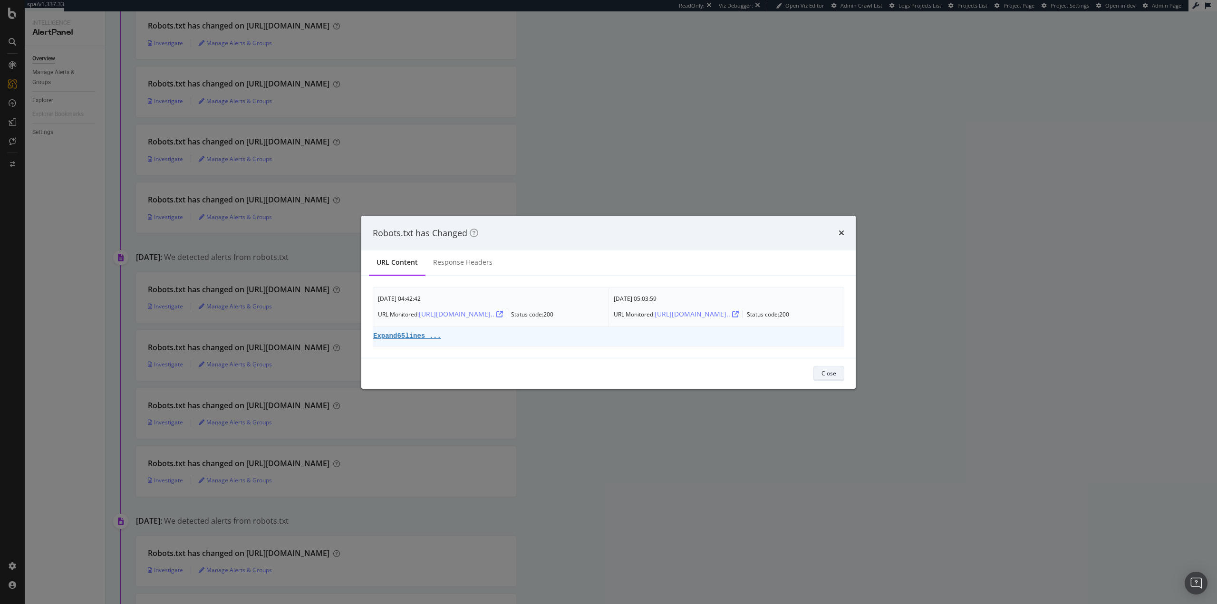
click at [826, 375] on div "Close" at bounding box center [828, 373] width 15 height 8
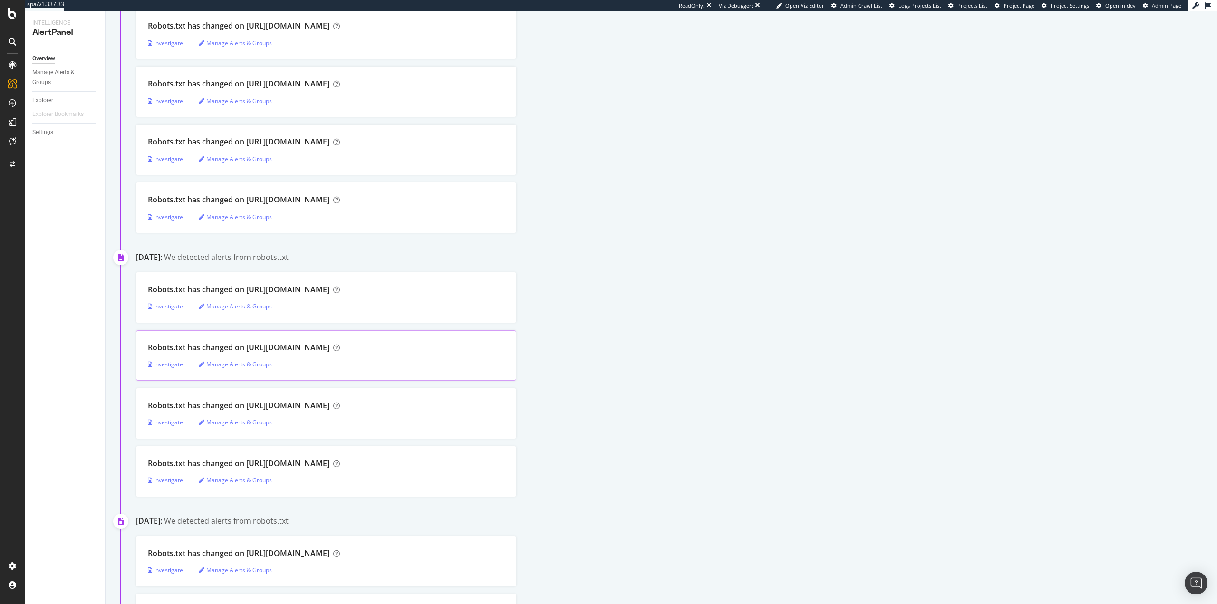
click at [161, 364] on div "Investigate" at bounding box center [165, 364] width 35 height 8
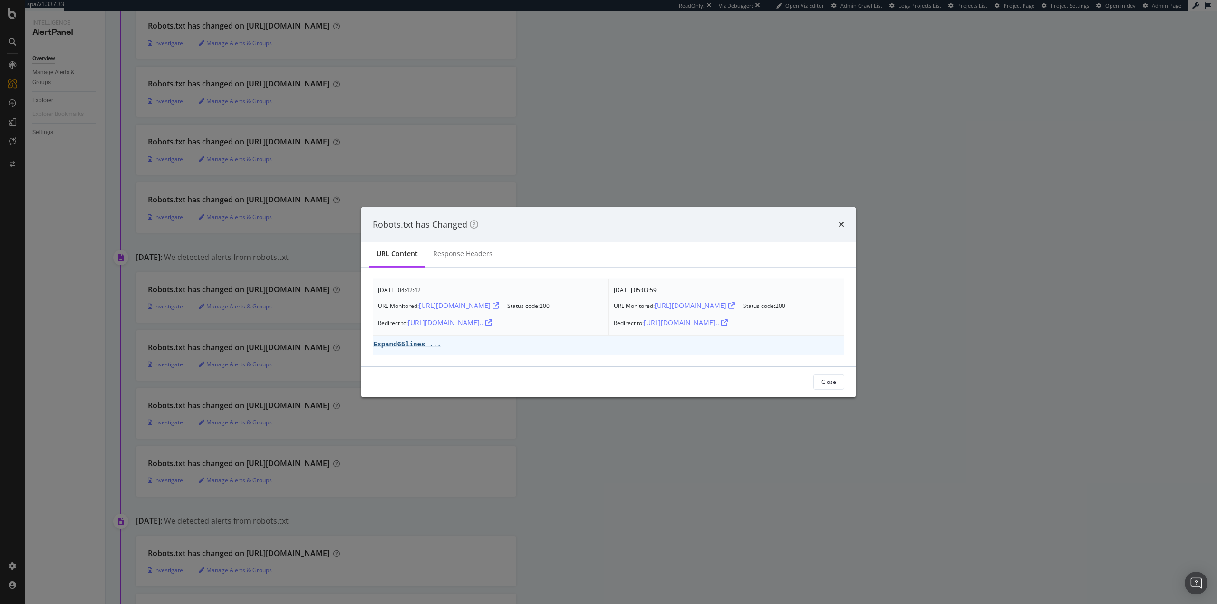
click at [396, 340] on link "Expand 65 lines ..." at bounding box center [407, 343] width 68 height 9
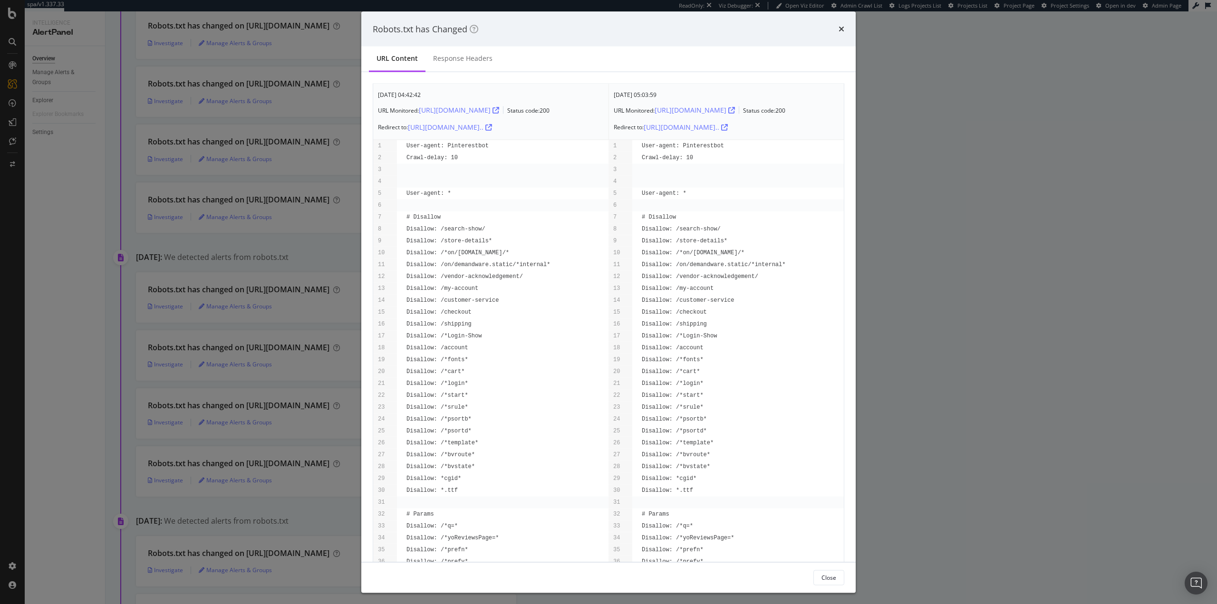
click at [924, 327] on div "Robots.txt has Changed URL Content Response Headers May. 5th 2025 04:42:42 URL …" at bounding box center [608, 302] width 1217 height 604
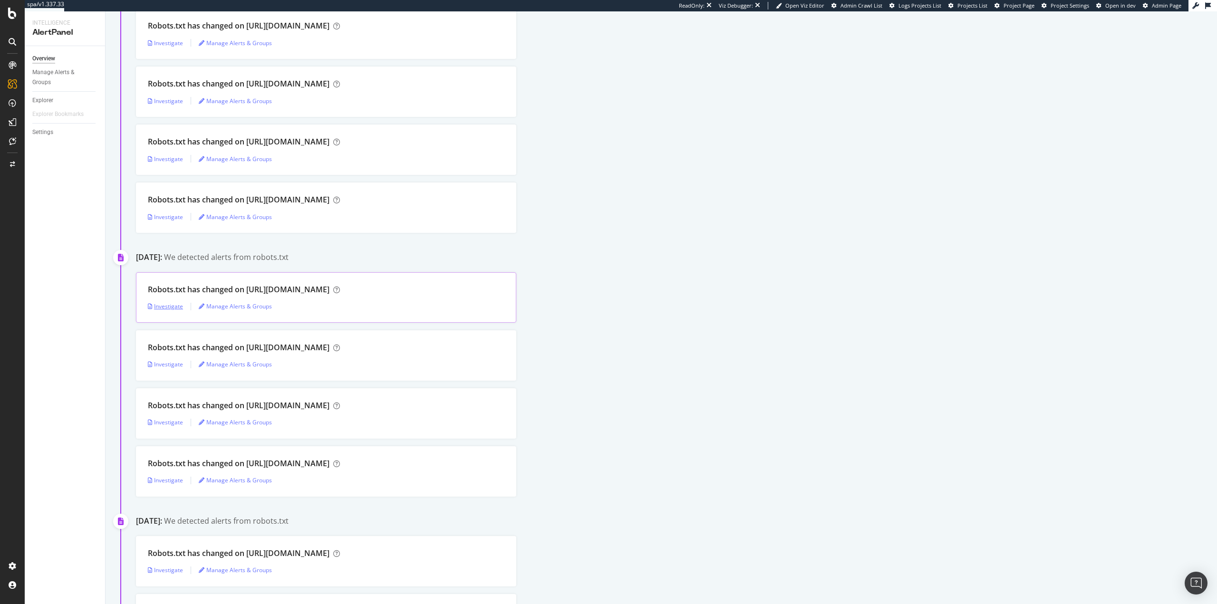
click at [163, 303] on div "Investigate" at bounding box center [165, 306] width 35 height 8
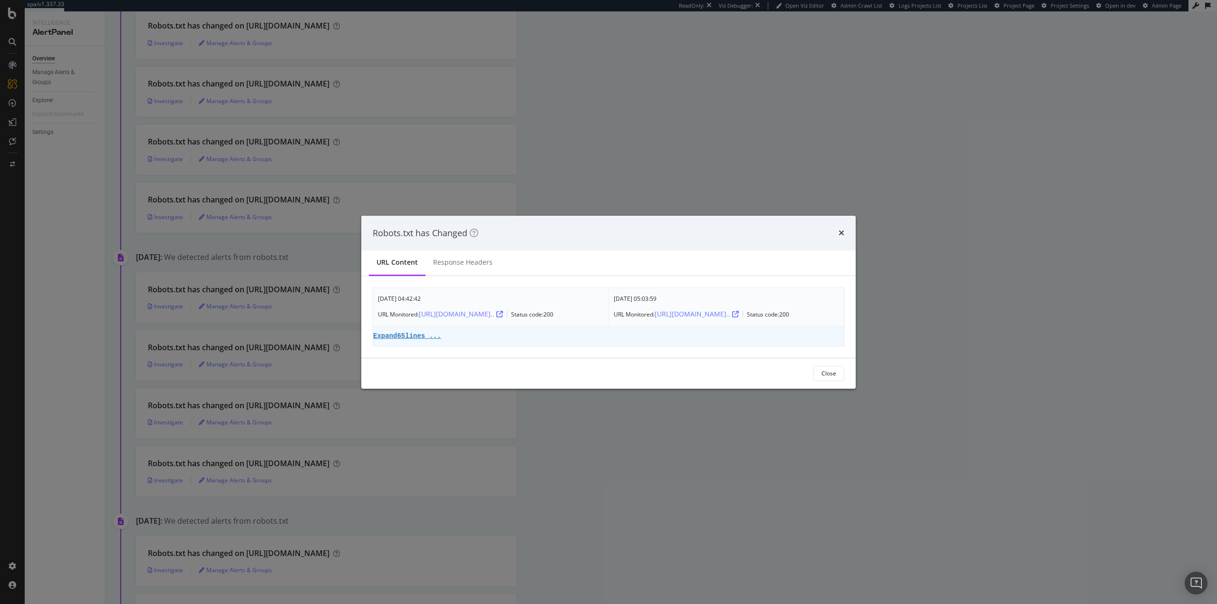
click at [389, 341] on td "Expand 65 lines ..." at bounding box center [490, 336] width 235 height 19
click at [399, 337] on pre "Expand 65 lines ..." at bounding box center [407, 336] width 68 height 8
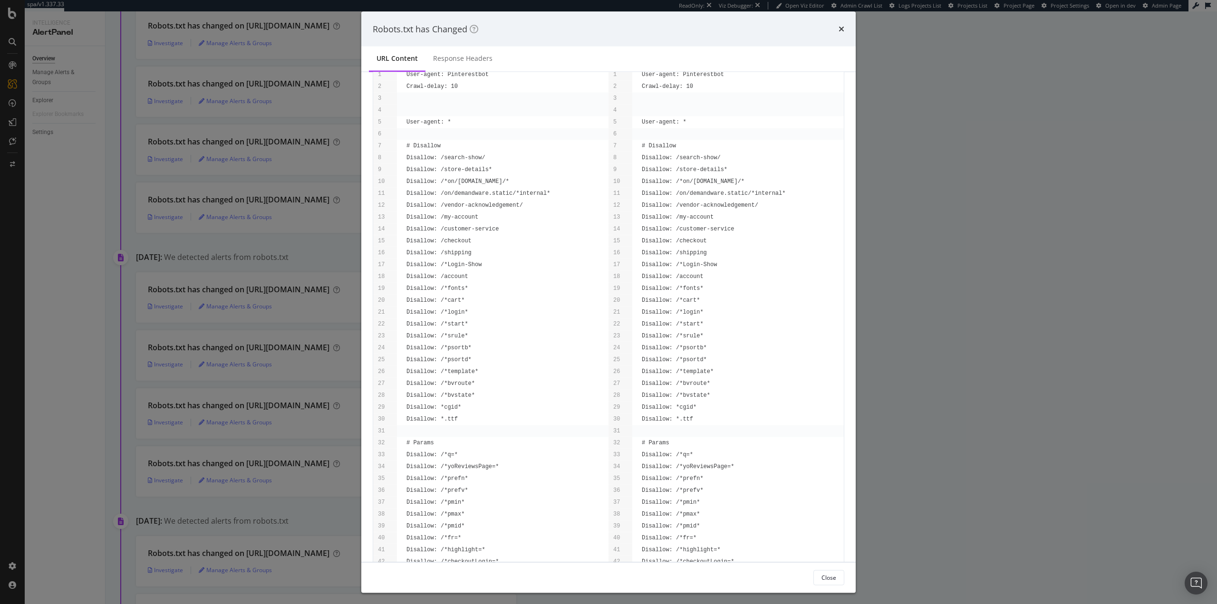
scroll to position [365, 0]
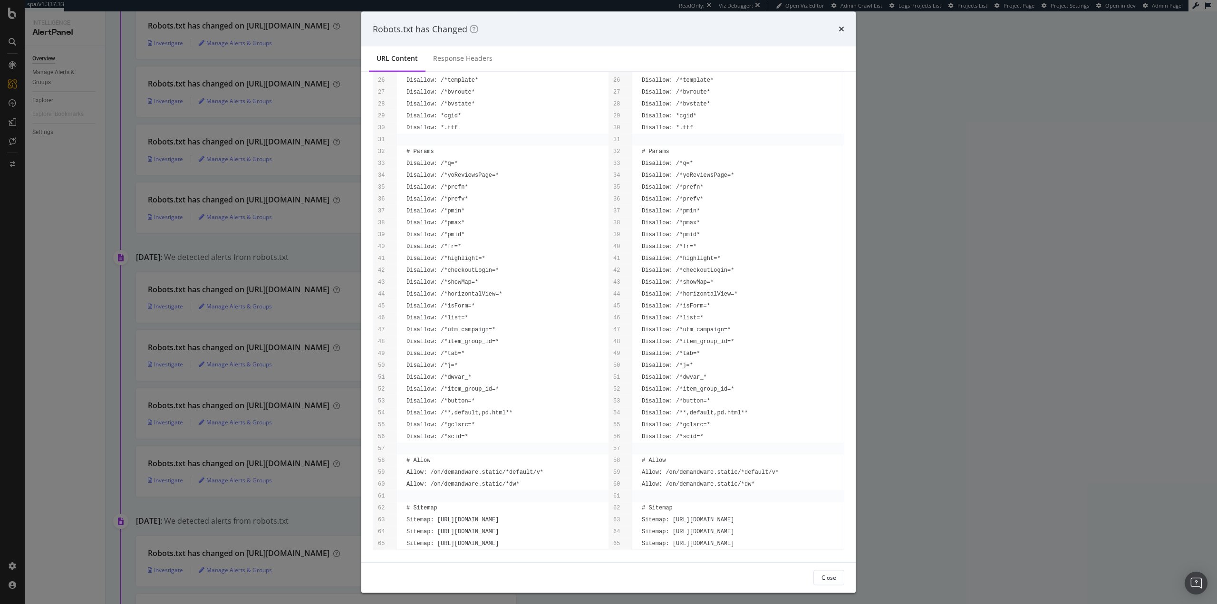
click at [947, 325] on div "Robots.txt has Changed URL Content Response Headers May. 5th 2025 04:42:42 URL …" at bounding box center [608, 302] width 1217 height 604
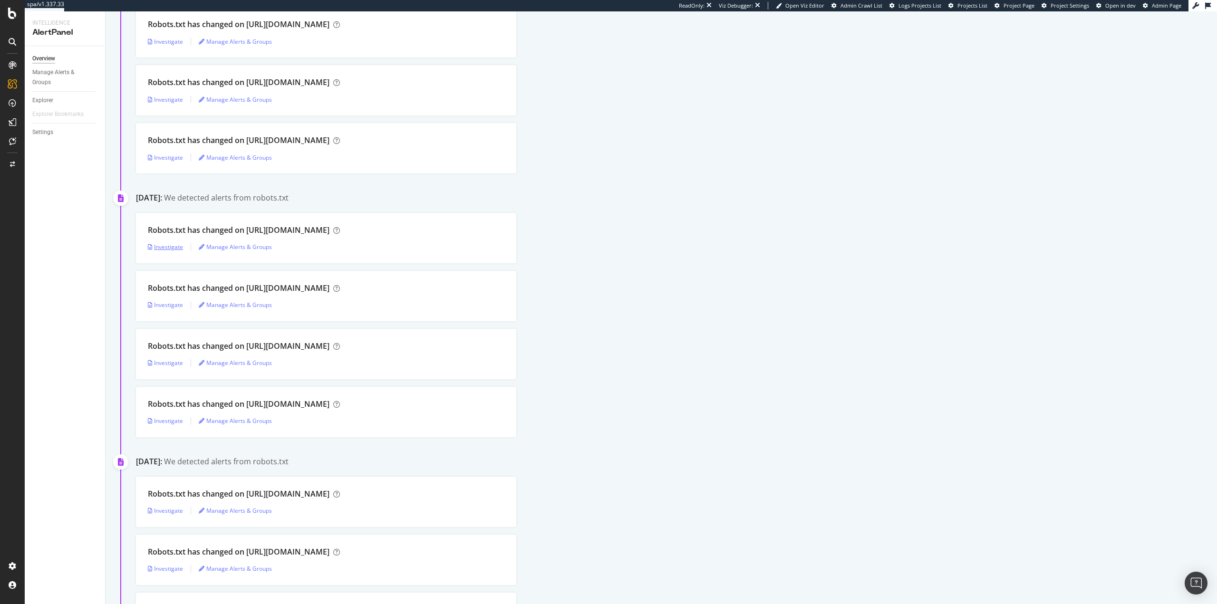
scroll to position [285, 0]
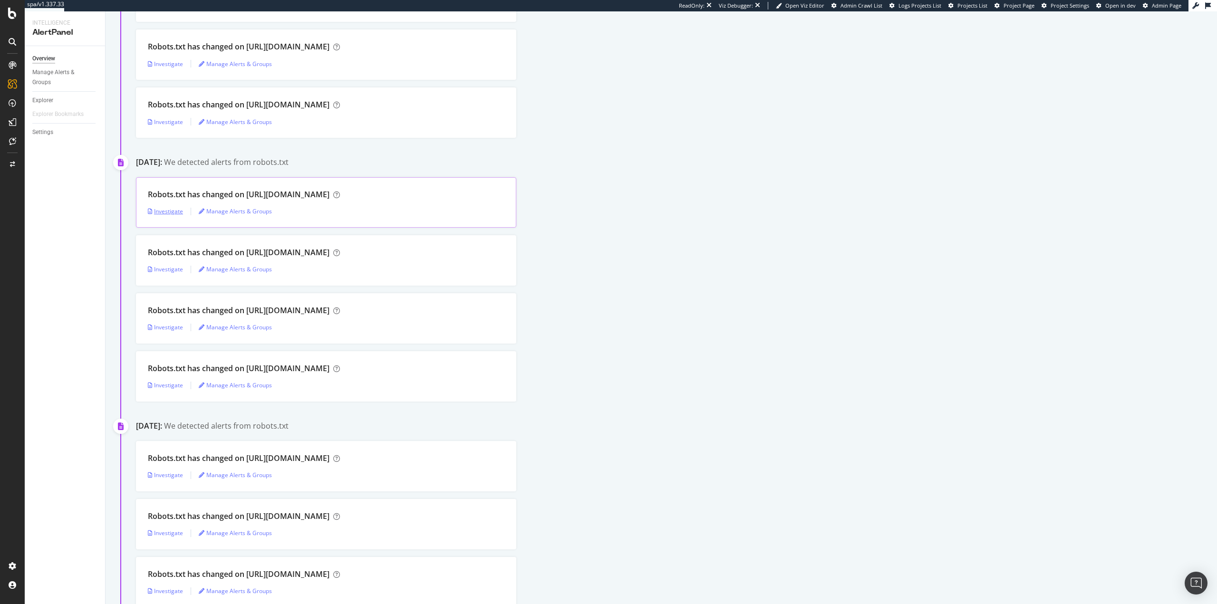
click at [169, 208] on div "Investigate" at bounding box center [165, 211] width 35 height 8
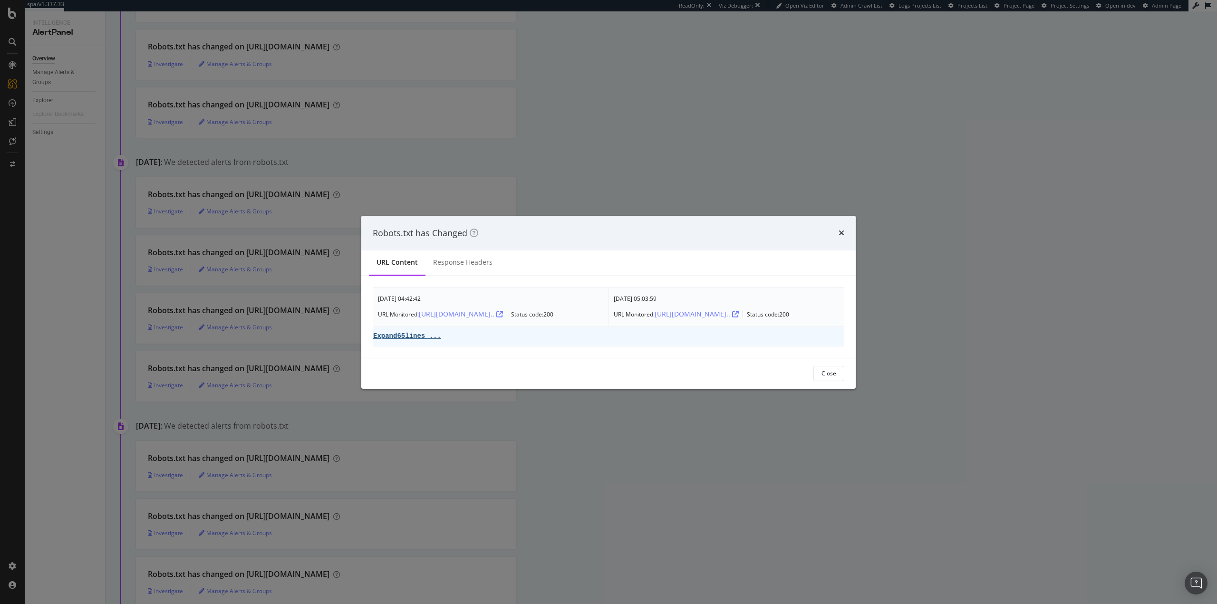
click at [411, 335] on pre "Expand 65 lines ..." at bounding box center [407, 336] width 68 height 8
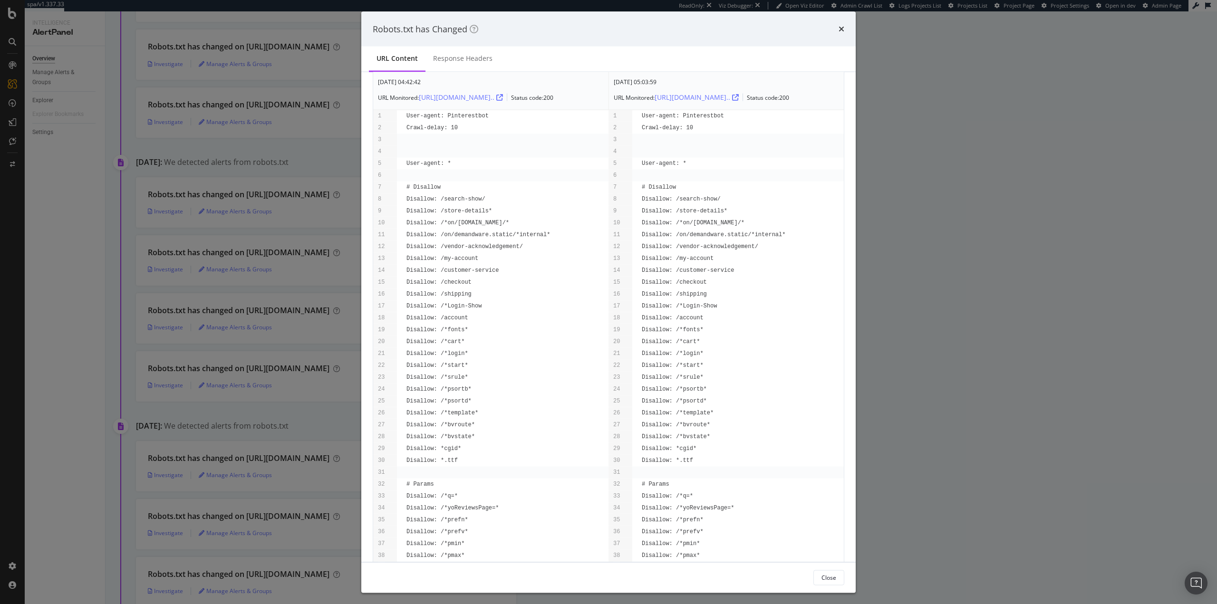
scroll to position [48, 0]
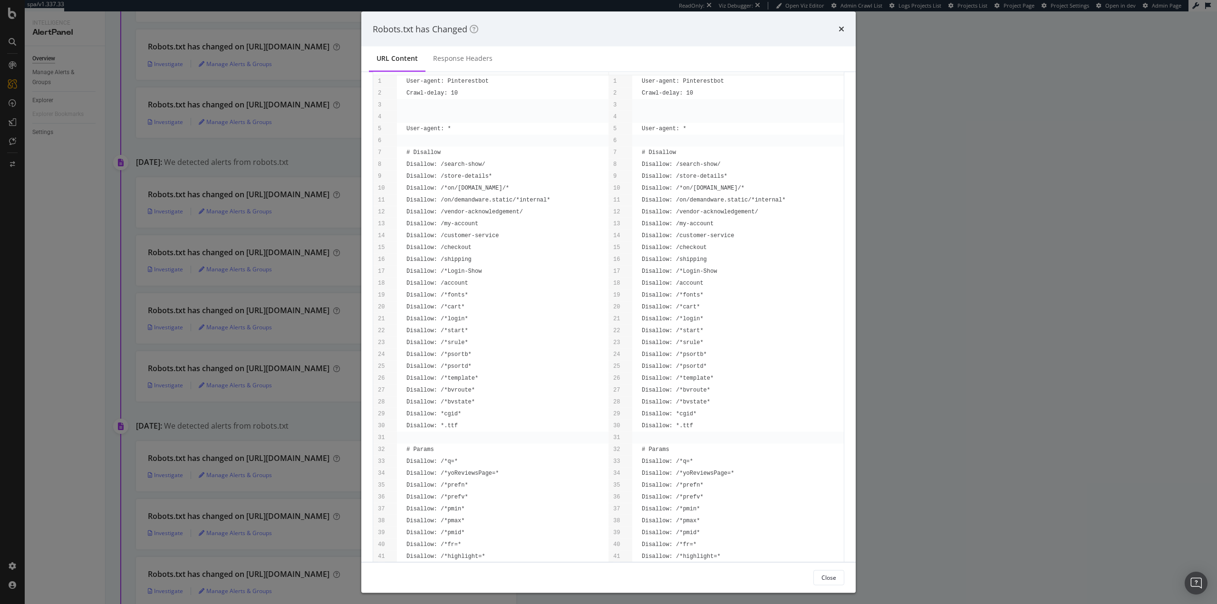
click at [933, 402] on div "Robots.txt has Changed URL Content Response Headers May. 5th 2025 04:42:42 URL …" at bounding box center [608, 302] width 1217 height 604
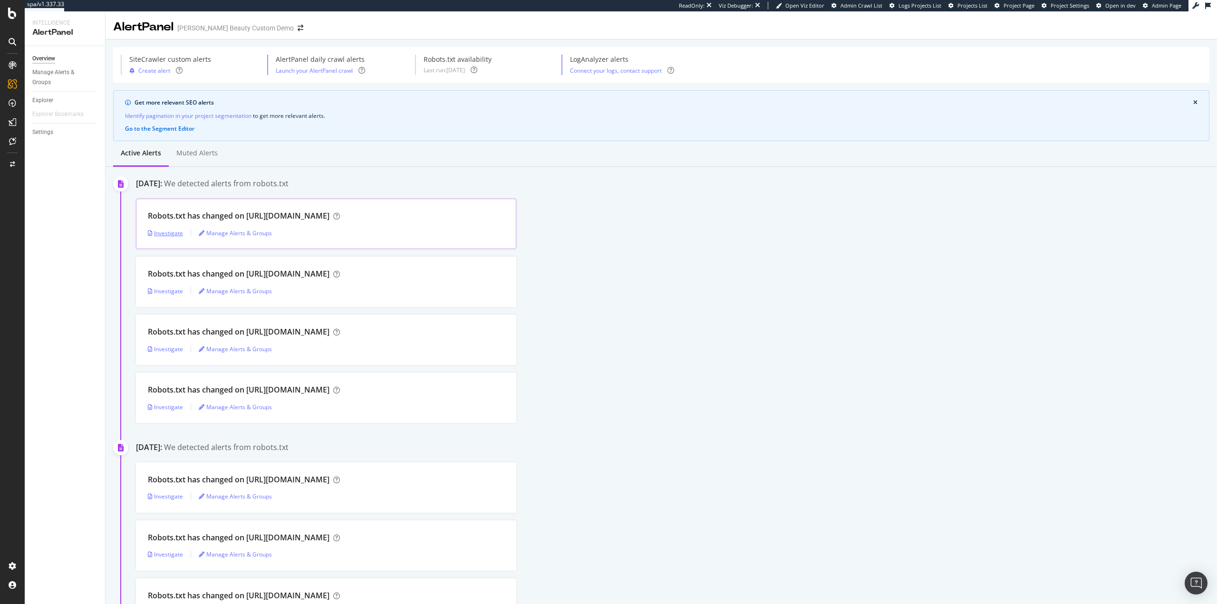
click at [157, 235] on div "Investigate" at bounding box center [165, 233] width 35 height 8
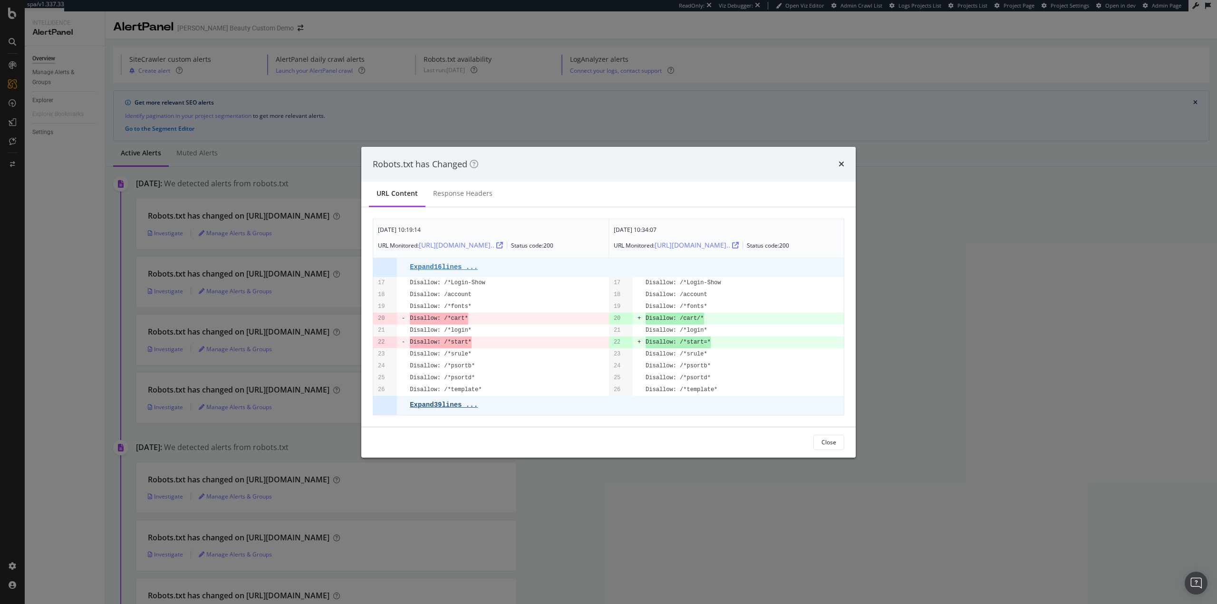
click at [452, 407] on pre "Expand 39 lines ..." at bounding box center [444, 405] width 68 height 8
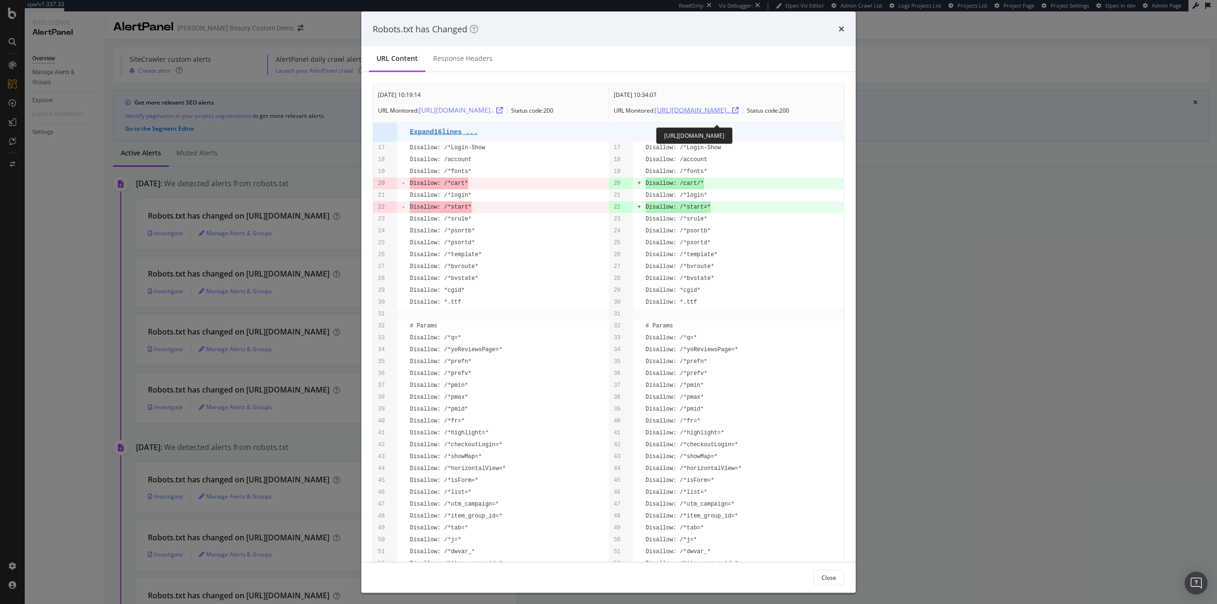
click at [732, 114] on icon "modal" at bounding box center [735, 110] width 7 height 7
drag, startPoint x: 841, startPoint y: 29, endPoint x: 807, endPoint y: 55, distance: 42.4
click at [841, 29] on icon "times" at bounding box center [841, 29] width 6 height 8
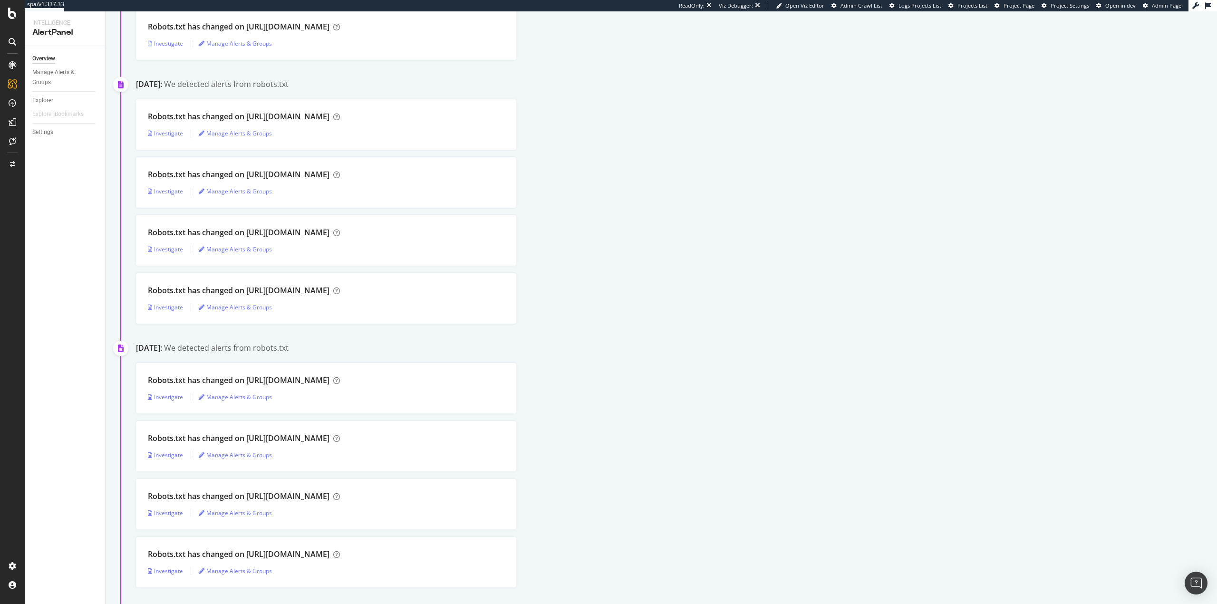
scroll to position [1773, 0]
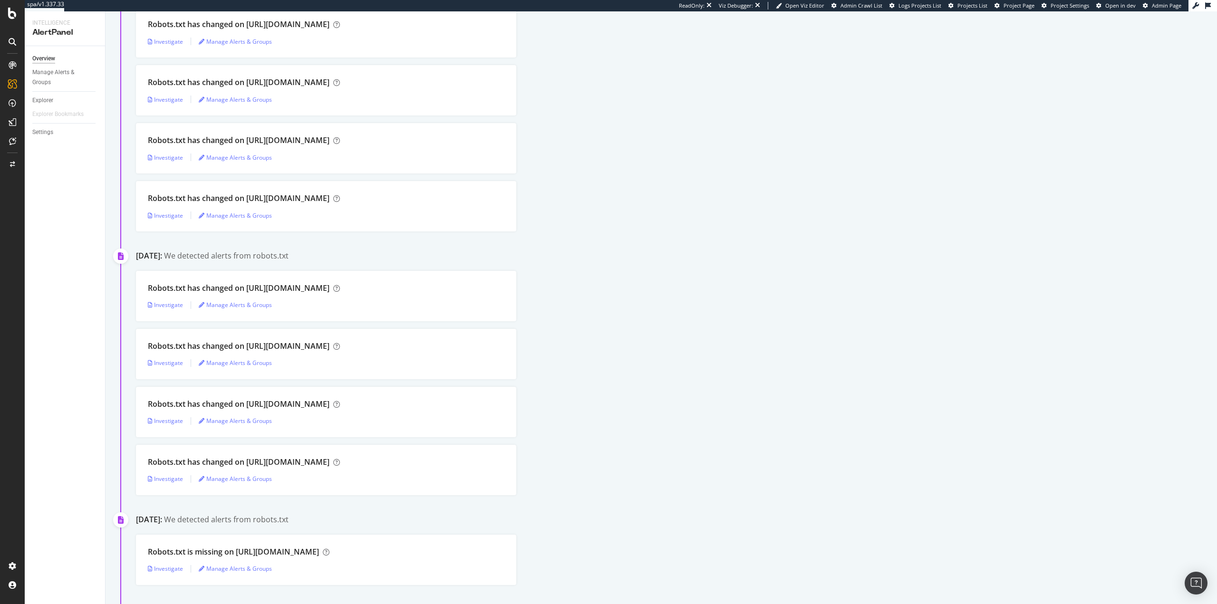
drag, startPoint x: 677, startPoint y: 211, endPoint x: 697, endPoint y: 452, distance: 241.3
click at [660, 375] on div "Robots.txt has changed on https://sallybeauty.com/ Investigate Manage Alerts & …" at bounding box center [676, 354] width 1081 height 50
click at [661, 325] on div "Robots.txt has changed on https://www.sallybeauty.com/ Investigate Manage Alert…" at bounding box center [676, 383] width 1081 height 224
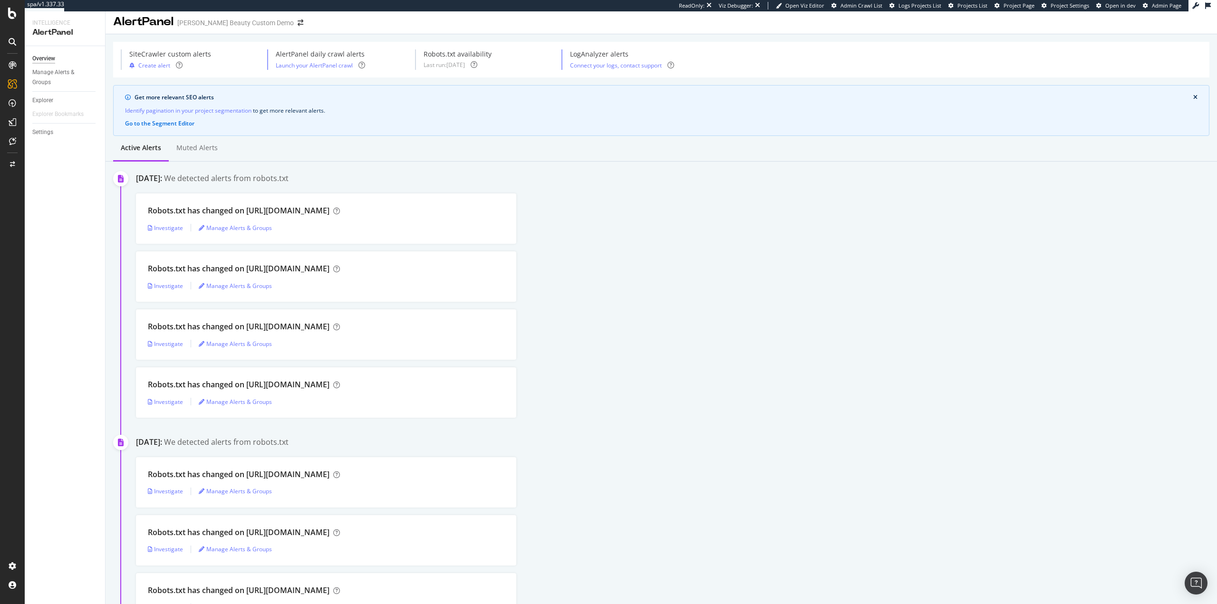
scroll to position [0, 0]
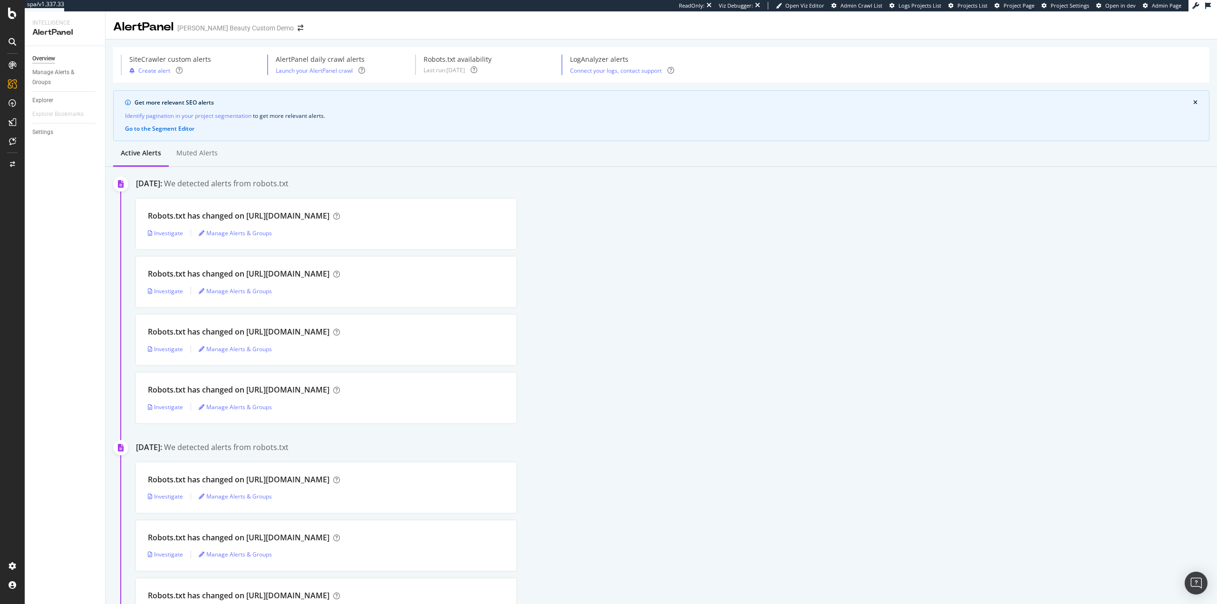
drag, startPoint x: 706, startPoint y: 267, endPoint x: 547, endPoint y: 318, distance: 166.5
click at [706, 266] on div "Robots.txt has changed on https://sallybeauty.com/ Investigate Manage Alerts & …" at bounding box center [676, 282] width 1081 height 50
click at [162, 294] on div "Investigate" at bounding box center [165, 291] width 35 height 8
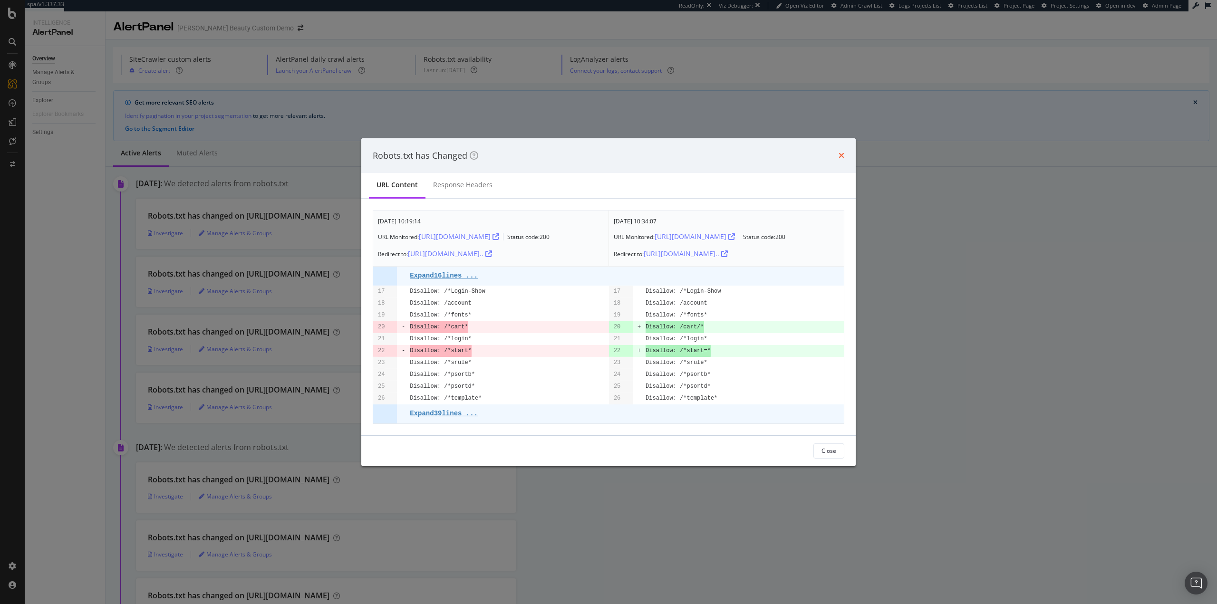
click at [842, 154] on icon "times" at bounding box center [841, 156] width 6 height 8
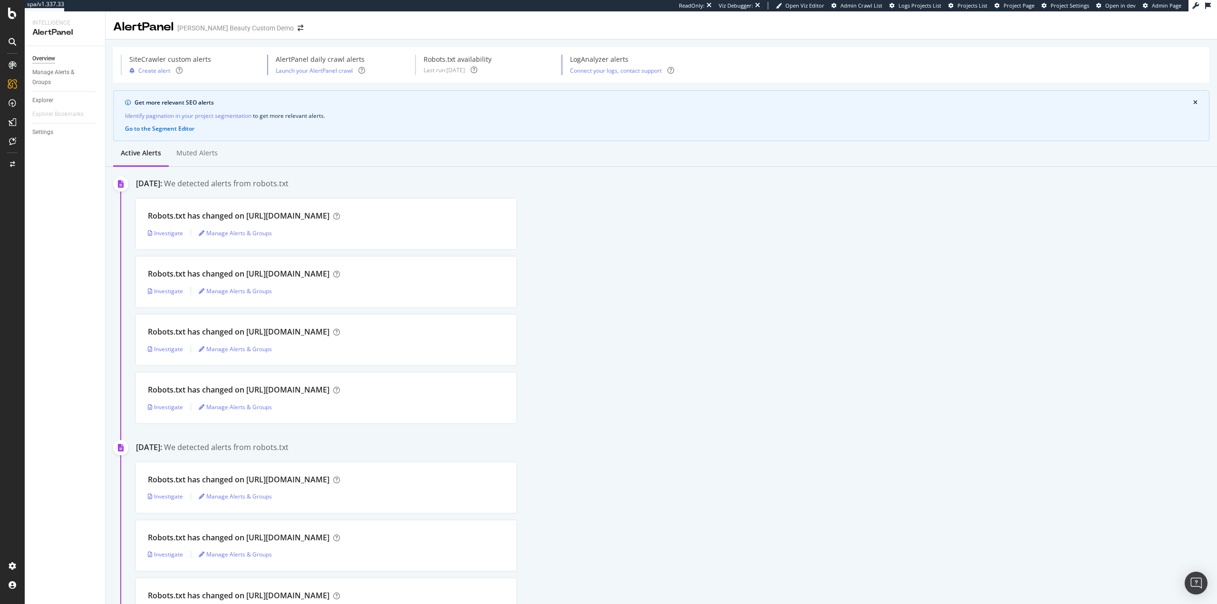
click at [999, 331] on div "Robots.txt has changed on http://www.sallybeauty.com/ Investigate Manage Alerts…" at bounding box center [676, 340] width 1081 height 50
click at [52, 102] on div "SiteCrawler" at bounding box center [52, 105] width 34 height 10
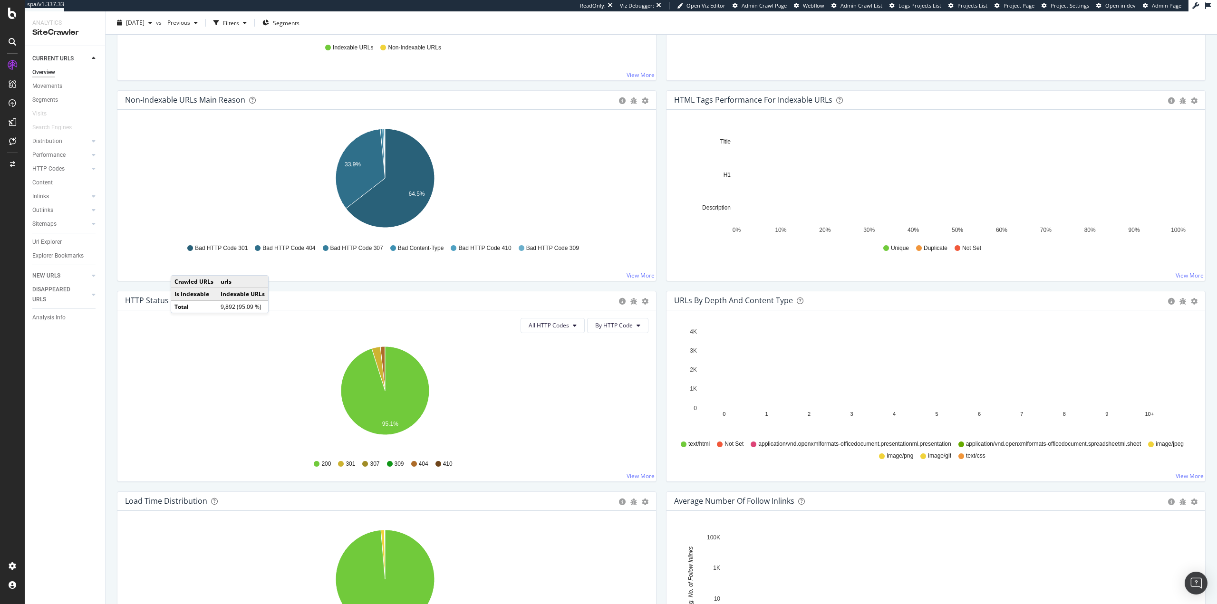
scroll to position [380, 0]
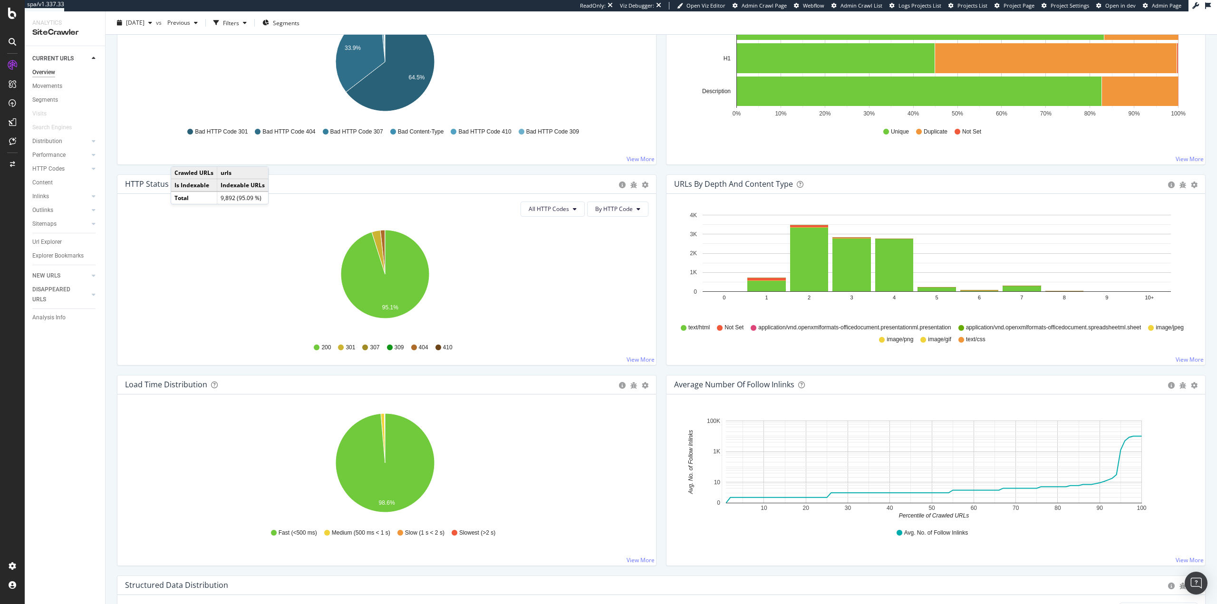
click at [656, 173] on div "Non-Indexable URLs Main Reason Pie Table Export as CSV Add to Custom Report Hol…" at bounding box center [386, 74] width 549 height 201
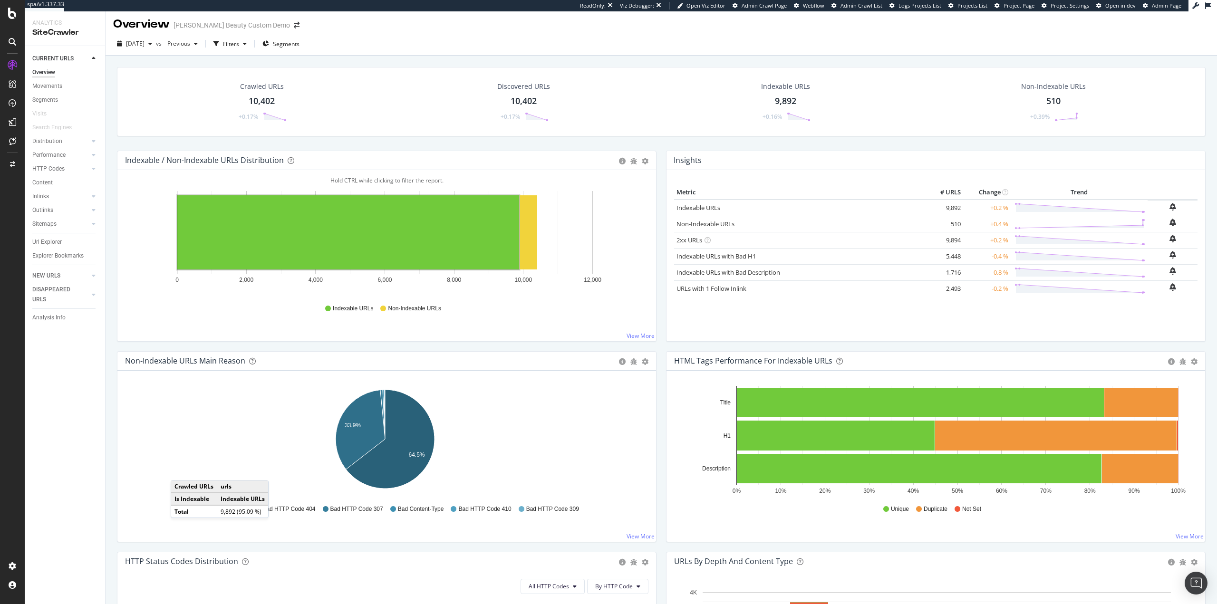
scroll to position [0, 0]
